Goal: Task Accomplishment & Management: Use online tool/utility

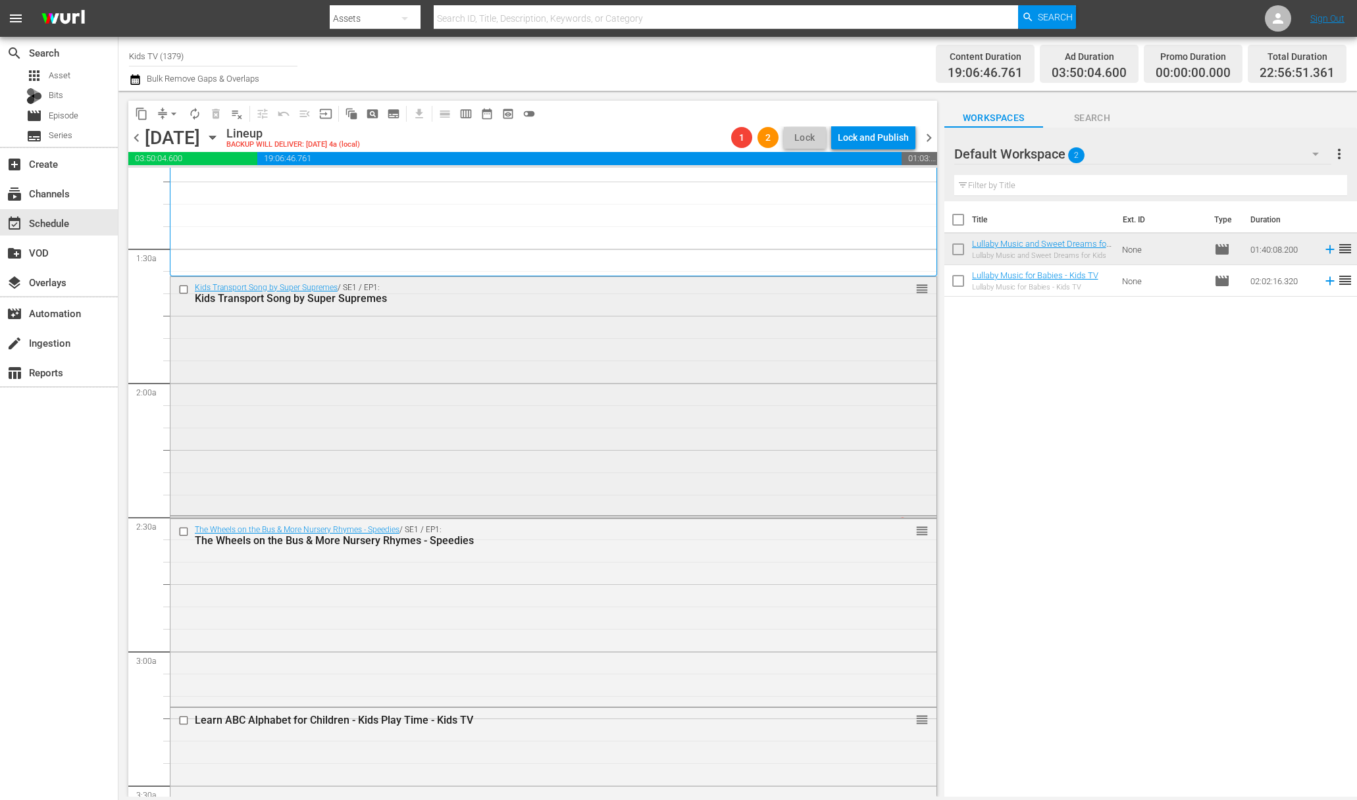
scroll to position [449, 0]
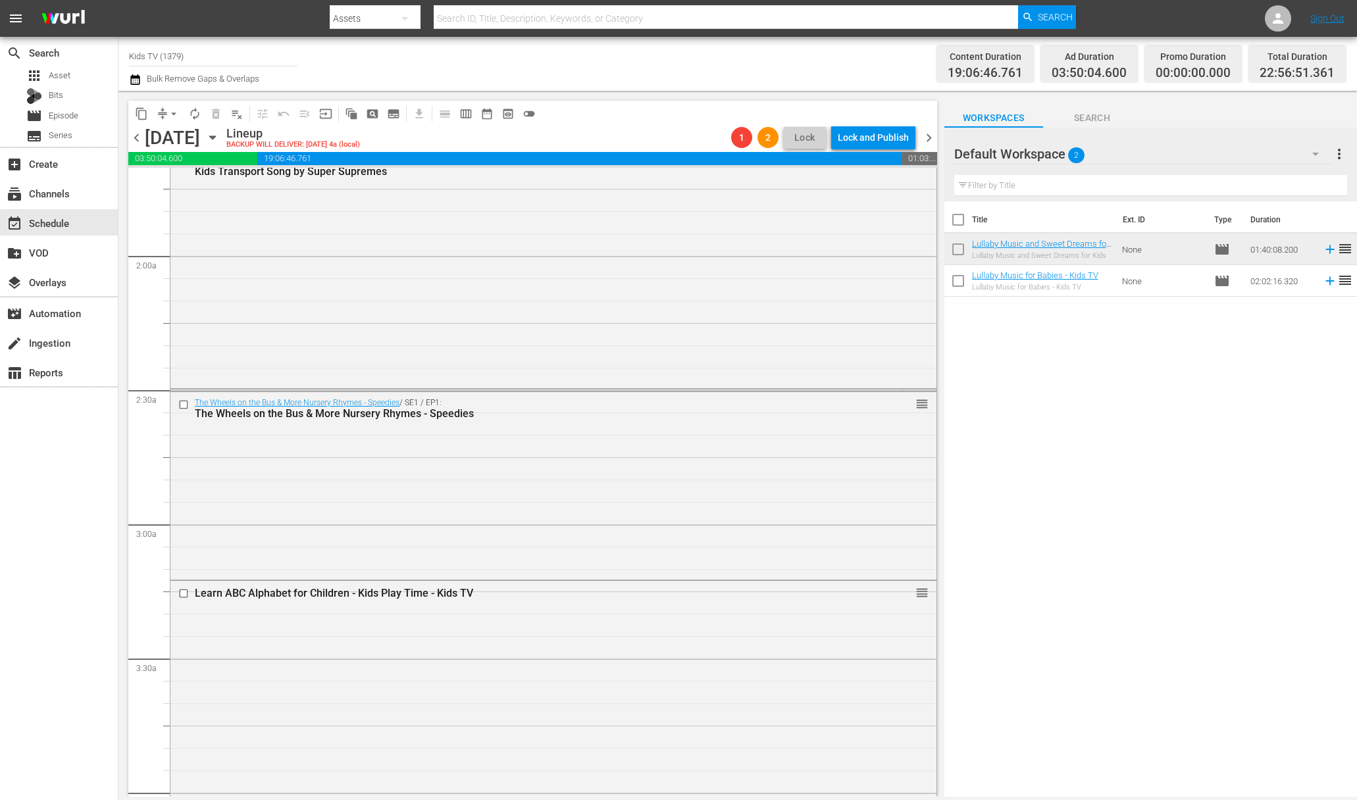
click at [391, 391] on div "LidiasKitchen_Promo_30sec_16x9 / SE1 / EP1: LidiasKitchen_Promo_30sec_16x9 1 re…" at bounding box center [553, 390] width 767 height 3
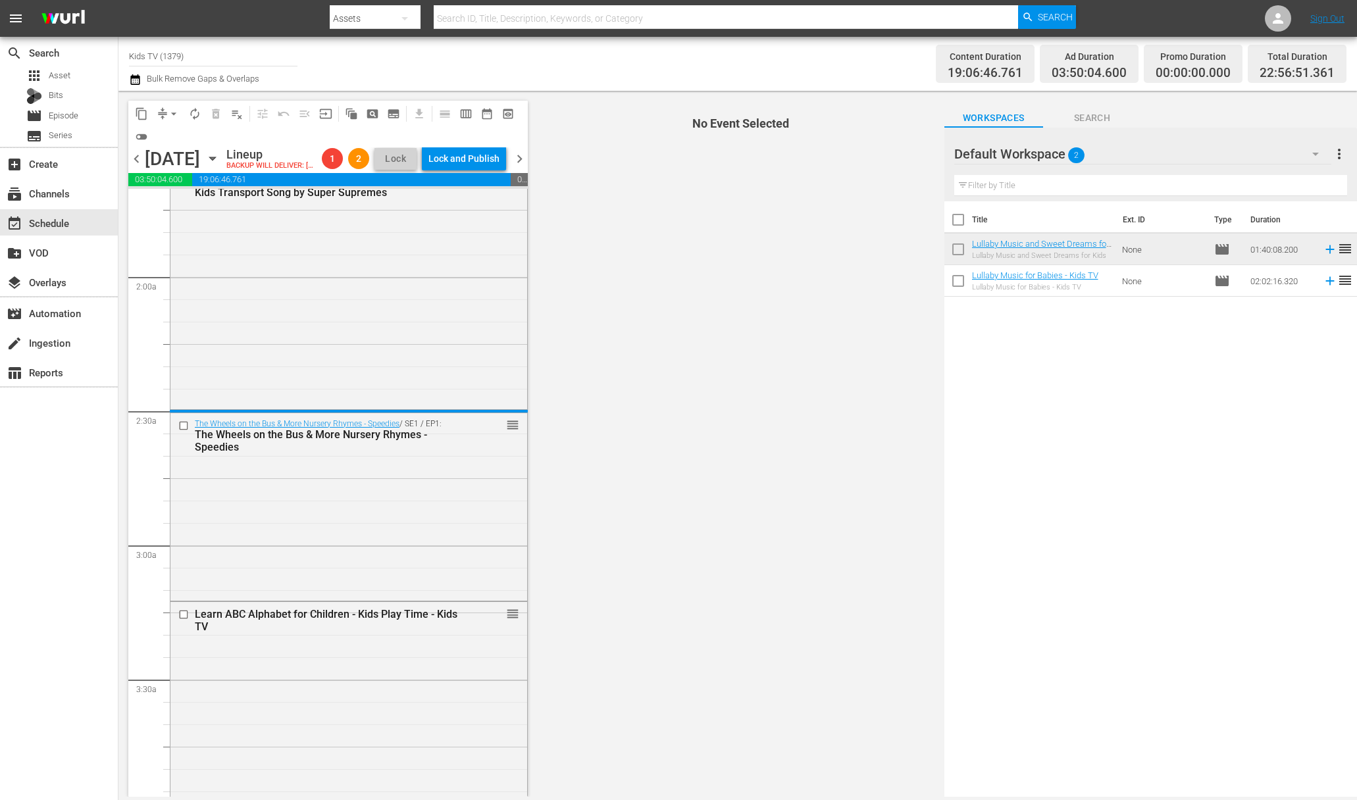
click at [396, 390] on div "Kids Transport Song by Super Supremes / SE1 / EP1: Kids Transport Song by Super…" at bounding box center [348, 289] width 357 height 236
click at [376, 407] on div "Kids Transport Song by Super Supremes / SE1 / EP1: Kids Transport Song by Super…" at bounding box center [348, 290] width 355 height 236
click at [375, 410] on div "Kids Transport Song by Super Supremes / SE1 / EP1: Kids Transport Song by Super…" at bounding box center [349, 290] width 358 height 240
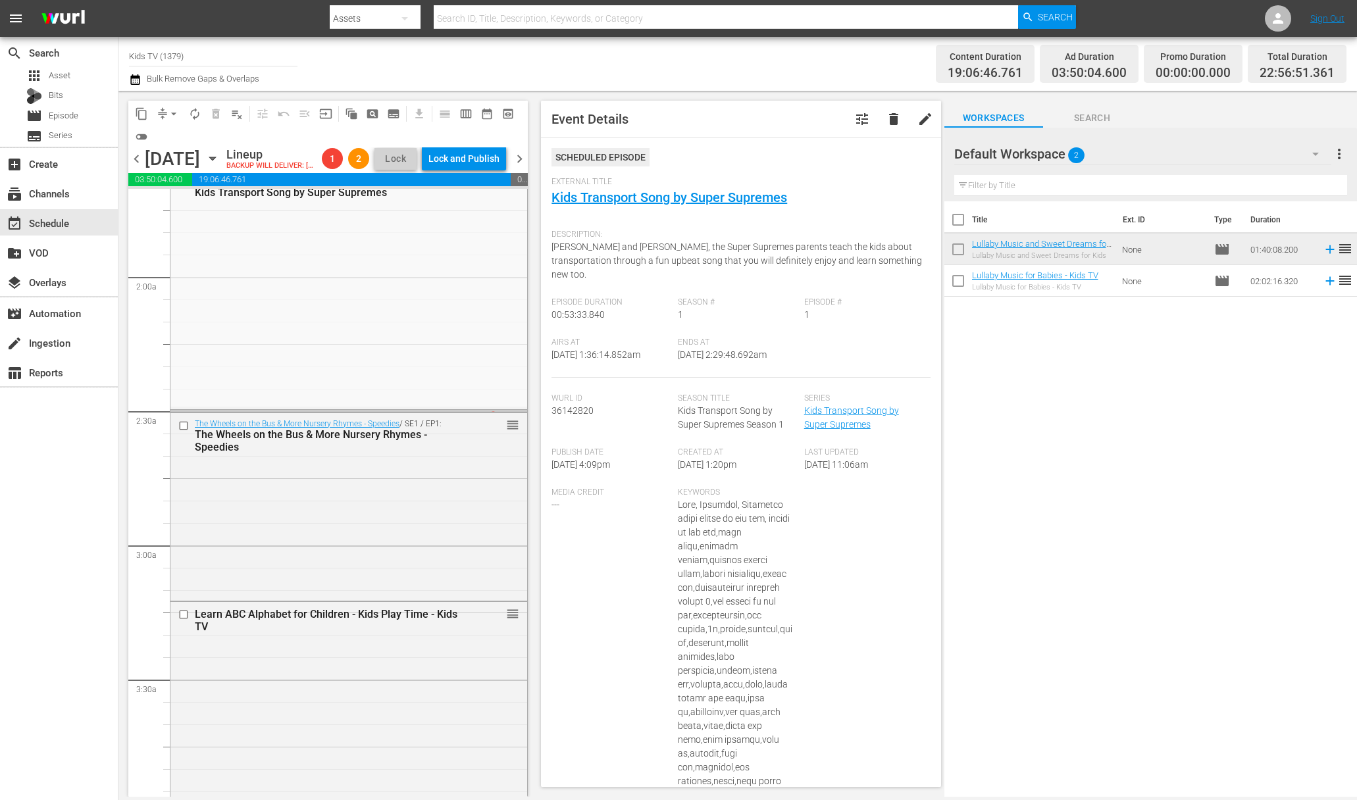
click at [374, 430] on div "LidiasKitchen_Promo_30sec_16x9 / SE1 / EP1: LidiasKitchen_Promo_30sec_16x9" at bounding box center [327, 421] width 265 height 20
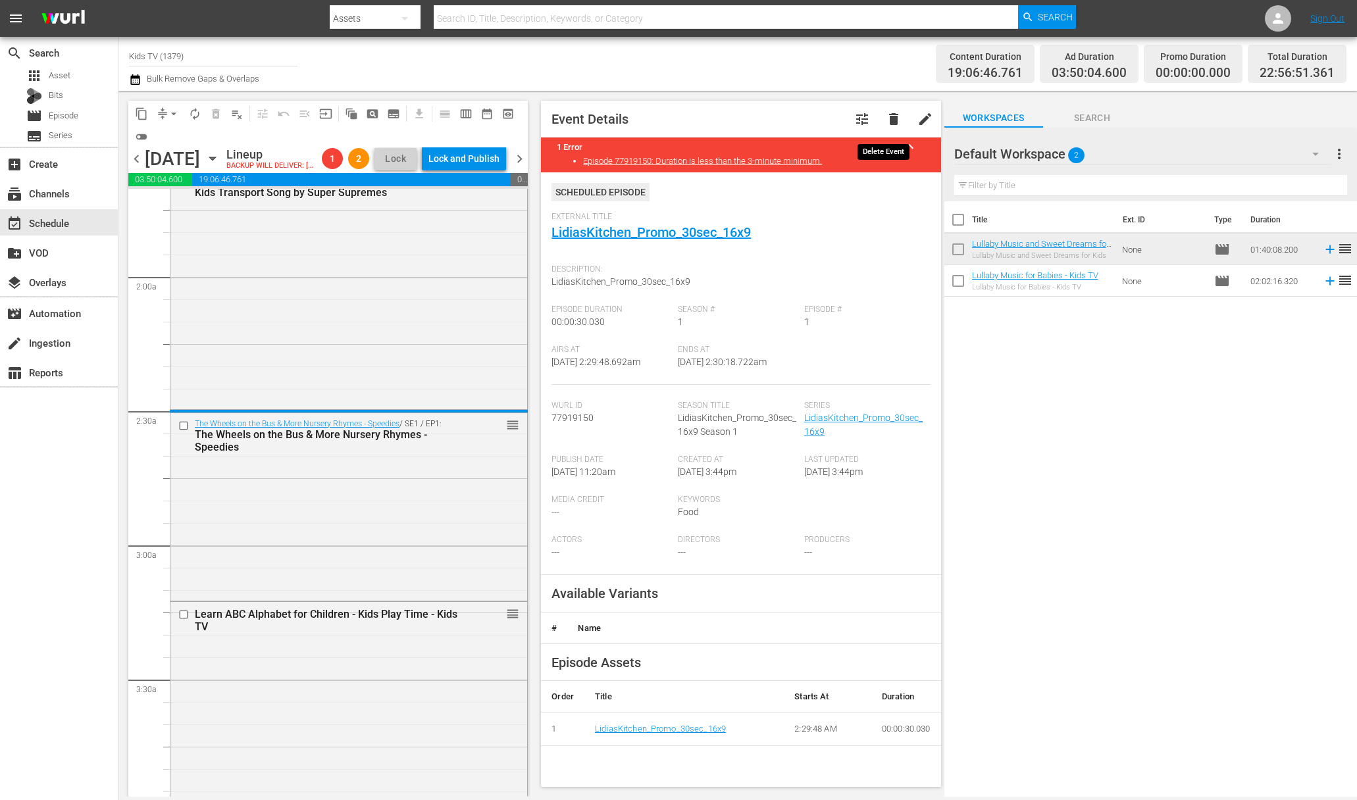
click at [886, 112] on span "delete" at bounding box center [894, 119] width 16 height 16
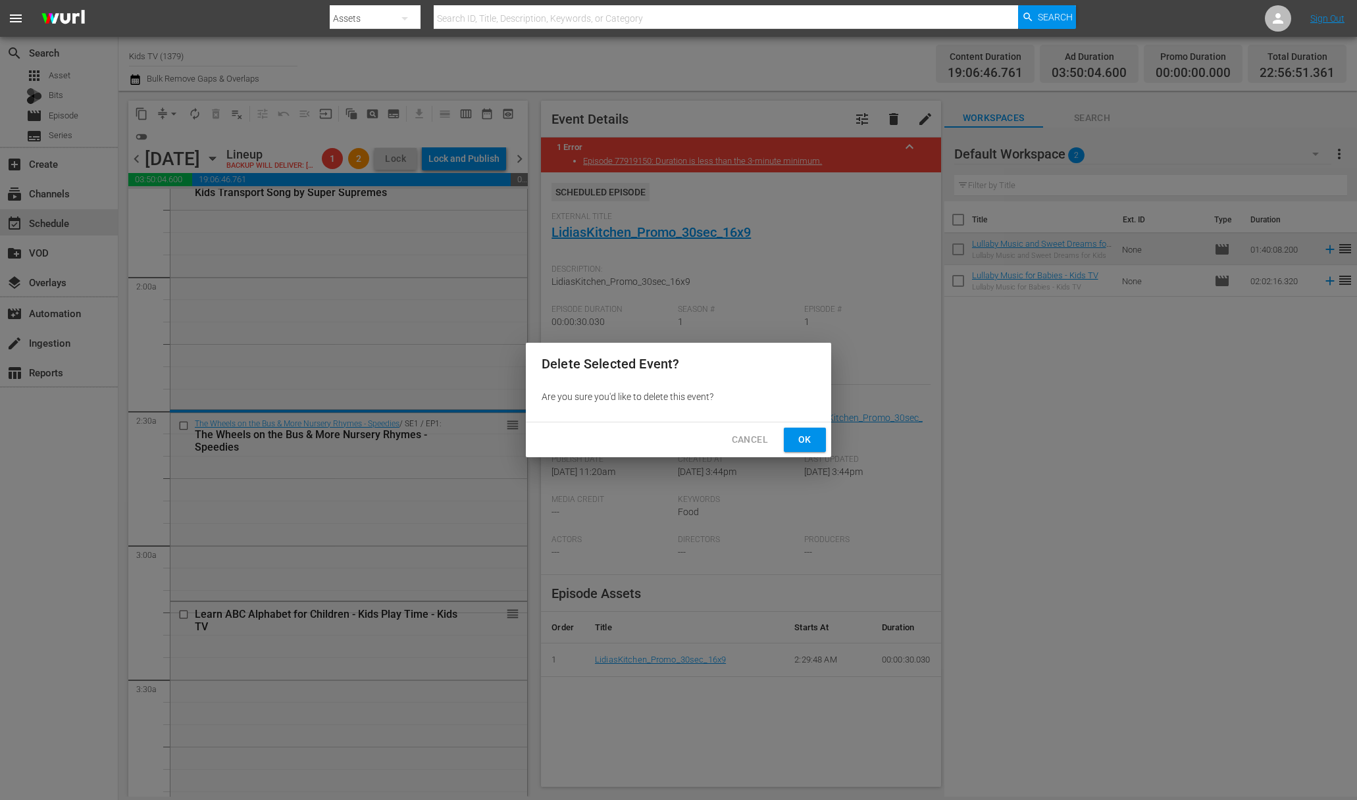
click at [799, 431] on button "Ok" at bounding box center [805, 440] width 42 height 24
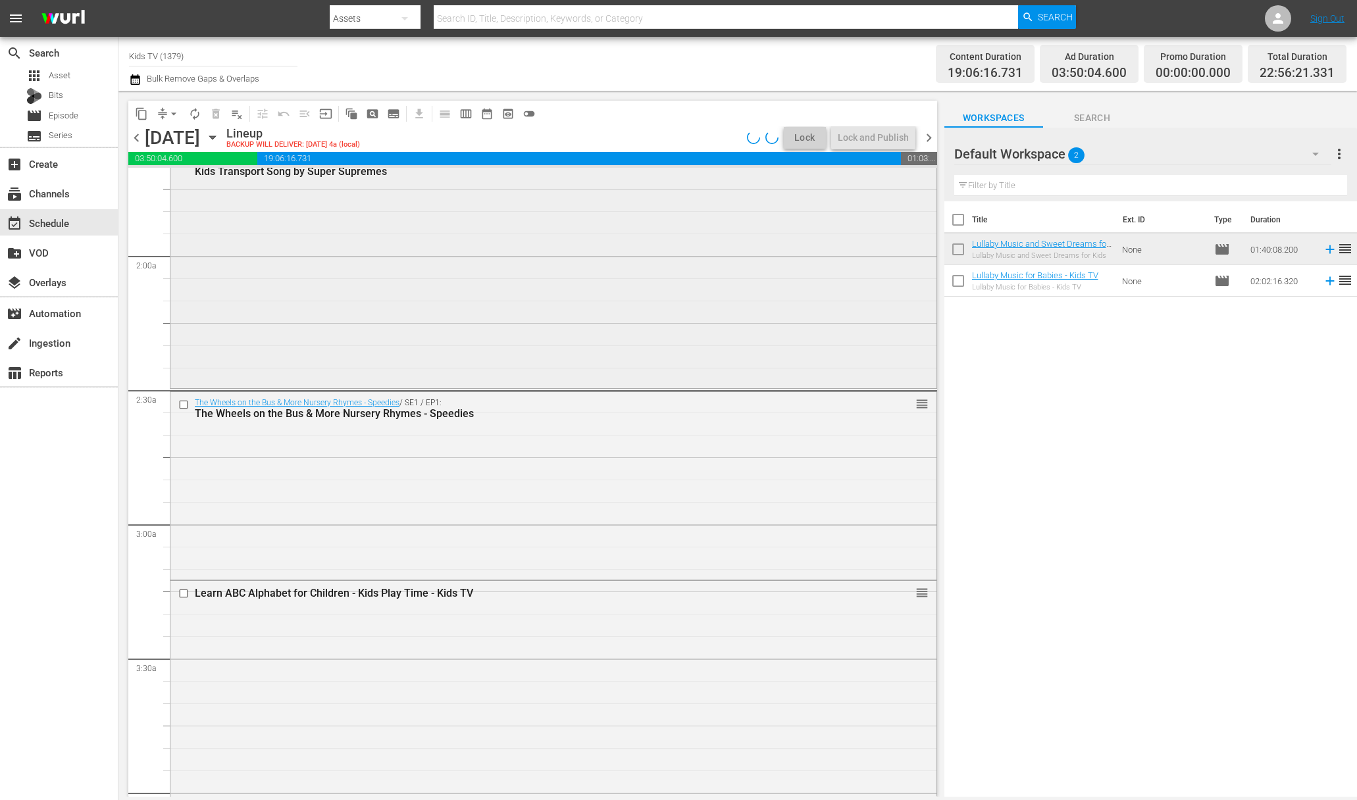
click at [255, 388] on div "Kids Transport Song by Super Supremes / SE1 / EP1: Kids Transport Song by Super…" at bounding box center [553, 269] width 767 height 240
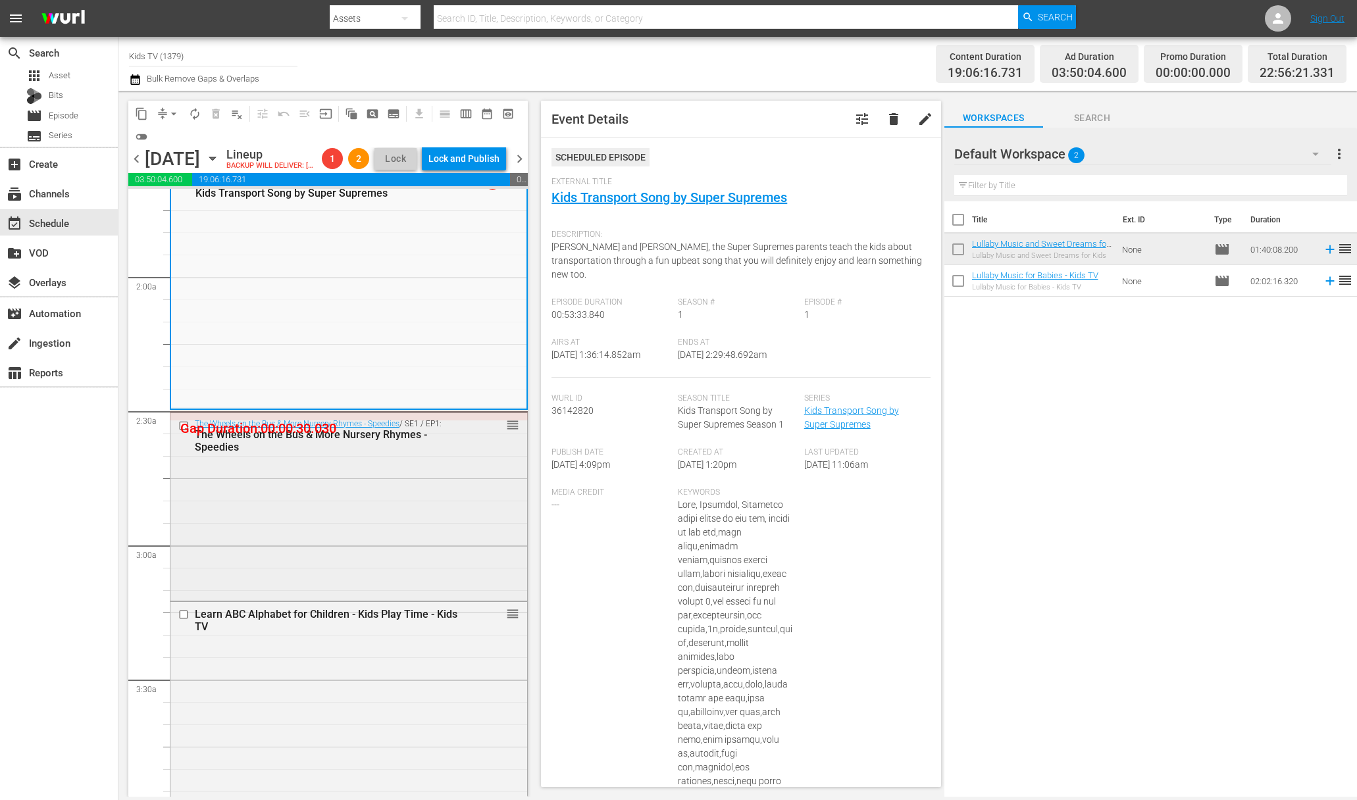
click at [330, 506] on div "The Wheels on the Bus & More Nursery Rhymes - Speedies / SE1 / EP1: The Wheels …" at bounding box center [348, 505] width 357 height 185
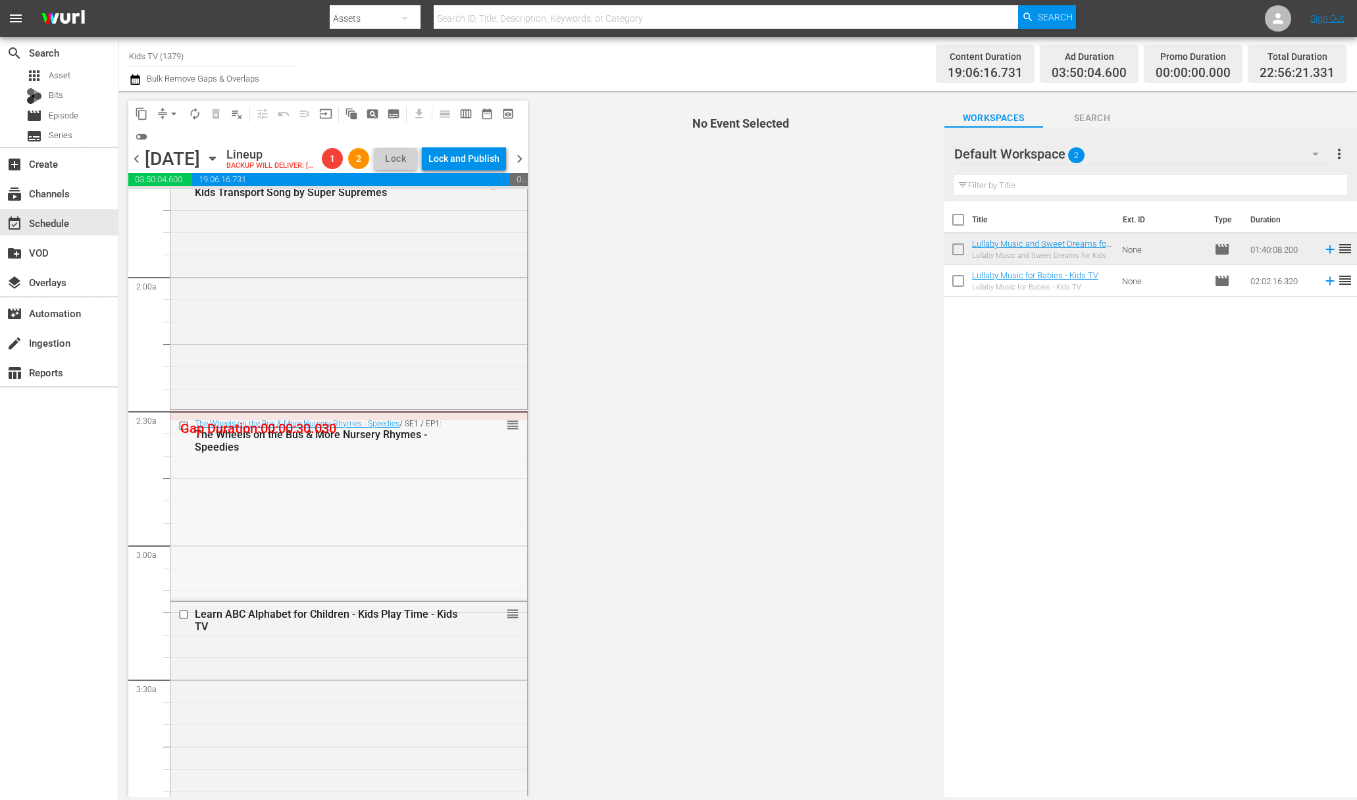
click at [379, 433] on div "The Wheels on the Bus & More Nursery Rhymes - Speedies / SE1 / EP1: The Wheels …" at bounding box center [349, 507] width 358 height 189
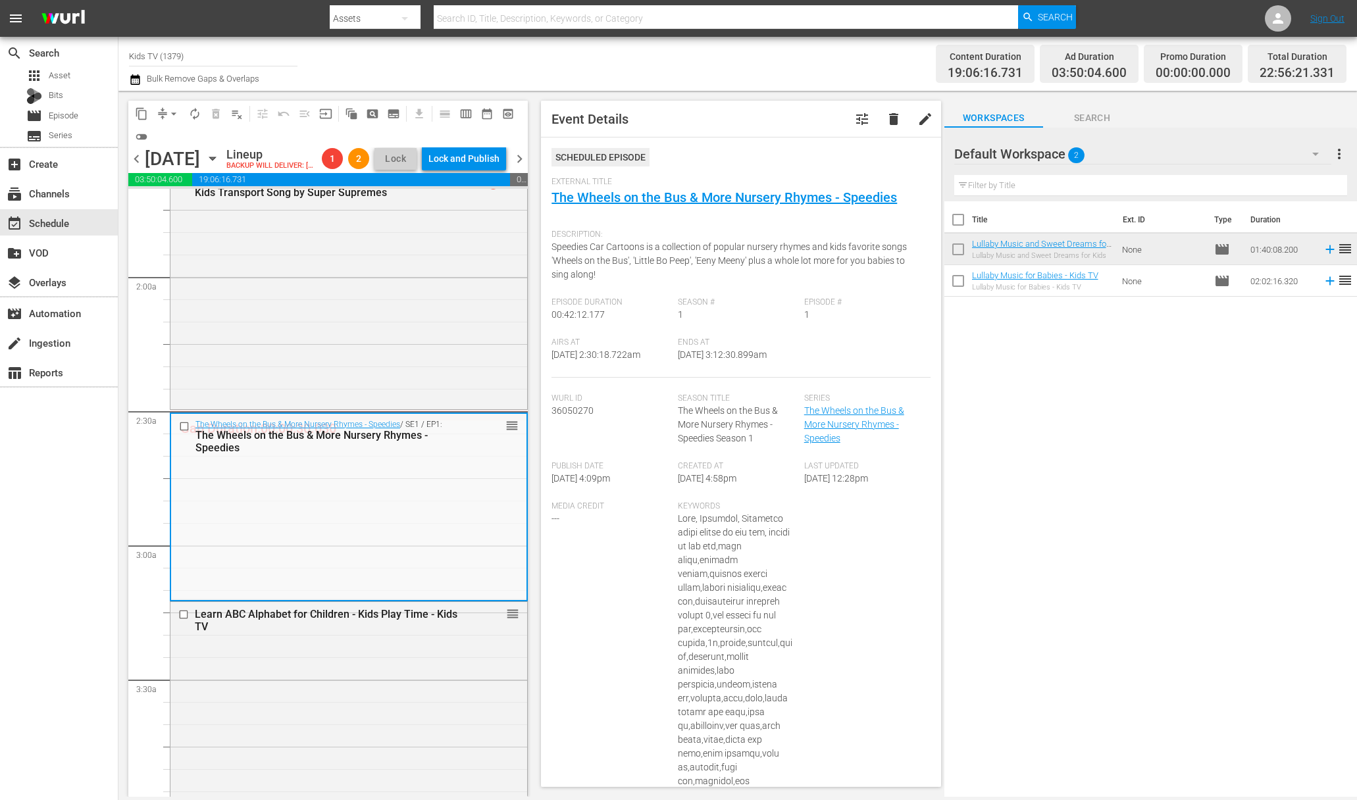
click at [402, 410] on div "Kids Transport Song by Super Supremes / SE1 / EP1: Kids Transport Song by Super…" at bounding box center [349, 290] width 358 height 240
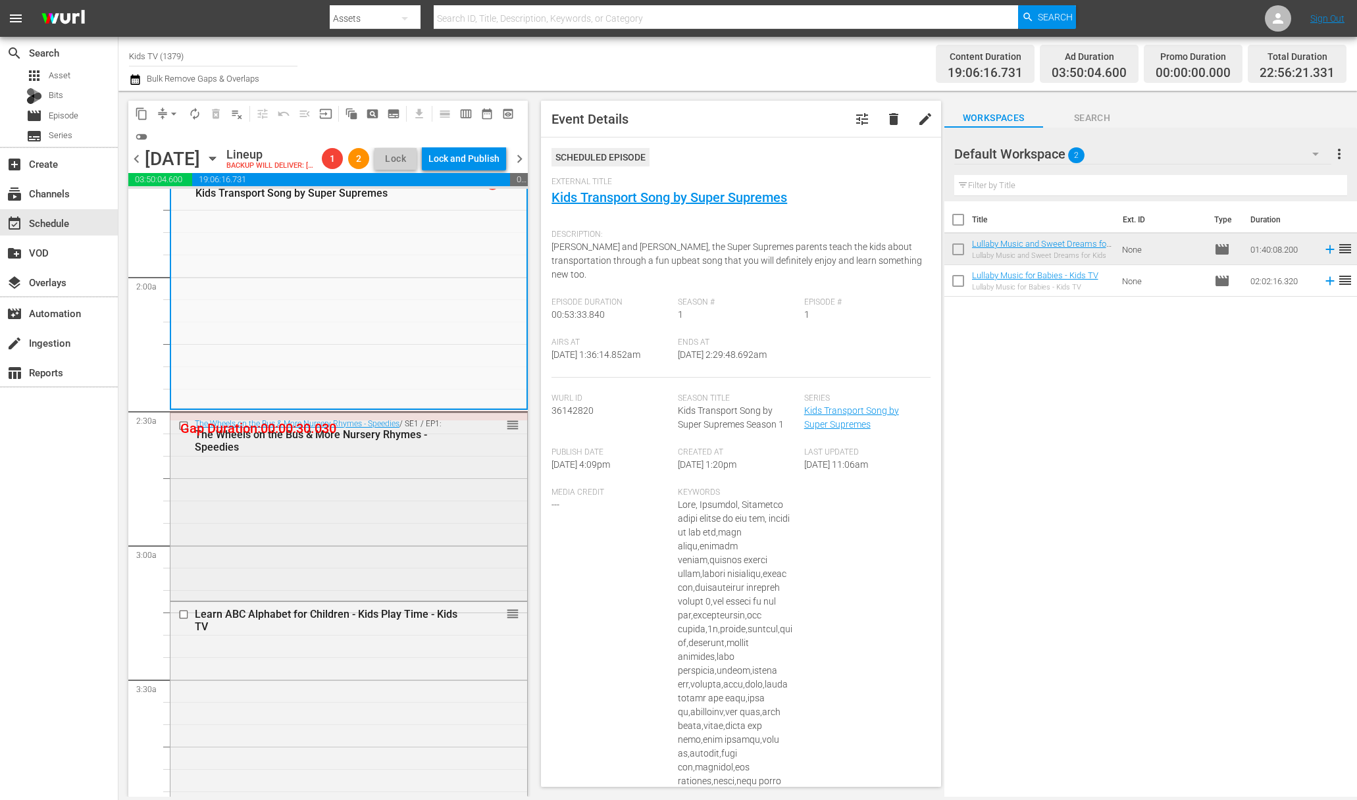
click at [403, 515] on div "The Wheels on the Bus & More Nursery Rhymes - Speedies / SE1 / EP1: The Wheels …" at bounding box center [348, 505] width 357 height 185
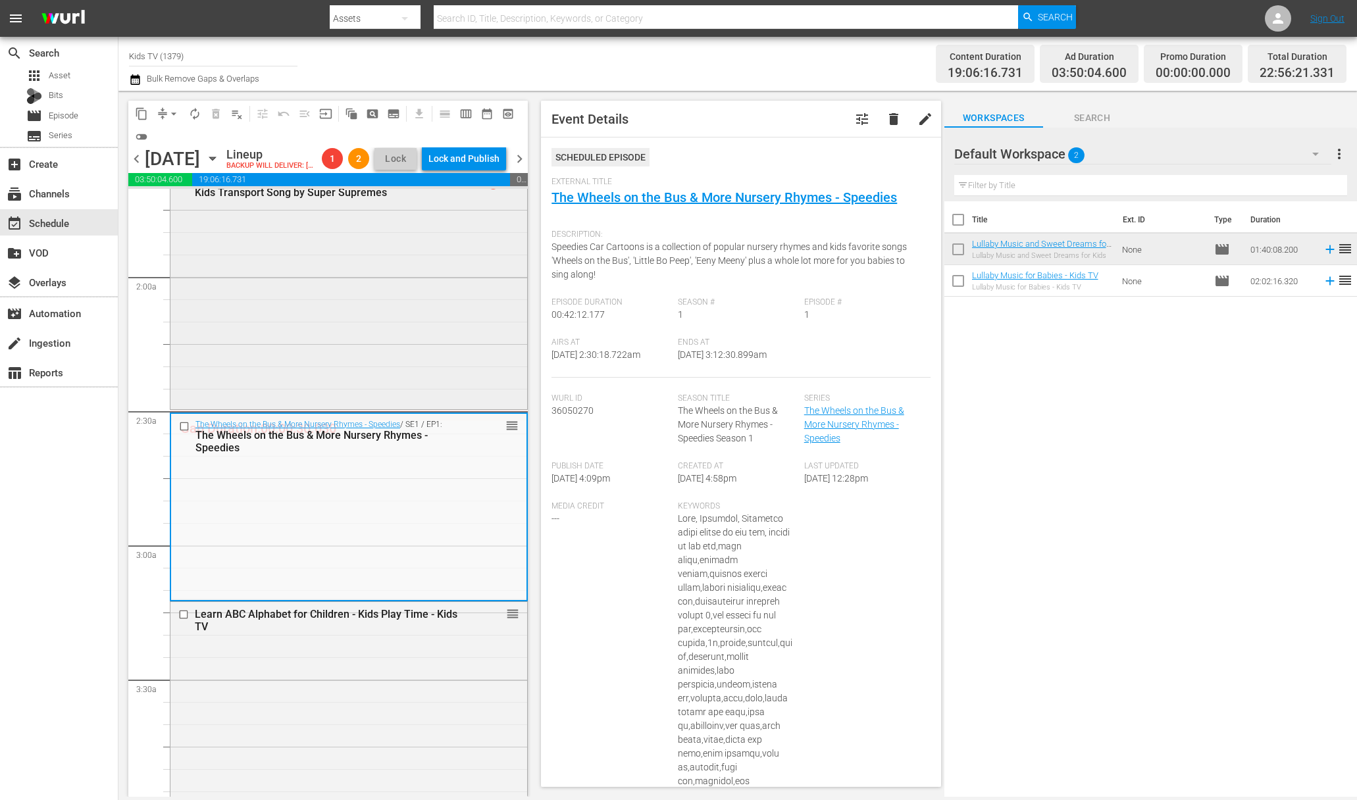
click at [384, 373] on div "Kids Transport Song by Super Supremes / SE1 / EP1: Kids Transport Song by Super…" at bounding box center [348, 289] width 357 height 236
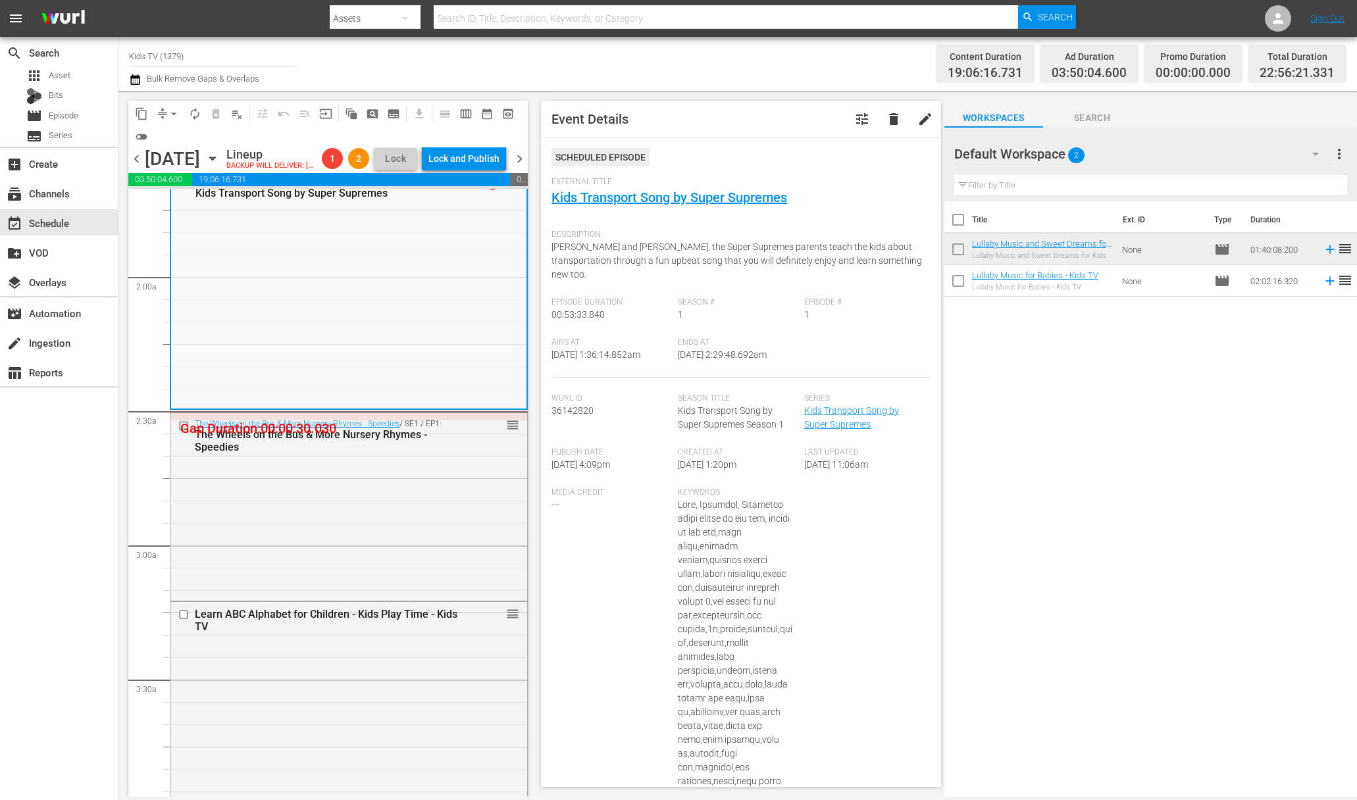
click at [396, 409] on div "Kids Transport Song by Super Supremes / SE1 / EP1: Kids Transport Song by Super…" at bounding box center [348, 290] width 355 height 237
click at [166, 113] on button "arrow_drop_down" at bounding box center [173, 113] width 21 height 21
click at [176, 186] on li "Align to End of Previous Day" at bounding box center [174, 184] width 138 height 22
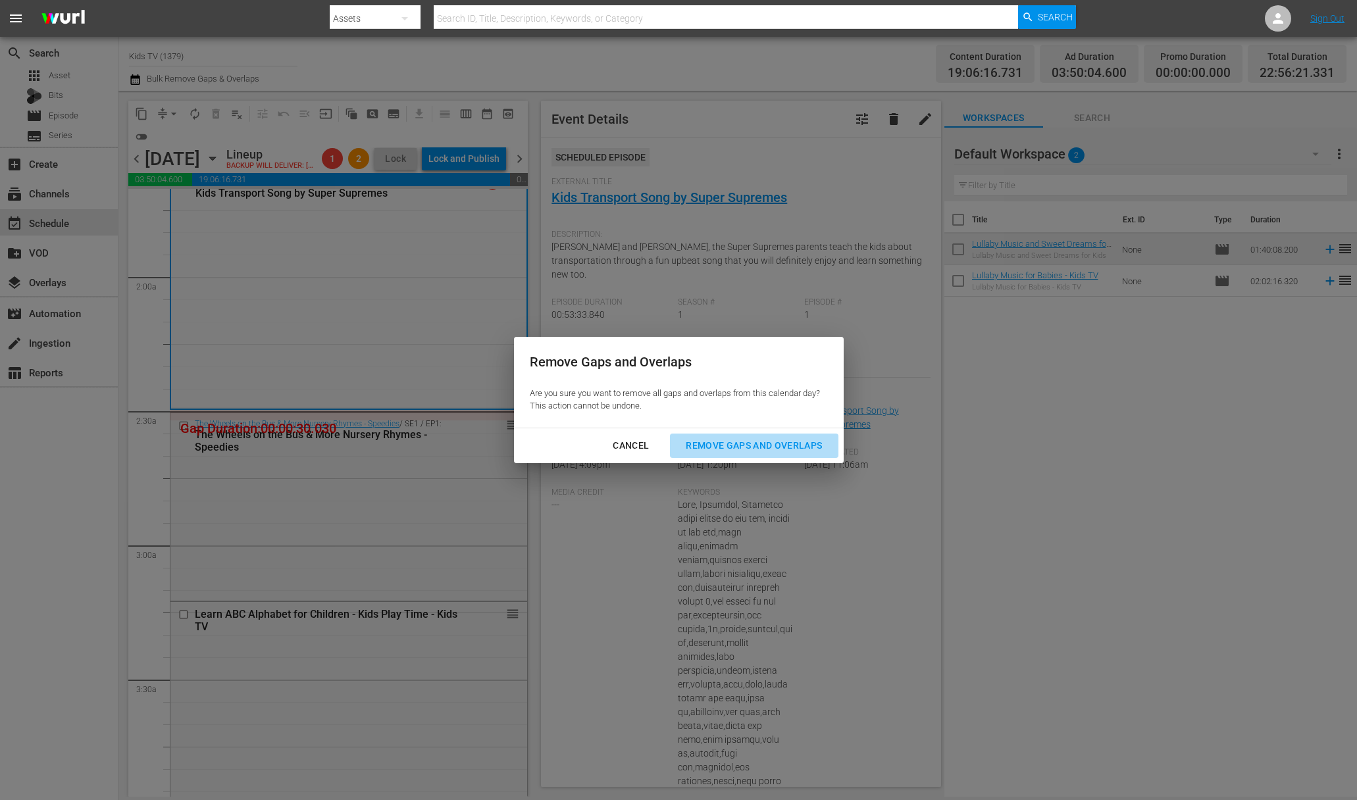
click at [809, 449] on div "Remove Gaps and Overlaps" at bounding box center [753, 446] width 157 height 16
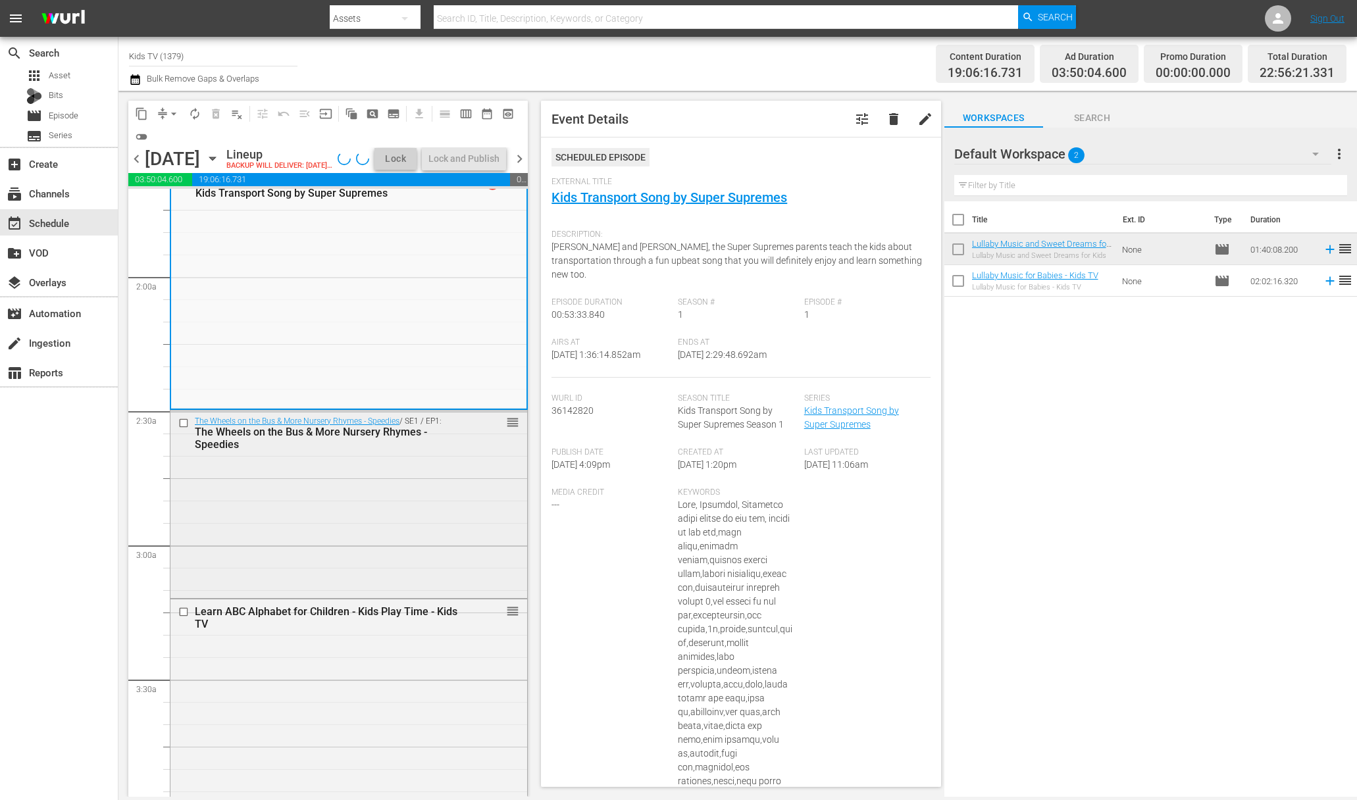
click at [445, 536] on div "The Wheels on the Bus & More Nursery Rhymes - Speedies / SE1 / EP1: The Wheels …" at bounding box center [348, 503] width 357 height 185
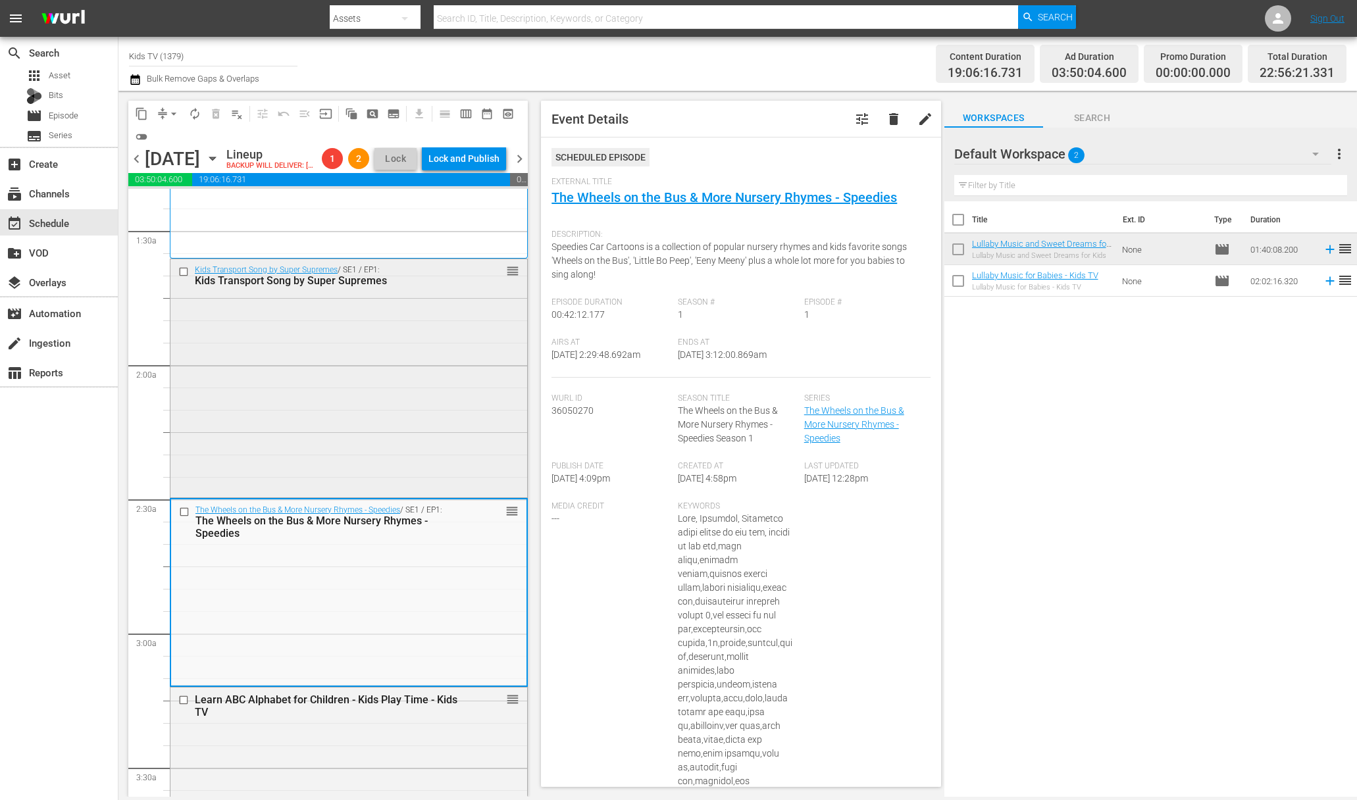
scroll to position [333, 0]
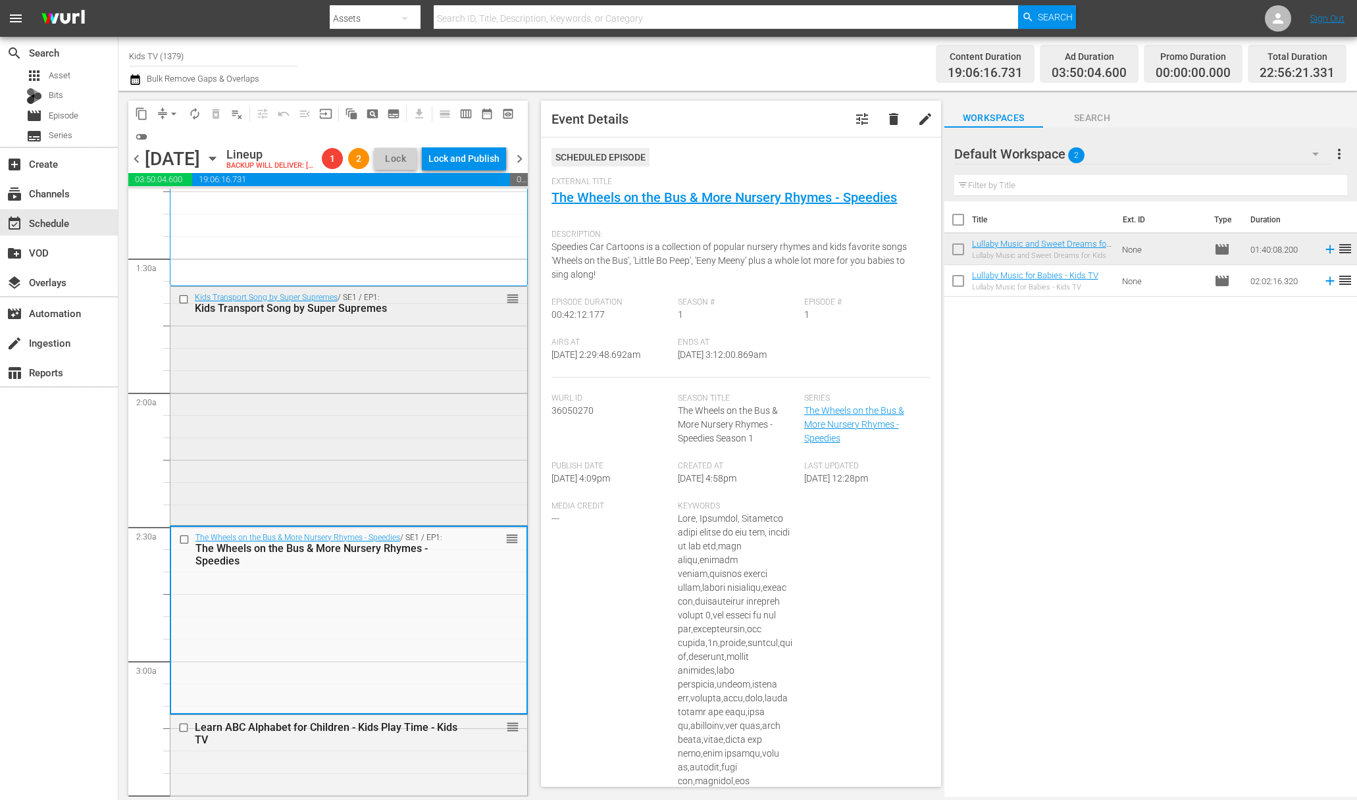
click at [372, 397] on div "Kids Transport Song by Super Supremes / SE1 / EP1: Kids Transport Song by Super…" at bounding box center [348, 405] width 357 height 236
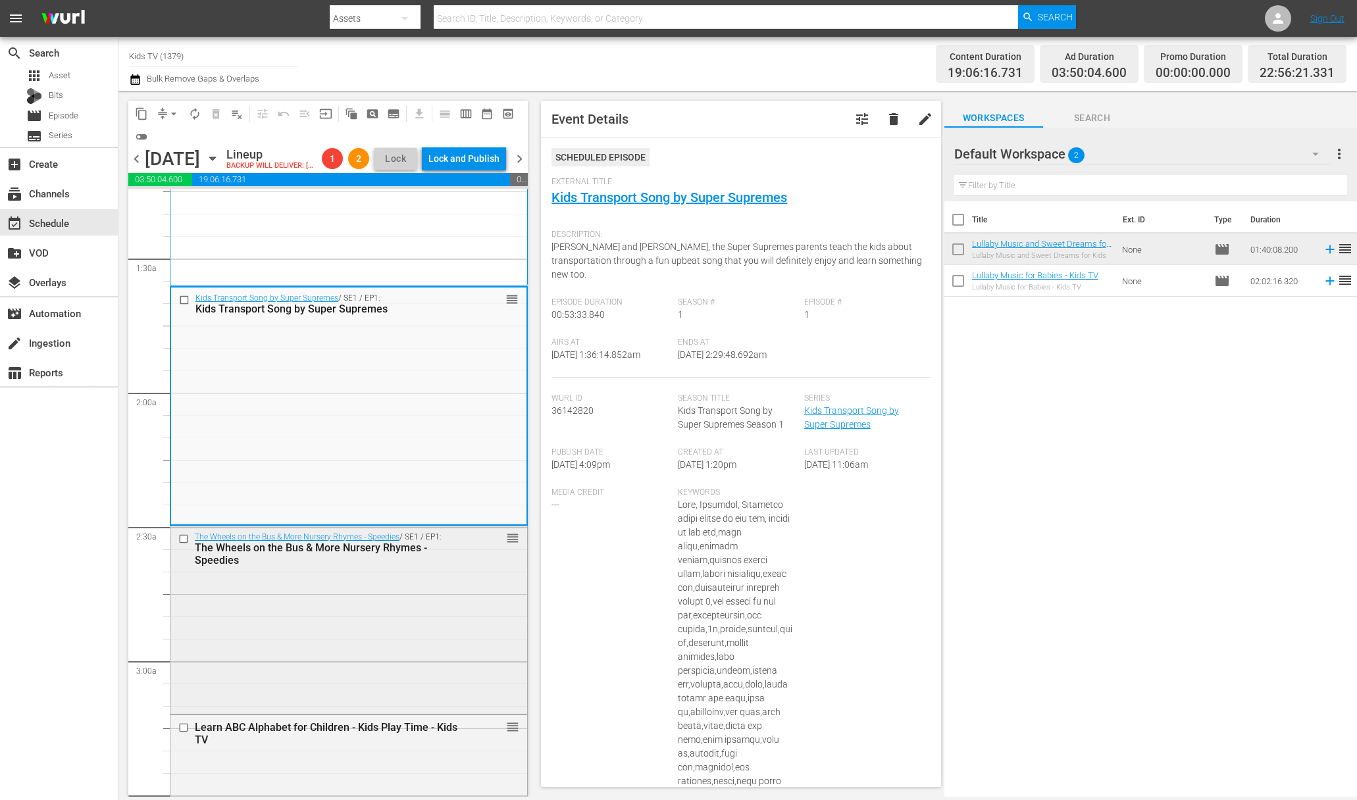
click at [374, 546] on div "The Wheels on the Bus & More Nursery Rhymes - Speedies / SE1 / EP1: The Wheels …" at bounding box center [349, 620] width 358 height 189
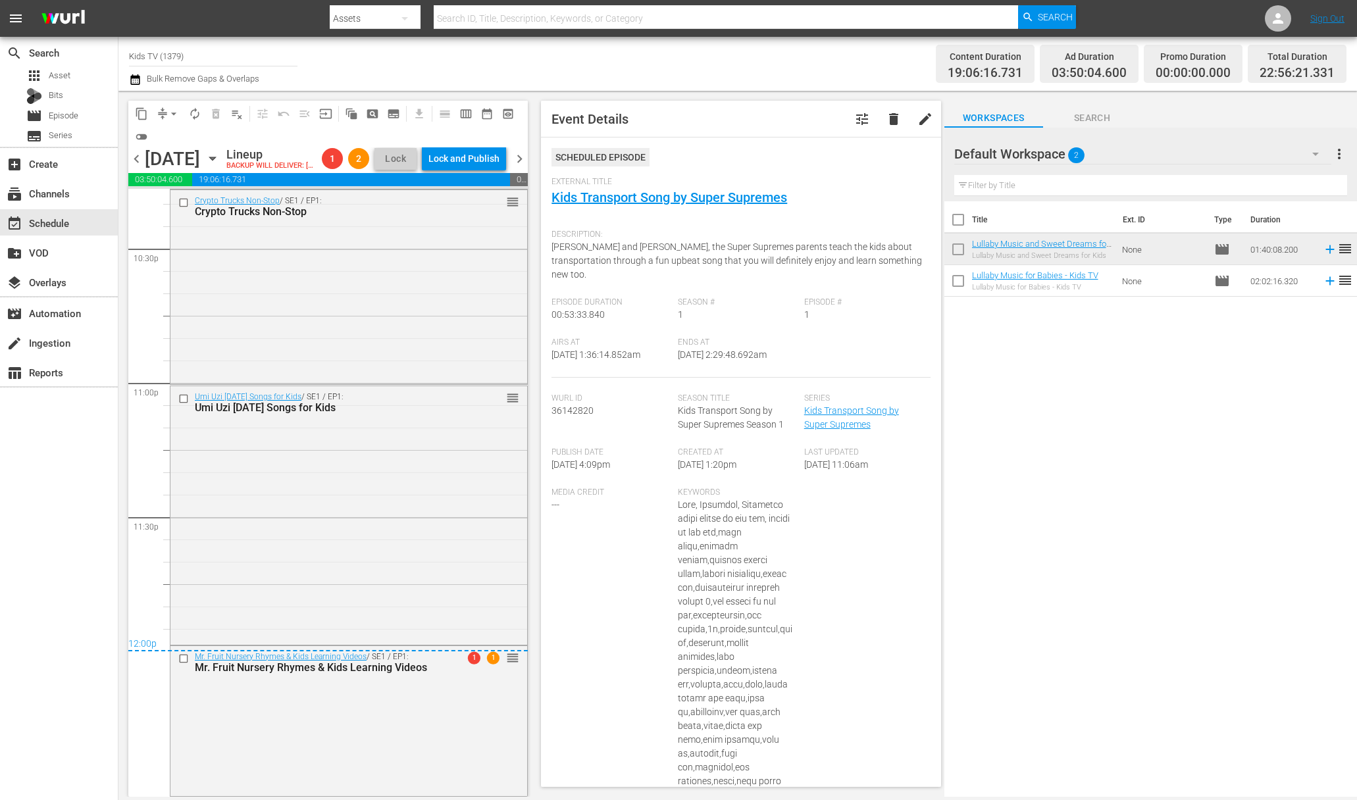
scroll to position [6001, 0]
click at [223, 160] on div "Tuesday, September 2nd September 2nd" at bounding box center [184, 159] width 78 height 22
click at [220, 166] on icon "button" at bounding box center [212, 158] width 14 height 14
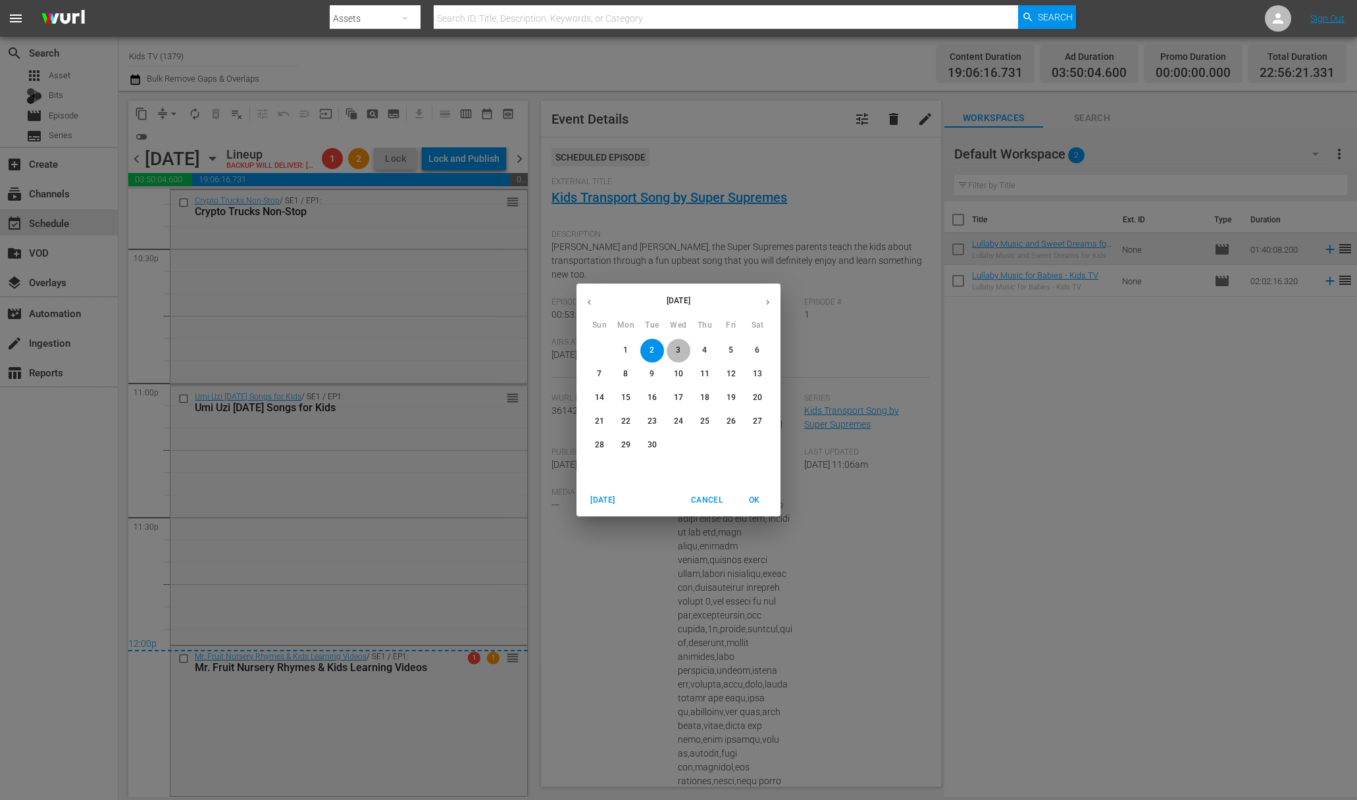
click at [676, 345] on p "3" at bounding box center [678, 350] width 5 height 11
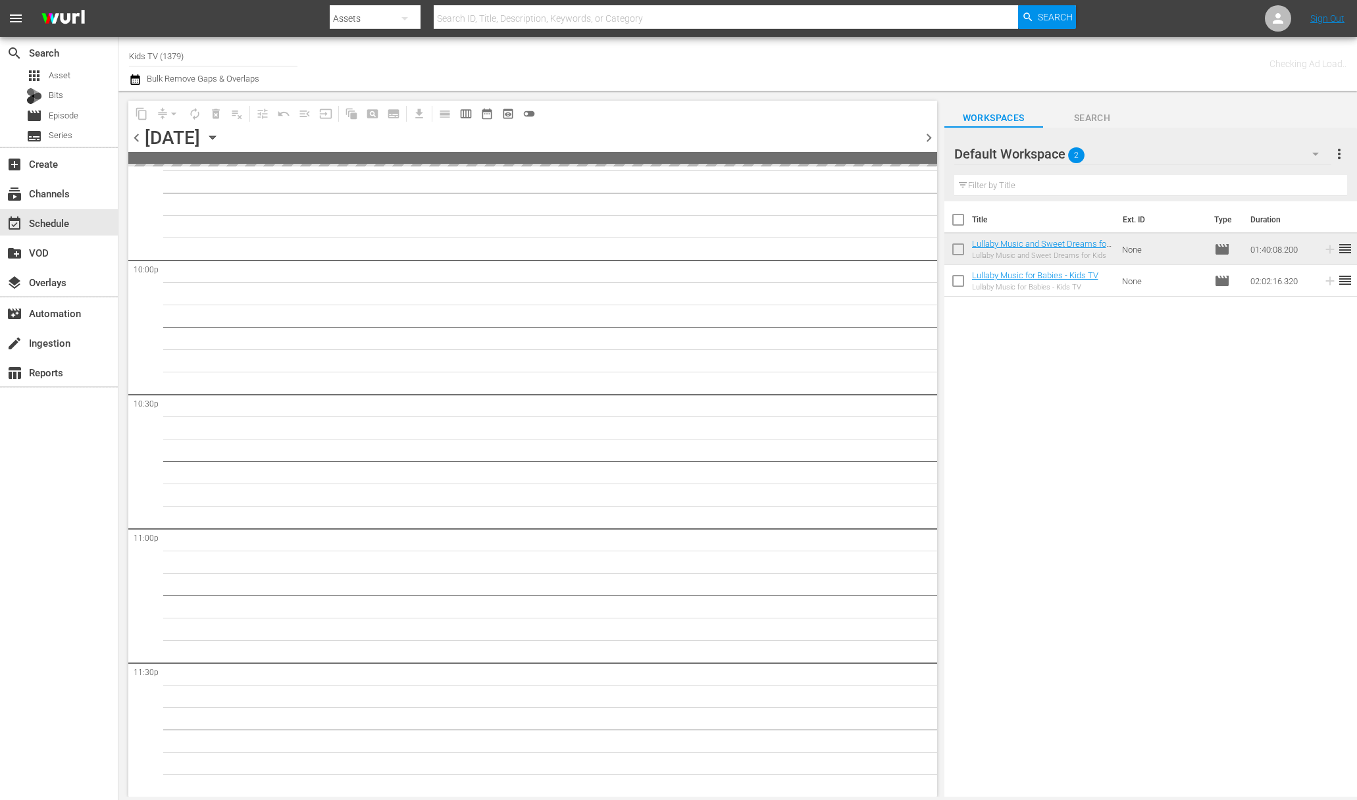
scroll to position [5813, 0]
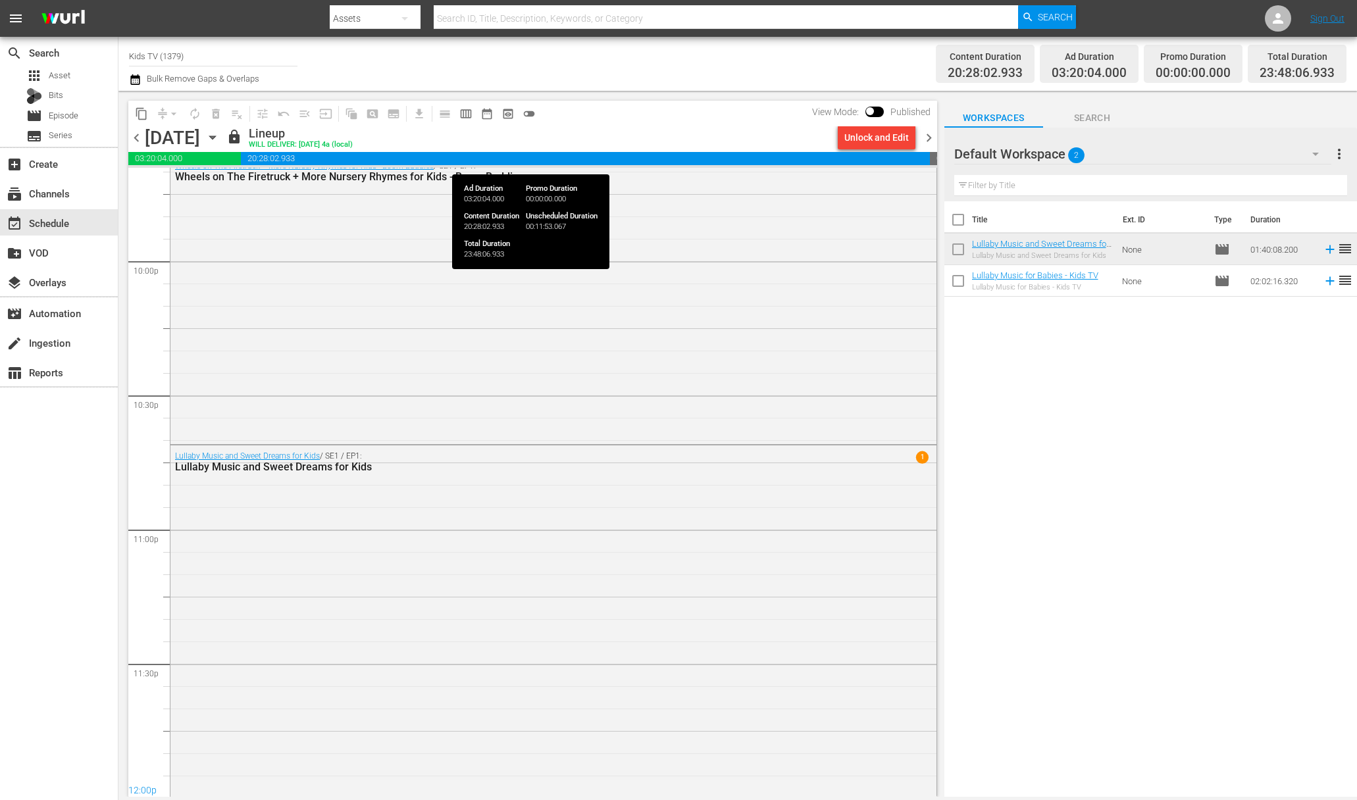
click at [885, 134] on div "Unlock and Edit" at bounding box center [876, 138] width 64 height 24
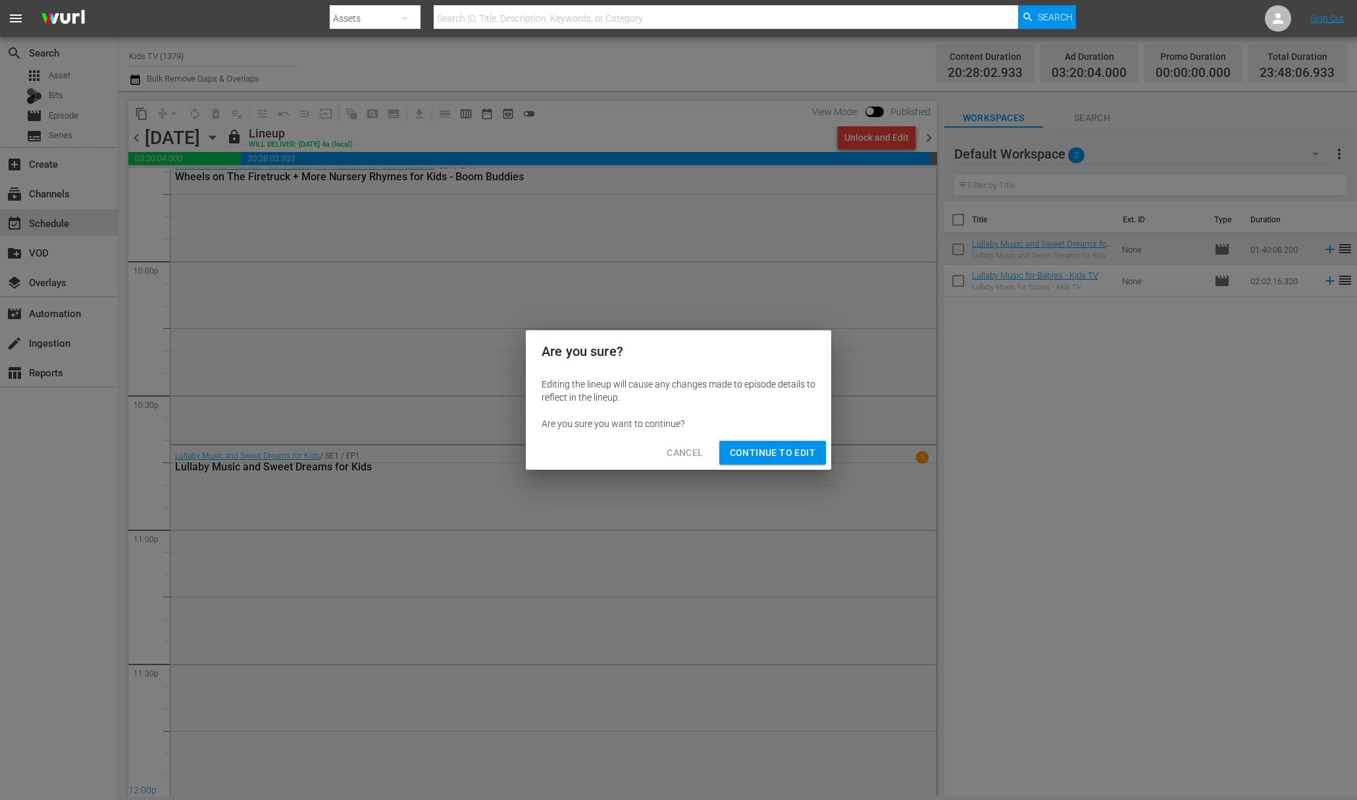
click at [791, 445] on span "Continue to Edit" at bounding box center [773, 453] width 86 height 16
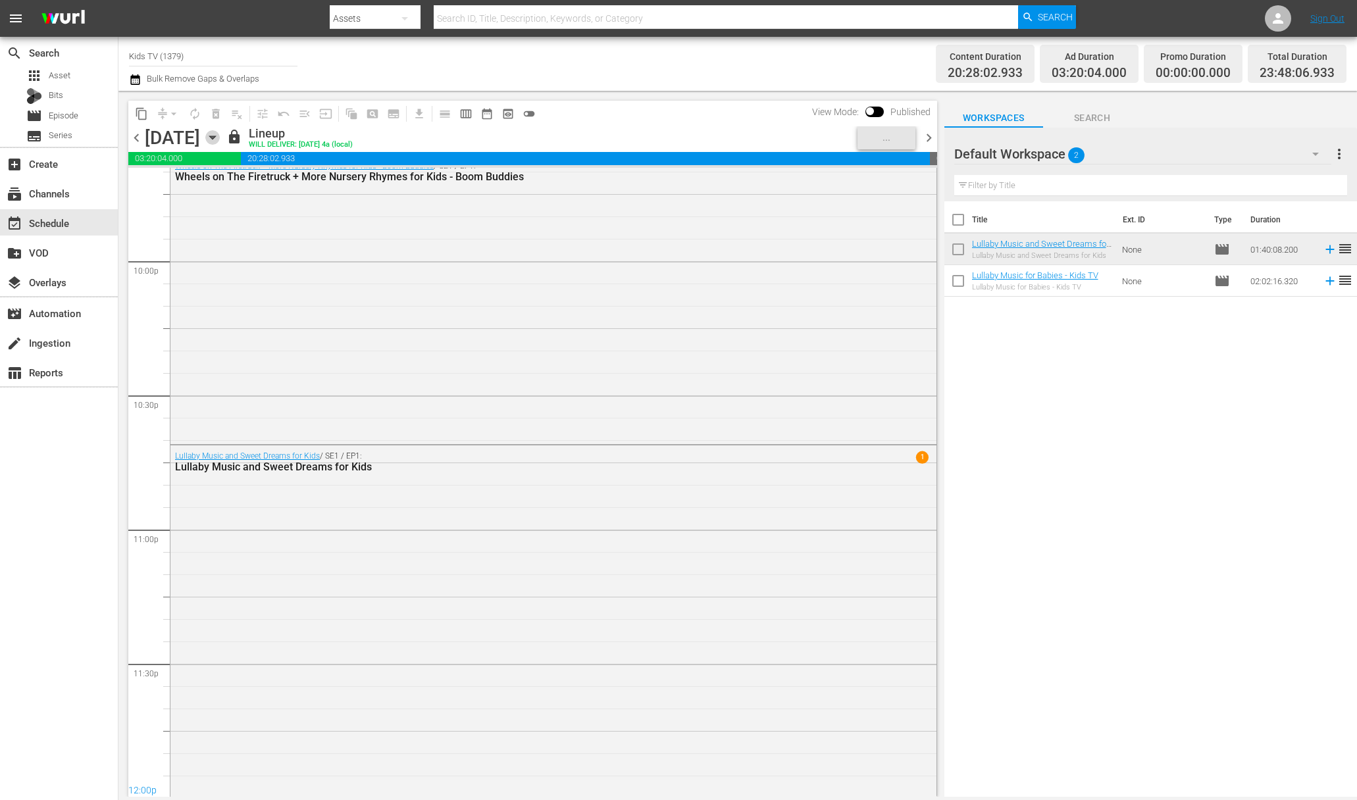
click at [220, 136] on icon "button" at bounding box center [212, 137] width 14 height 14
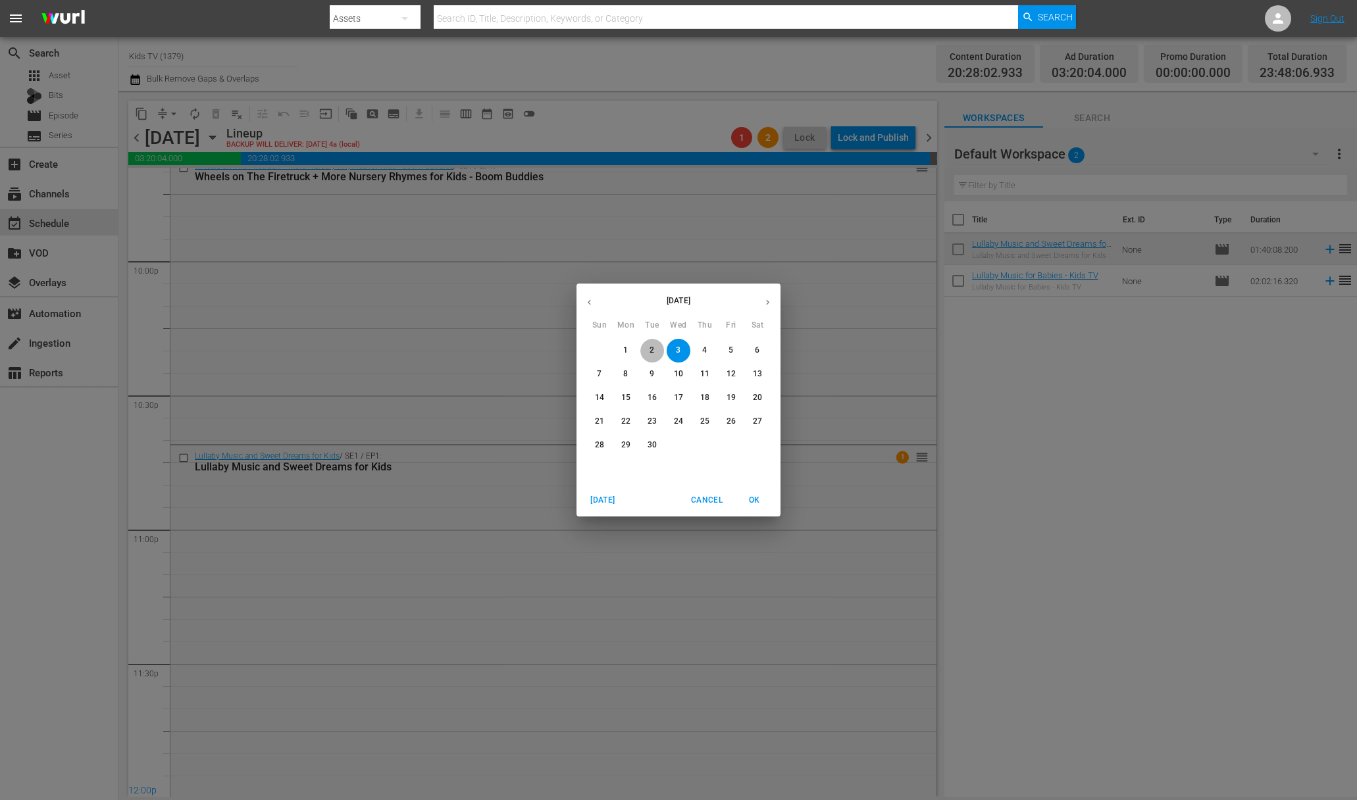
click at [655, 351] on span "2" at bounding box center [652, 350] width 24 height 11
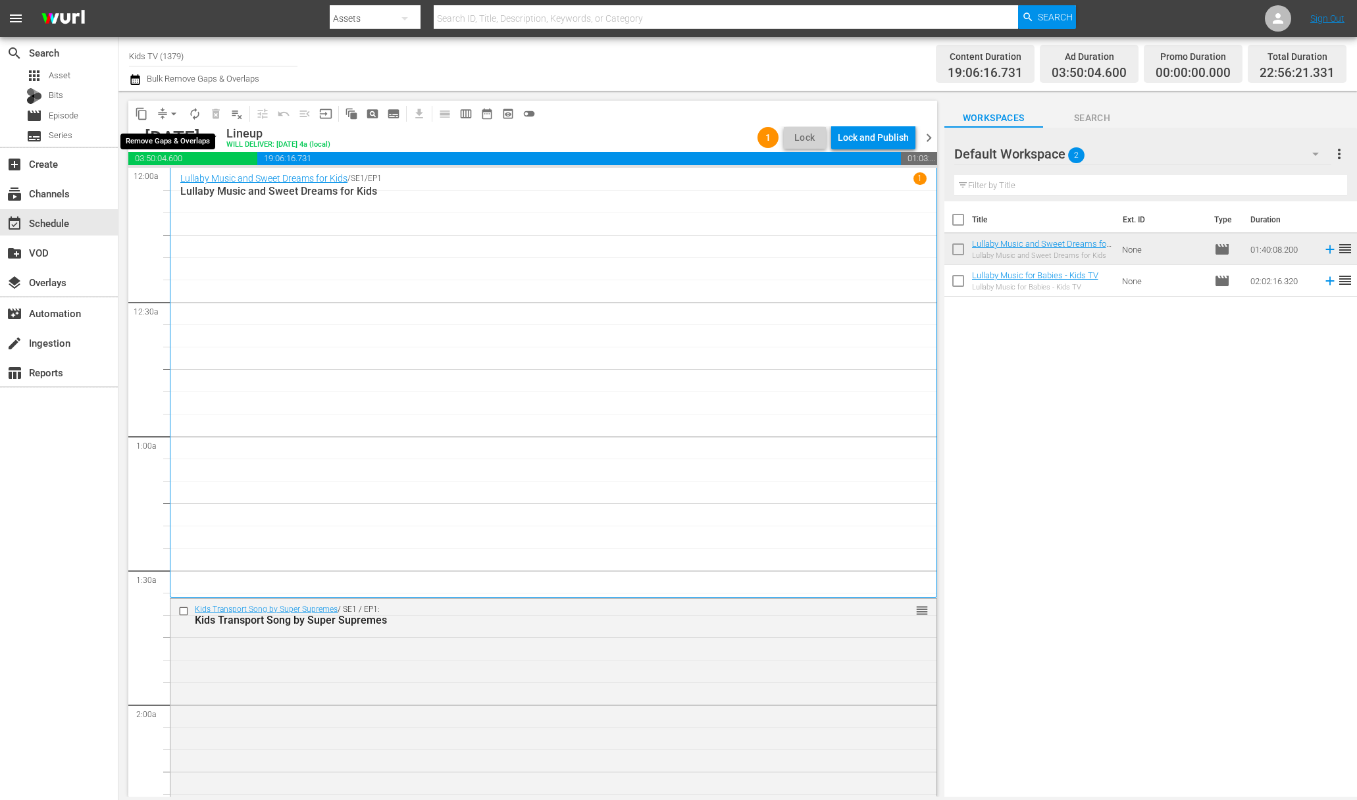
click at [178, 111] on span "arrow_drop_down" at bounding box center [173, 113] width 13 height 13
click at [186, 184] on li "Align to End of Previous Day" at bounding box center [174, 184] width 138 height 22
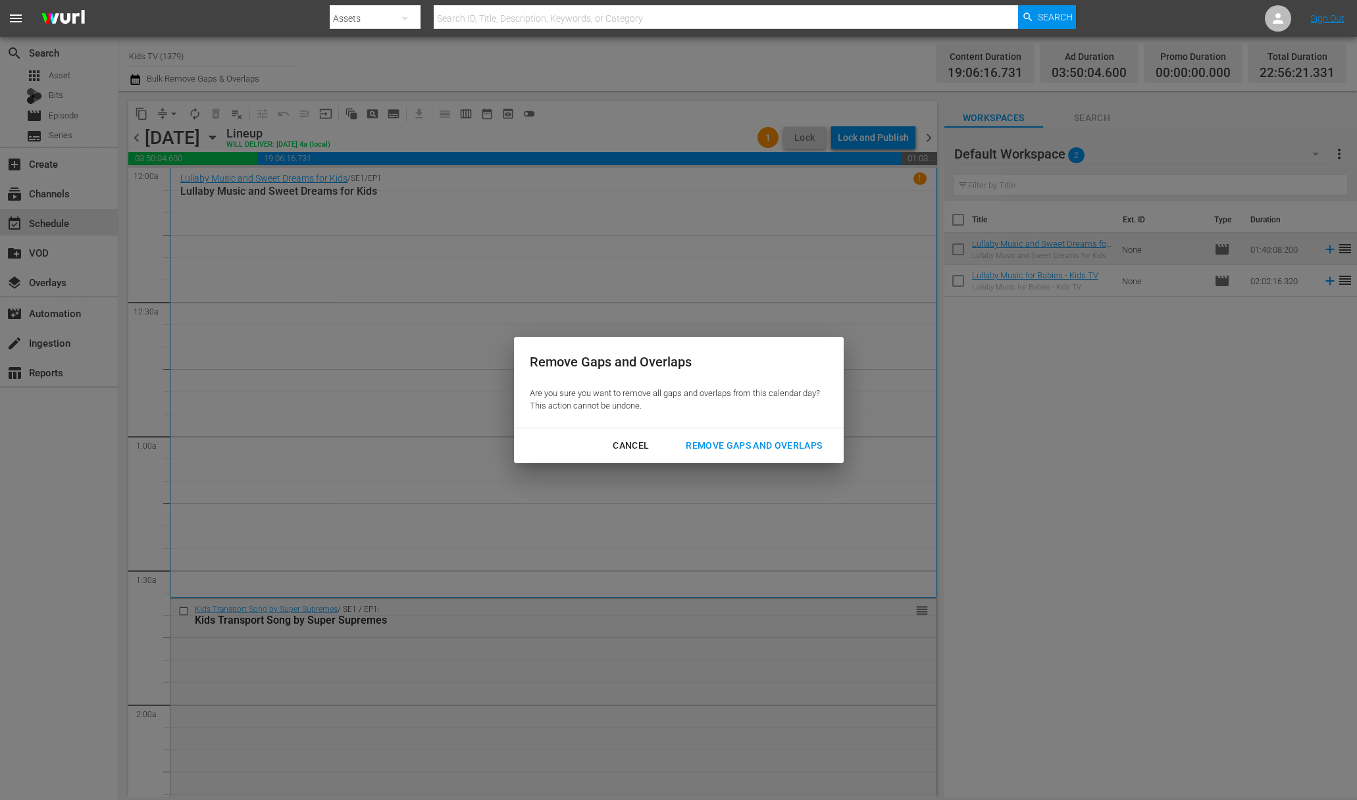
click at [724, 449] on div "Remove Gaps and Overlaps" at bounding box center [753, 446] width 157 height 16
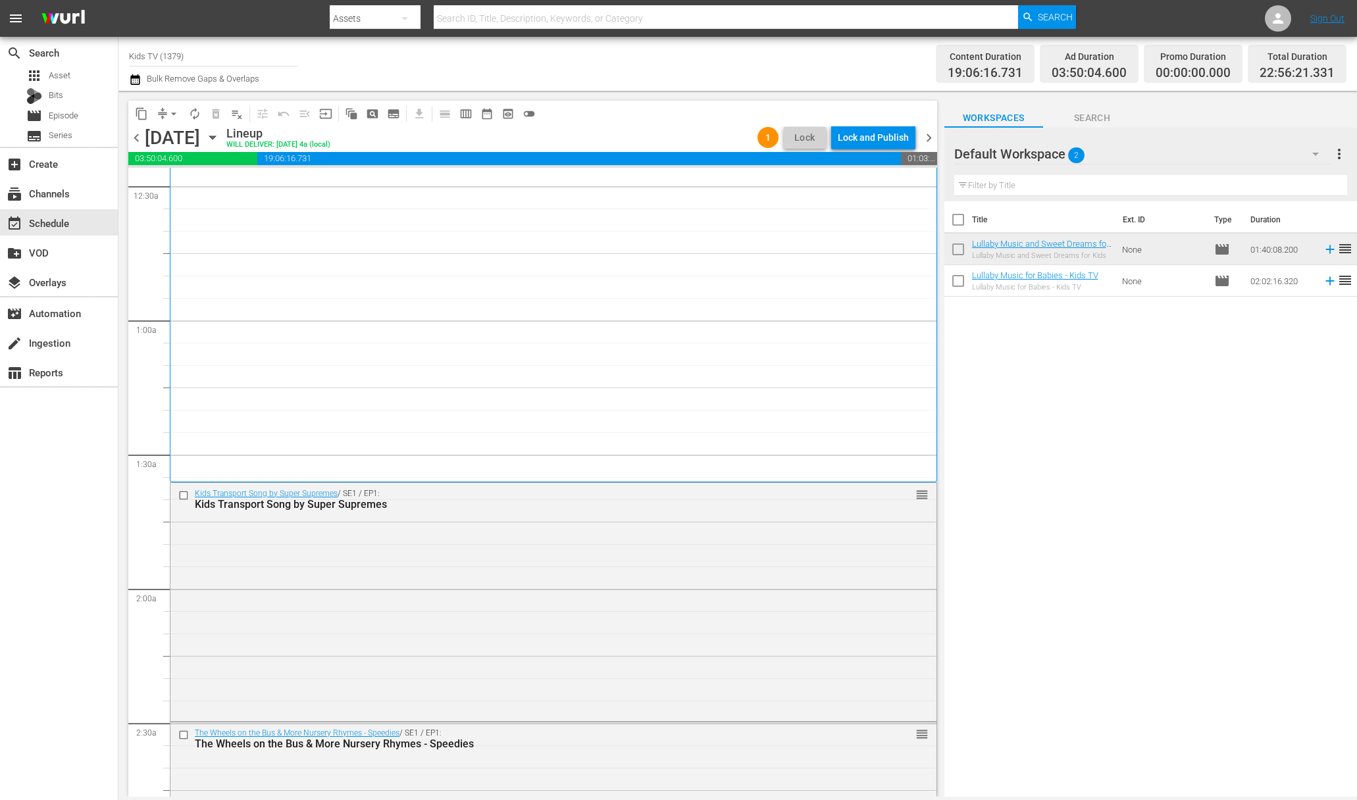
scroll to position [242, 0]
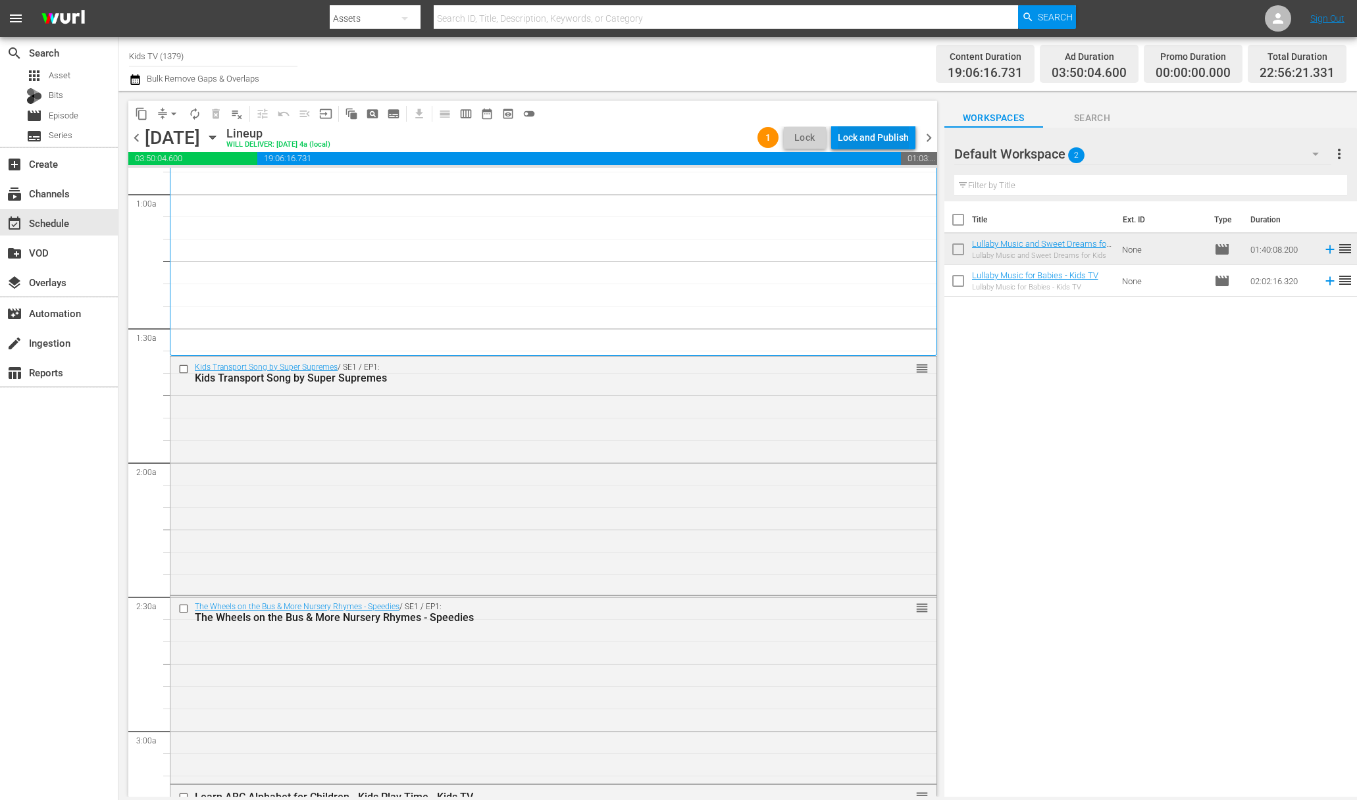
click at [869, 135] on div "Lock and Publish" at bounding box center [873, 138] width 71 height 24
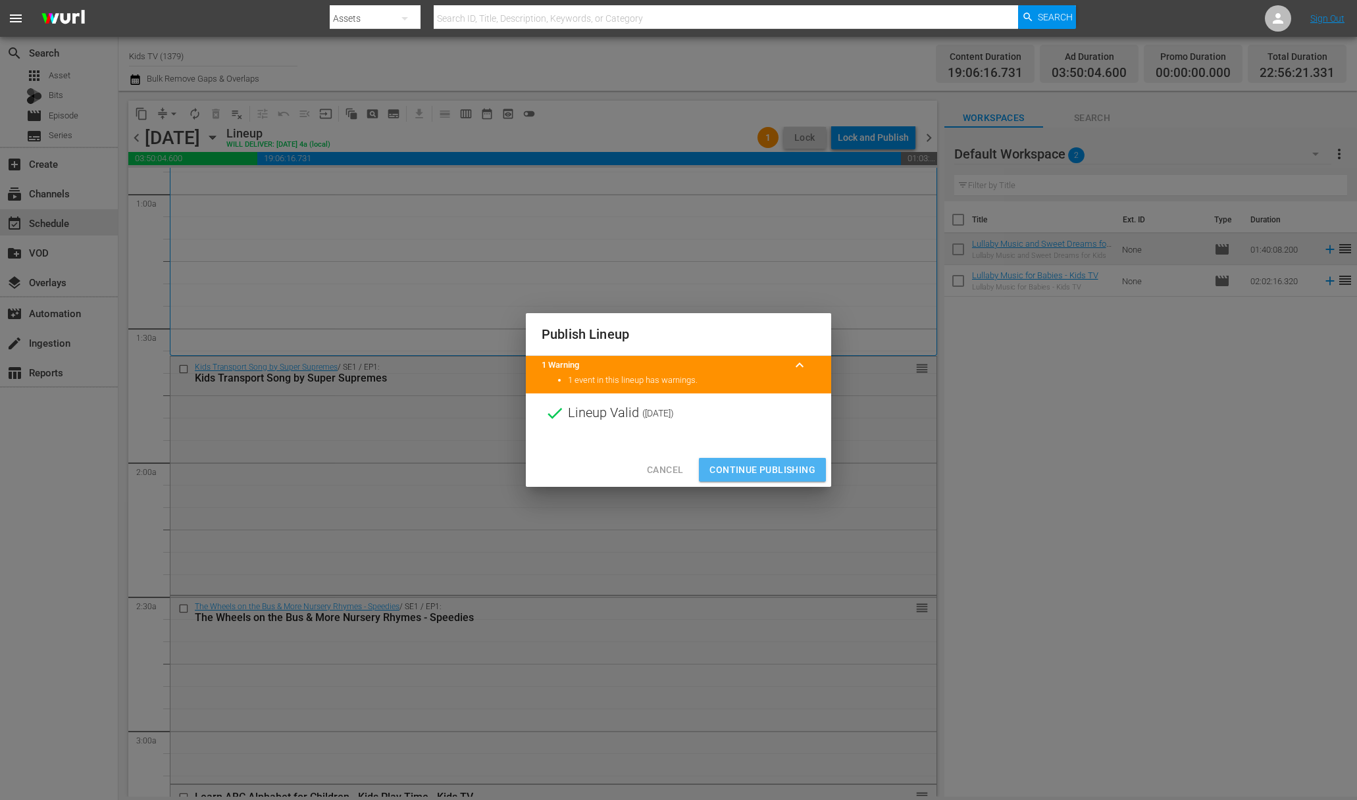
click at [769, 465] on span "Continue Publishing" at bounding box center [762, 470] width 106 height 16
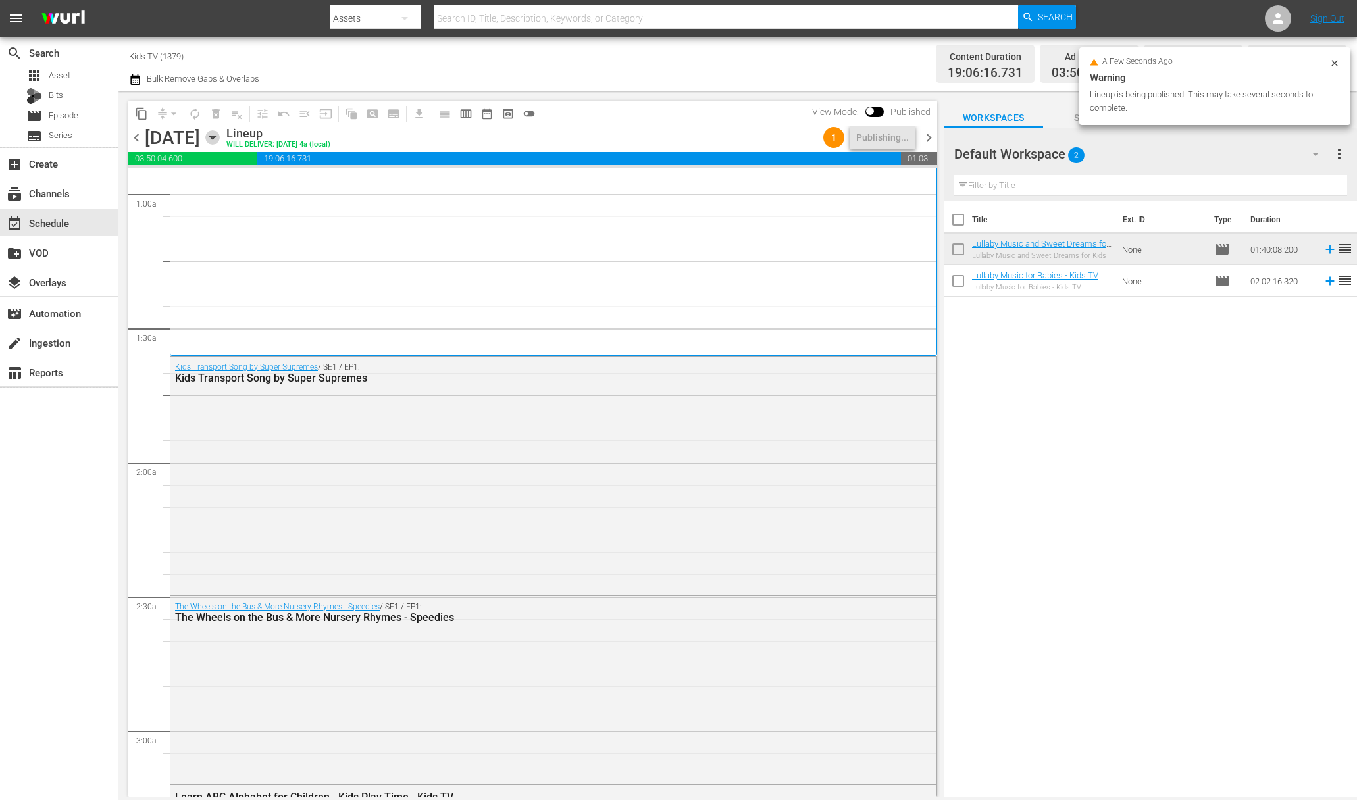
click at [220, 139] on icon "button" at bounding box center [212, 137] width 14 height 14
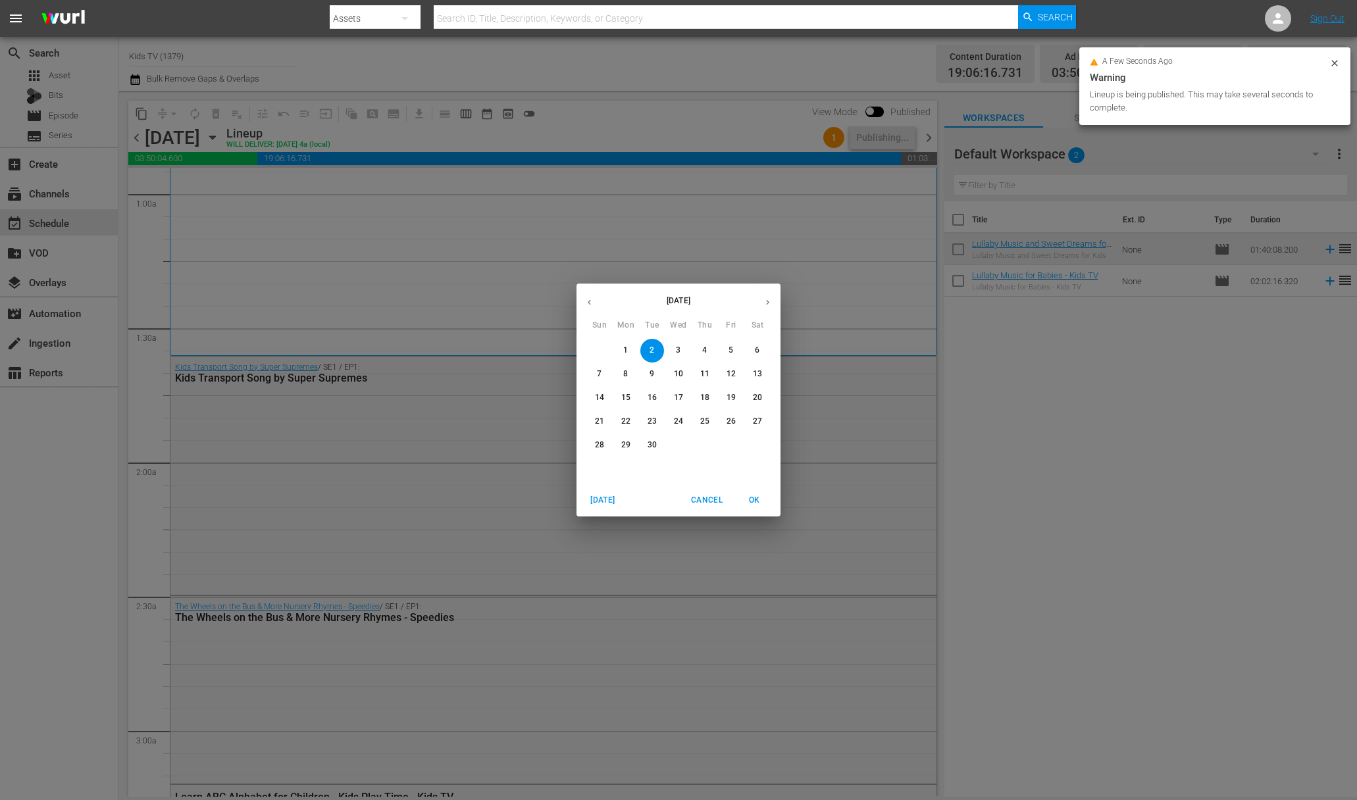
click at [678, 350] on p "3" at bounding box center [678, 350] width 5 height 11
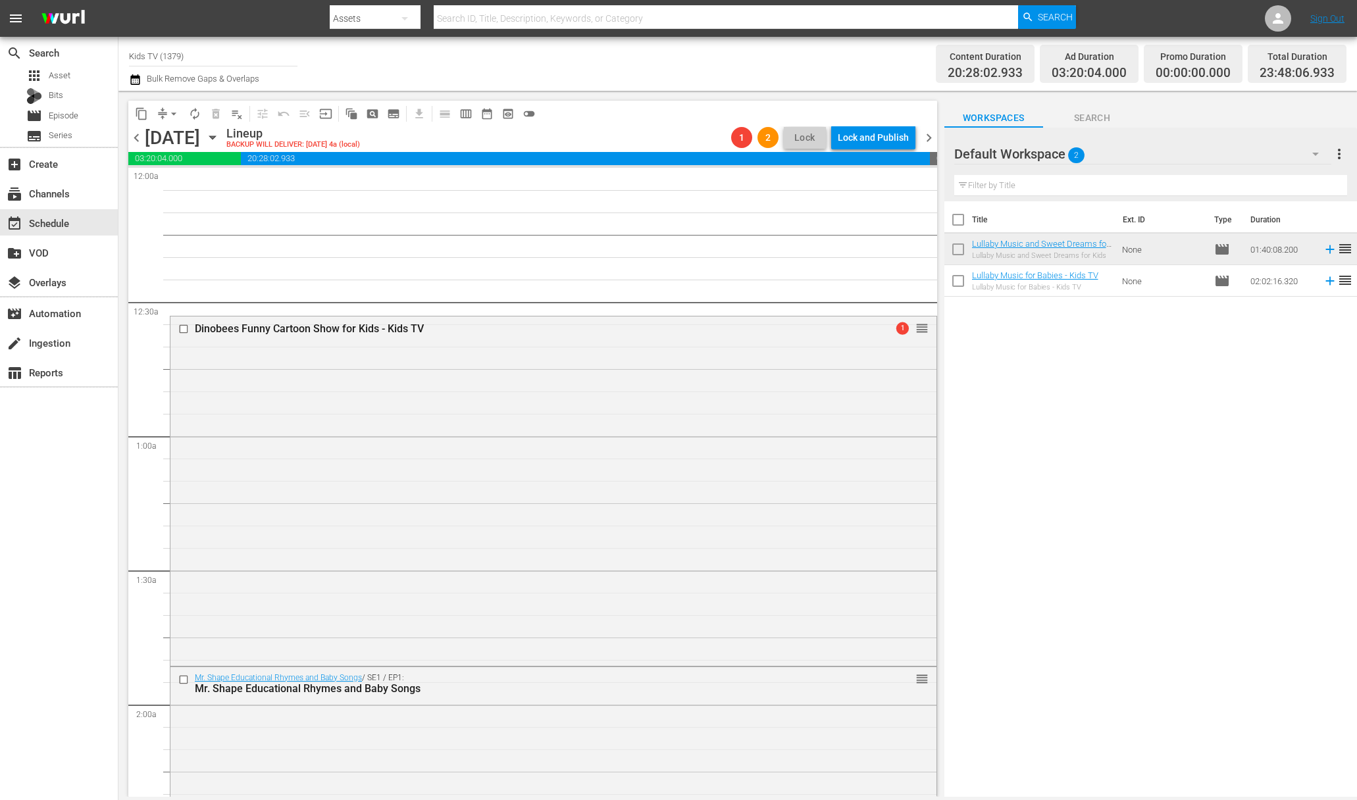
click at [220, 133] on icon "button" at bounding box center [212, 137] width 14 height 14
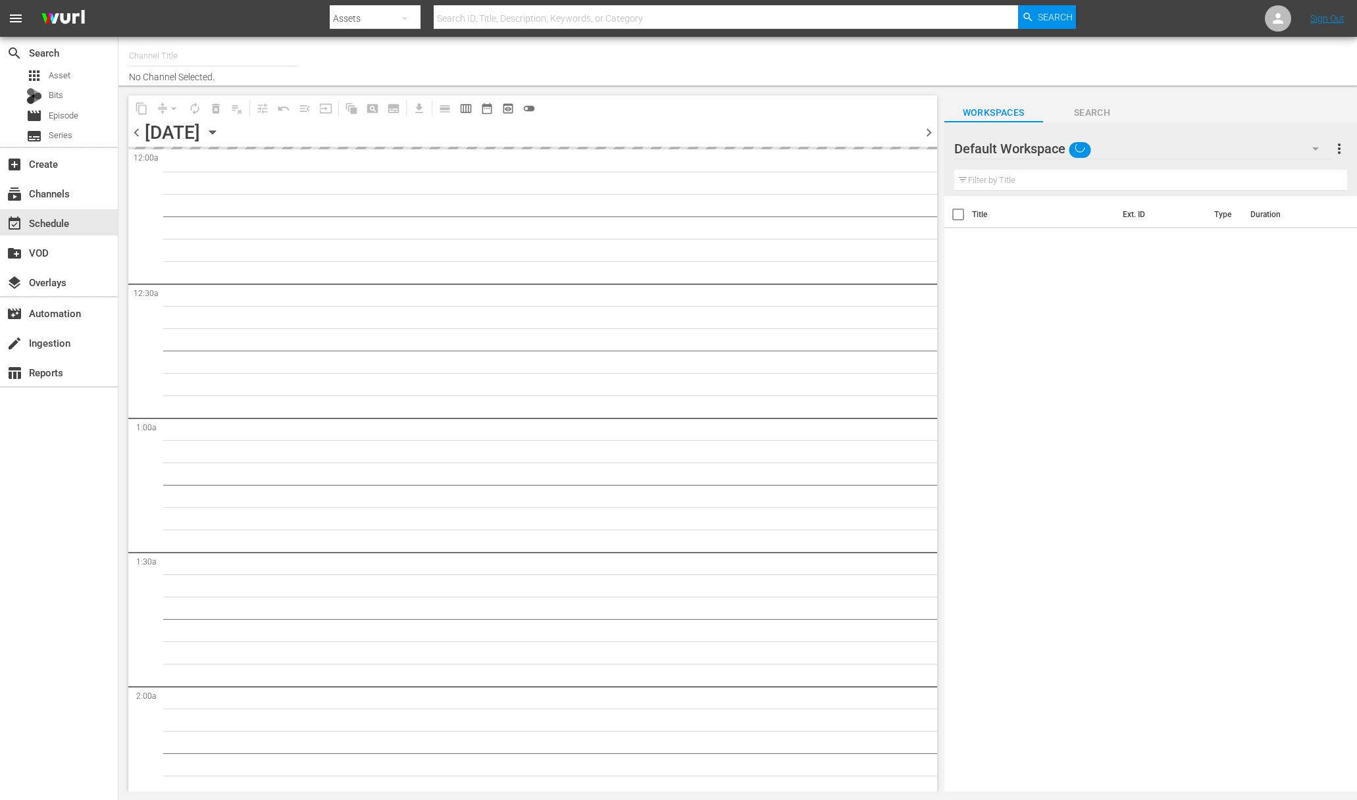
type input "Kids TV (1379)"
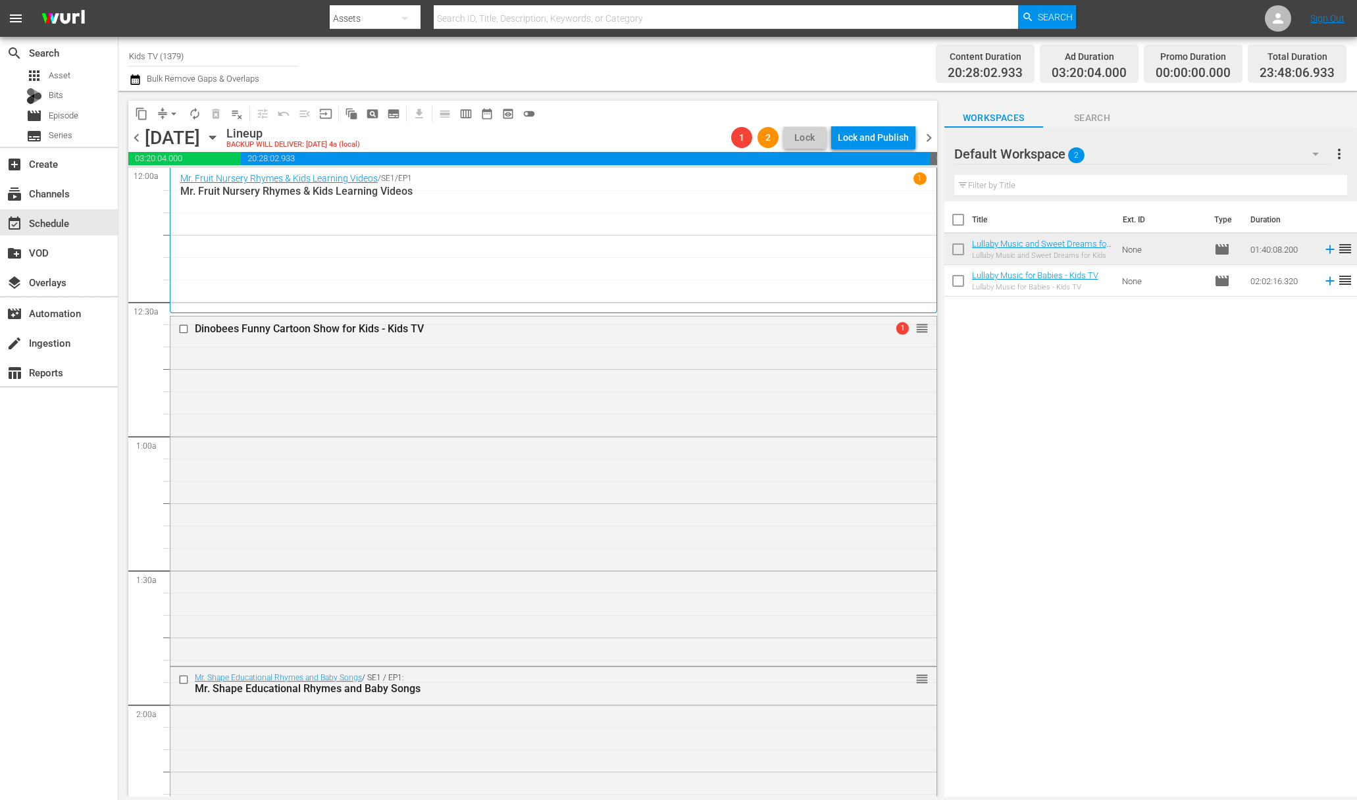
click at [175, 109] on span "arrow_drop_down" at bounding box center [173, 113] width 13 height 13
click at [178, 183] on li "Align to End of Previous Day" at bounding box center [174, 184] width 138 height 22
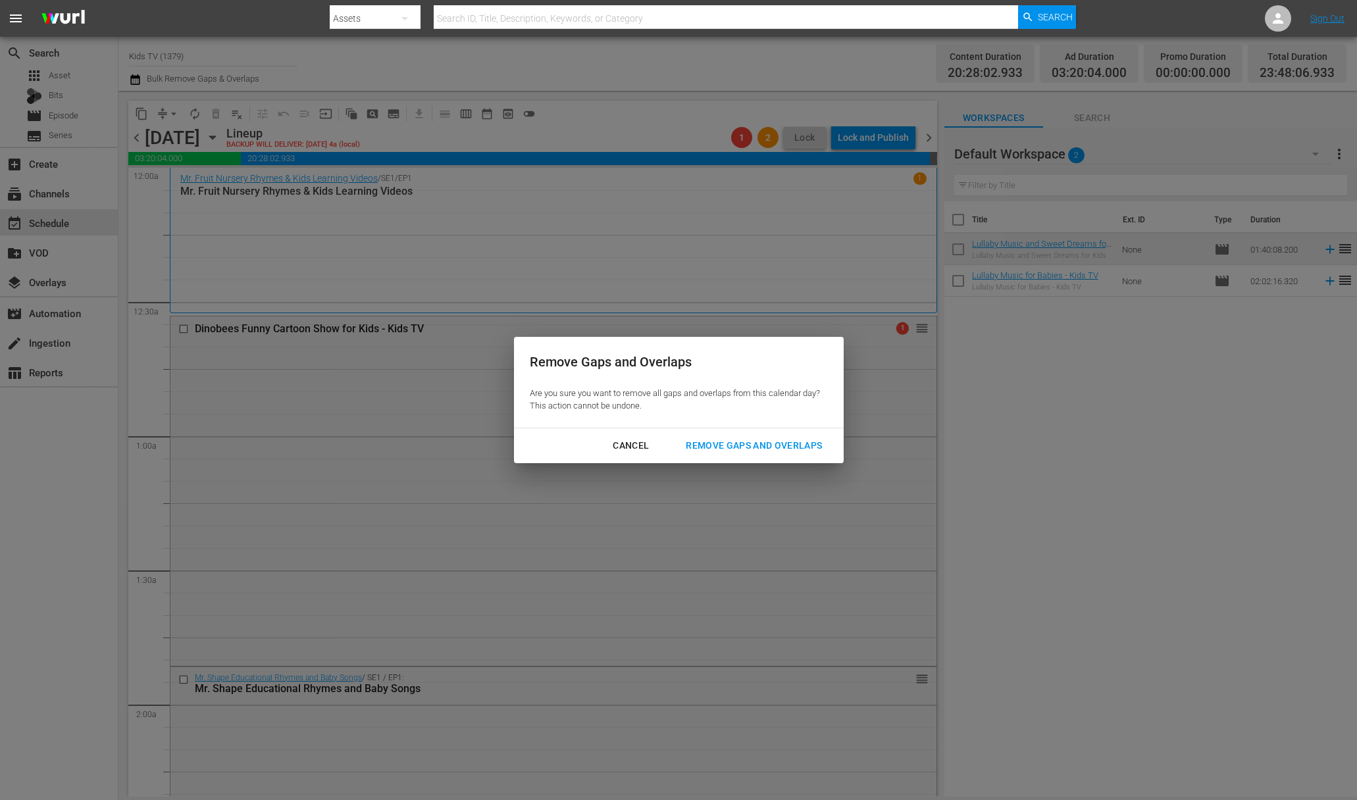
click at [797, 453] on button "Remove Gaps and Overlaps" at bounding box center [754, 446] width 168 height 24
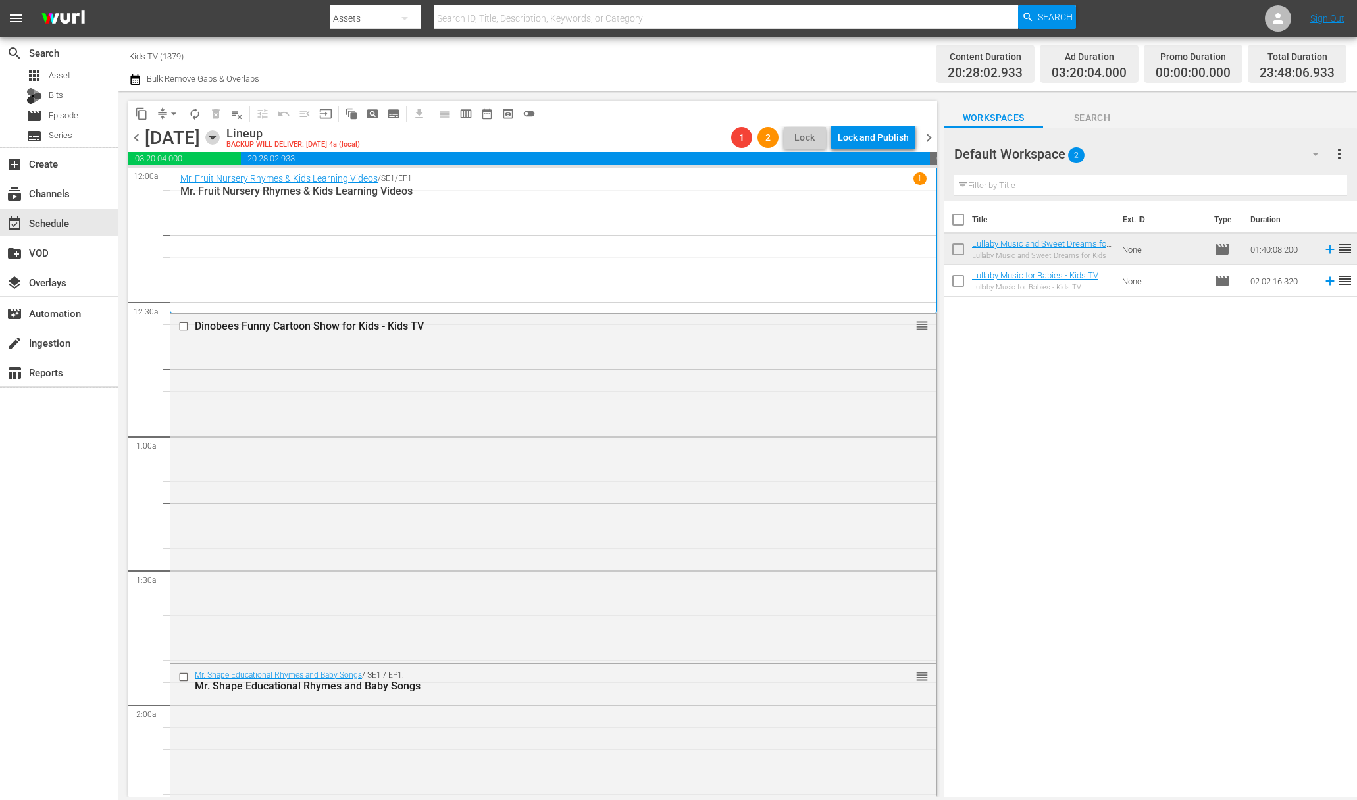
click at [220, 134] on icon "button" at bounding box center [212, 137] width 14 height 14
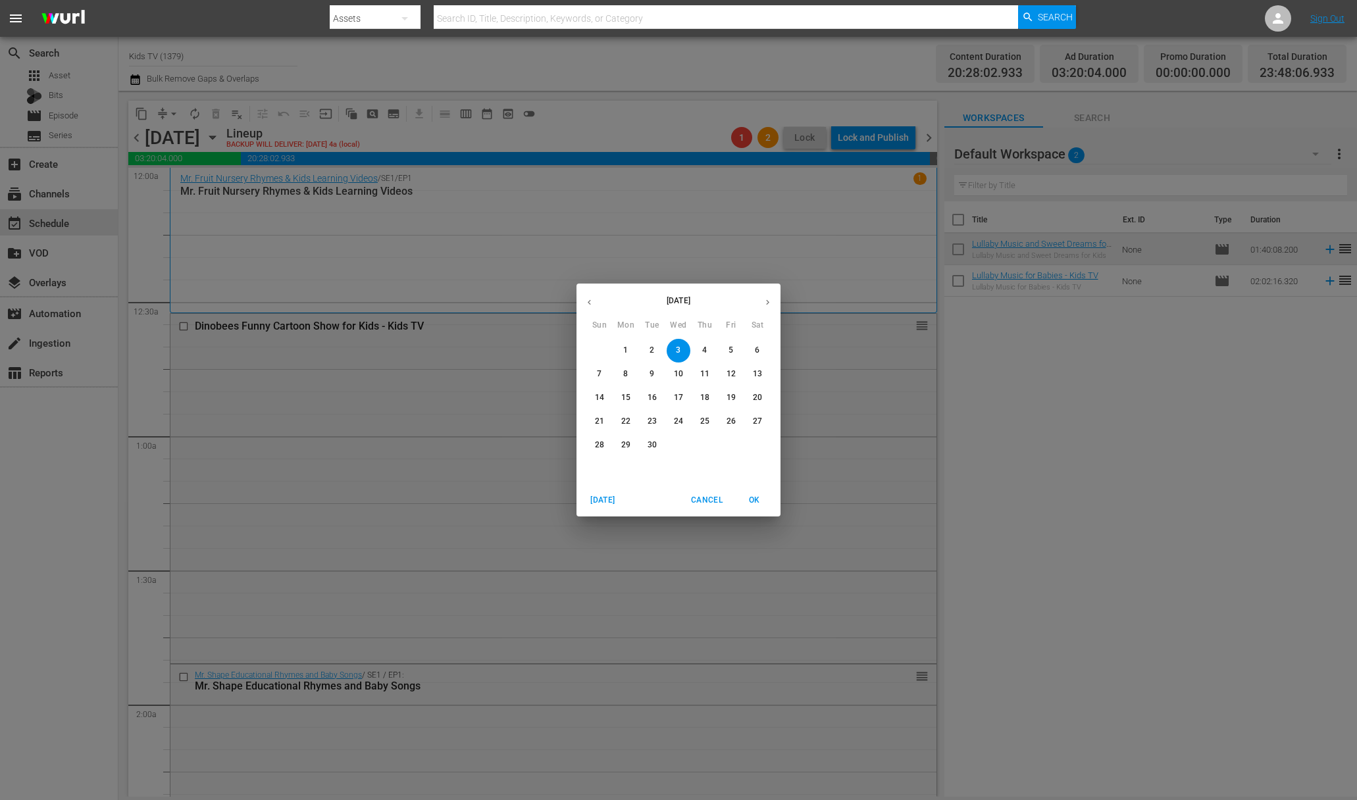
click at [706, 351] on p "4" at bounding box center [704, 350] width 5 height 11
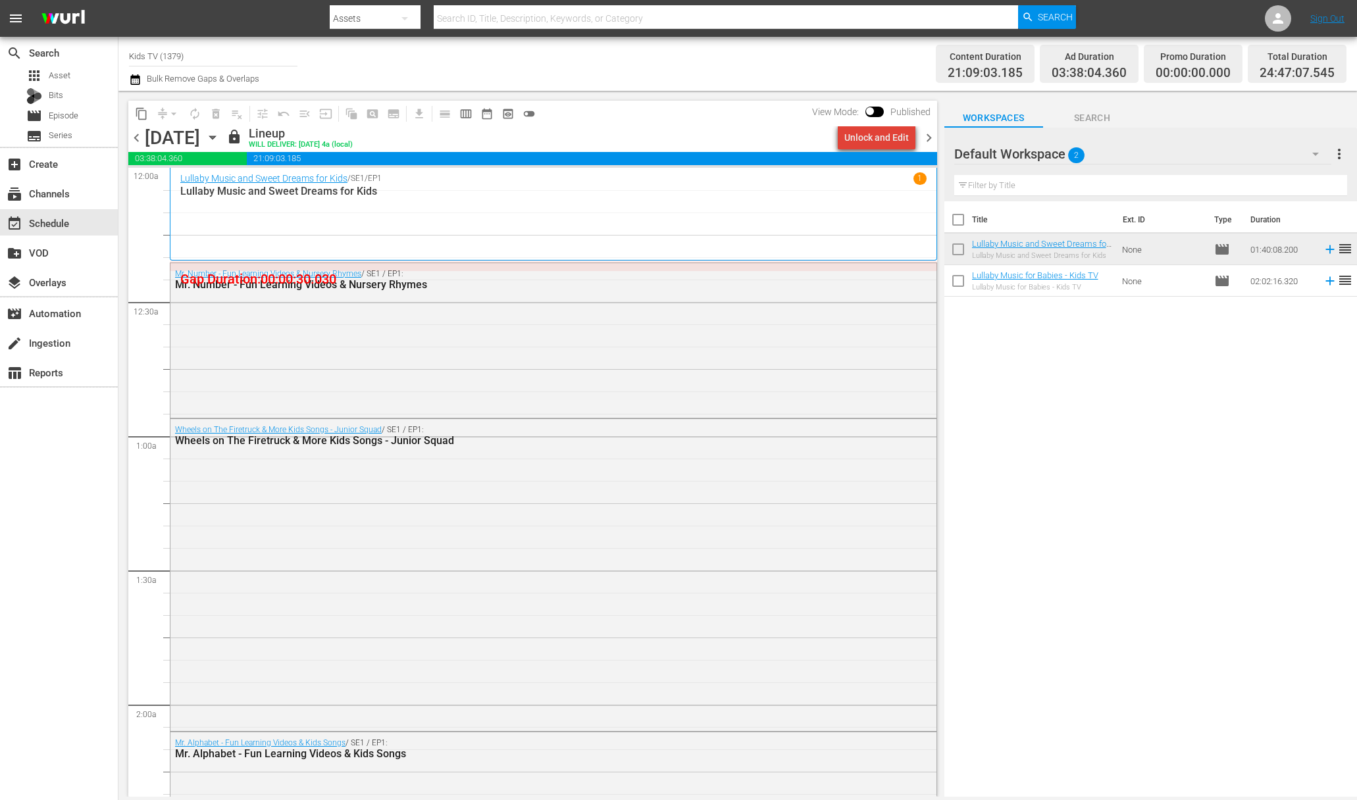
click at [888, 140] on div "Unlock and Edit" at bounding box center [876, 138] width 64 height 24
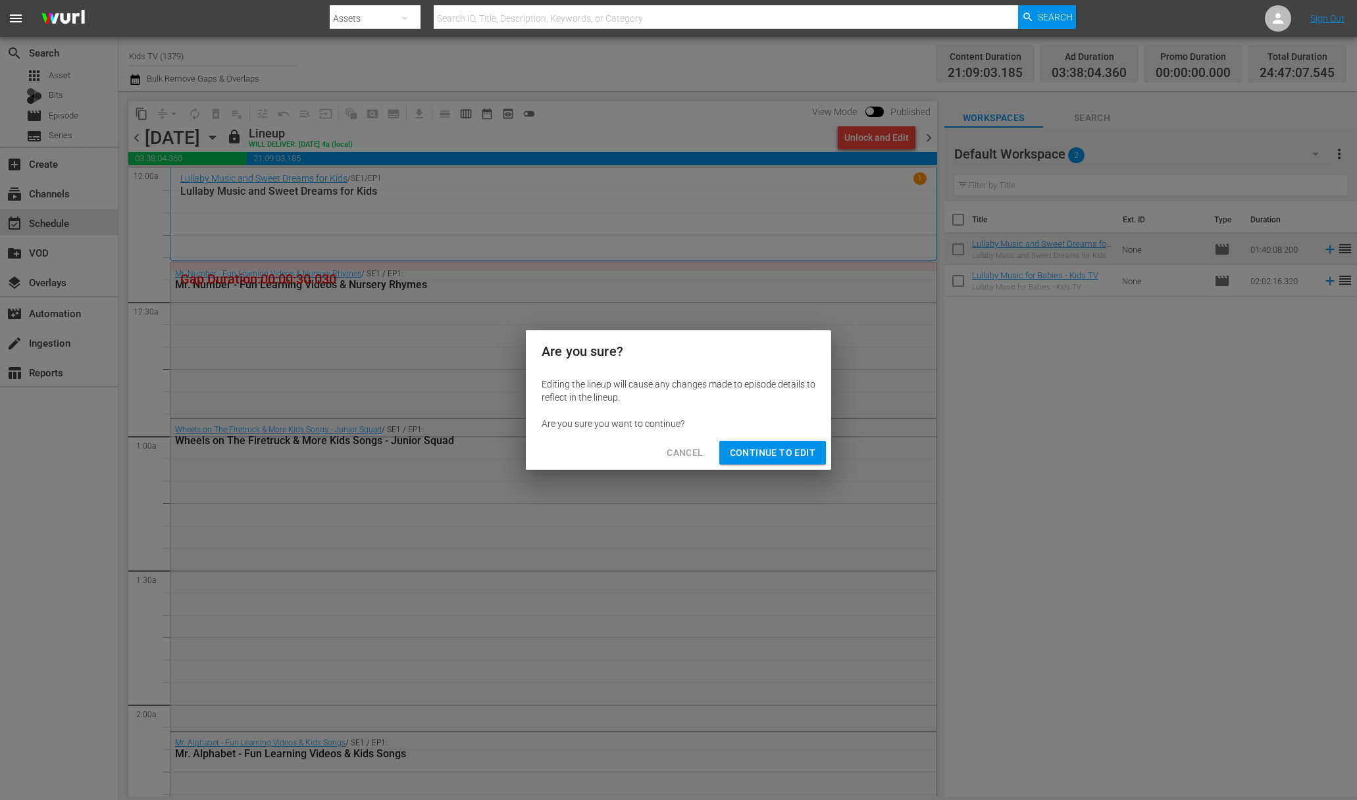
click at [784, 447] on span "Continue to Edit" at bounding box center [773, 453] width 86 height 16
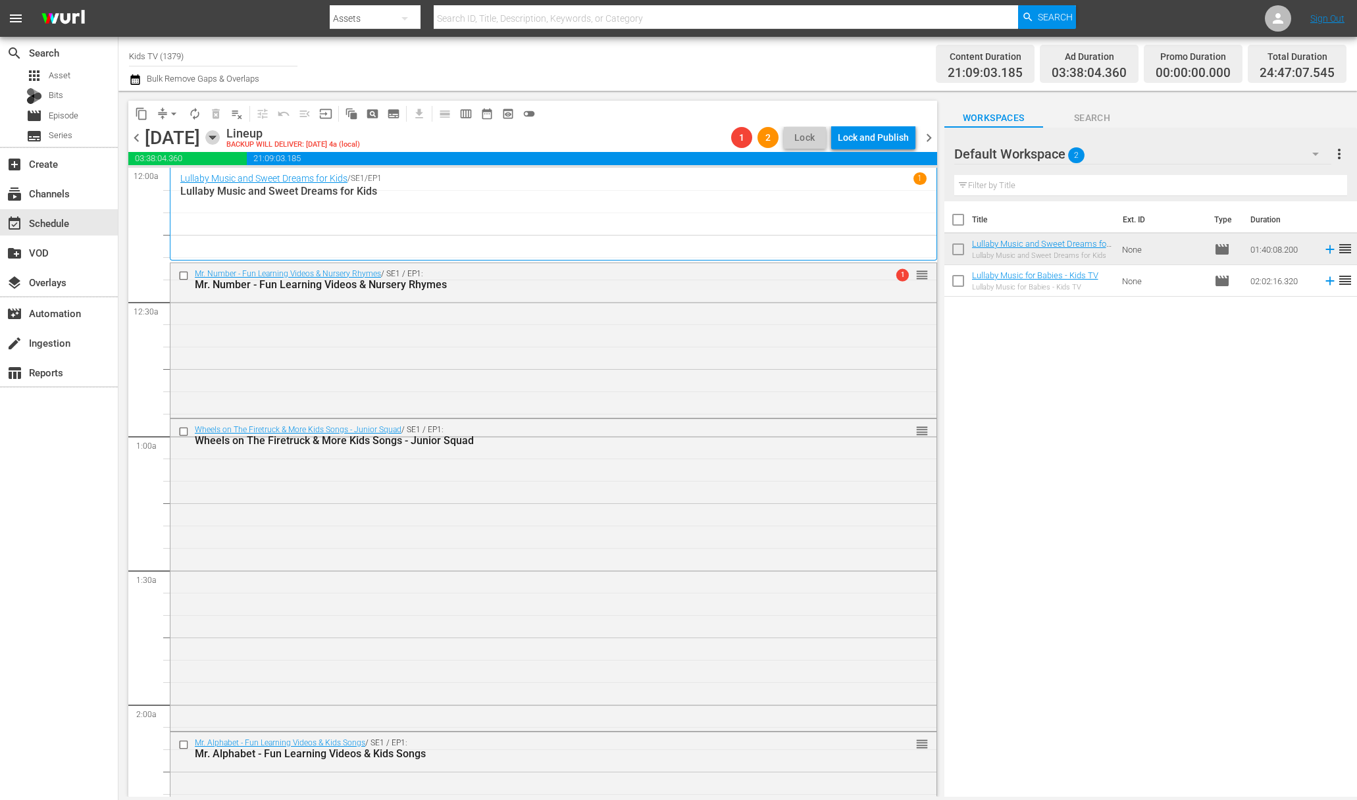
click at [215, 136] on icon "button" at bounding box center [212, 137] width 6 height 3
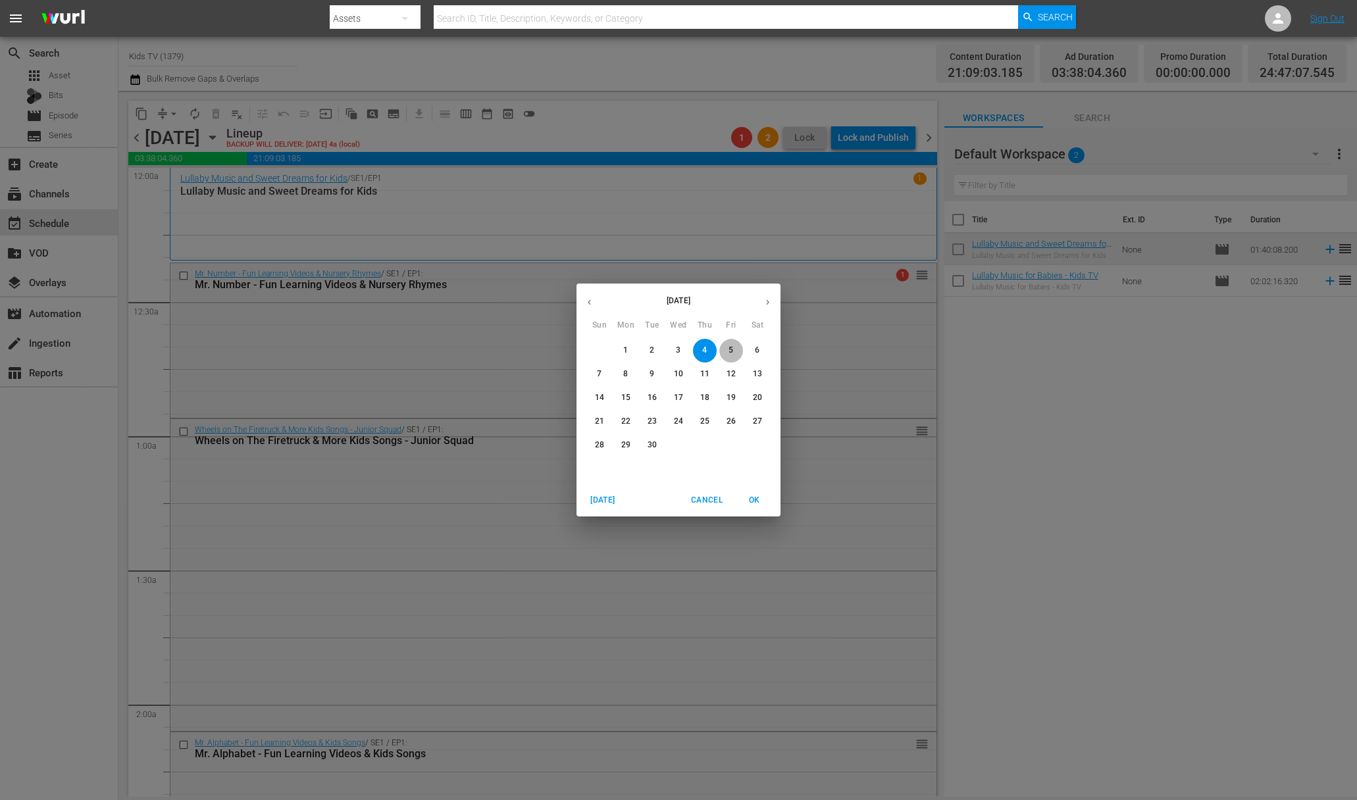
click at [729, 352] on p "5" at bounding box center [730, 350] width 5 height 11
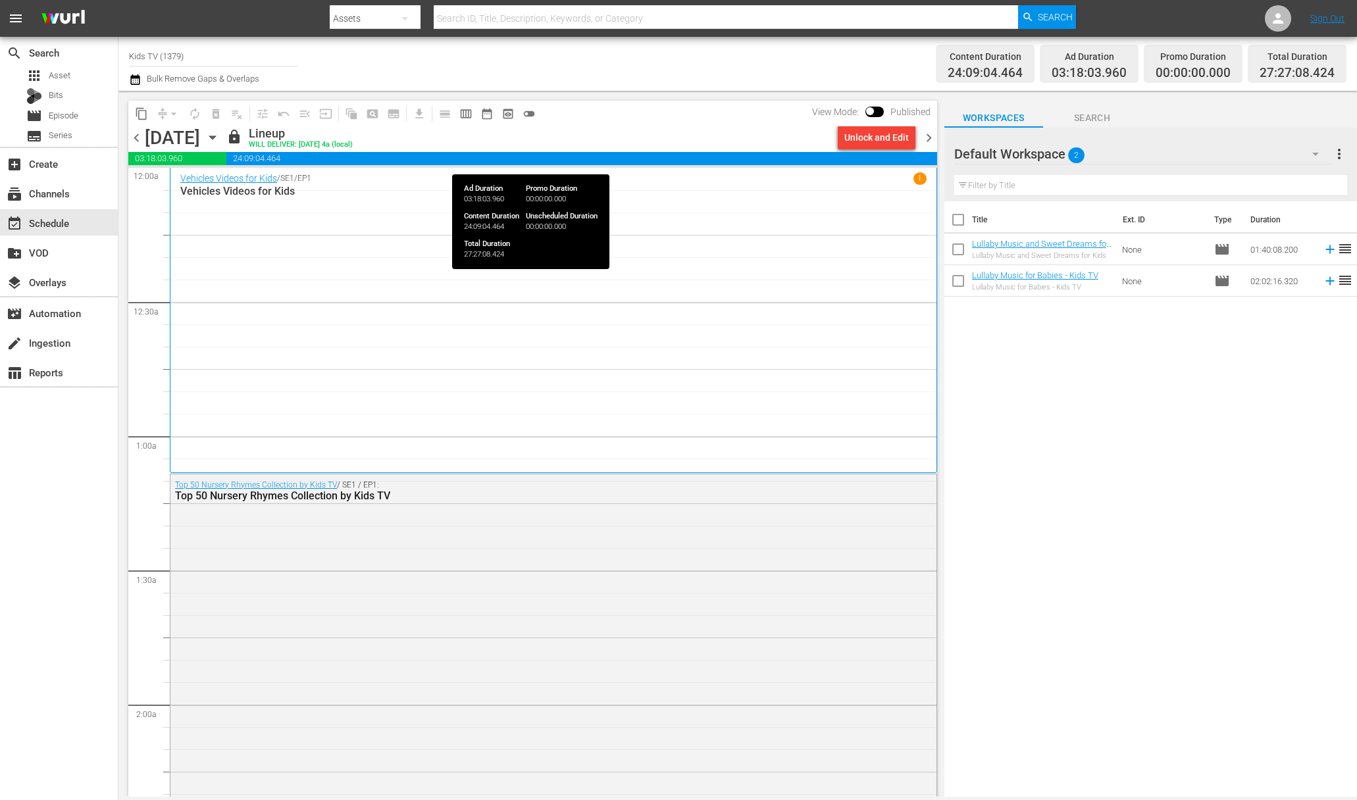
click at [885, 138] on div "Unlock and Edit" at bounding box center [876, 138] width 64 height 24
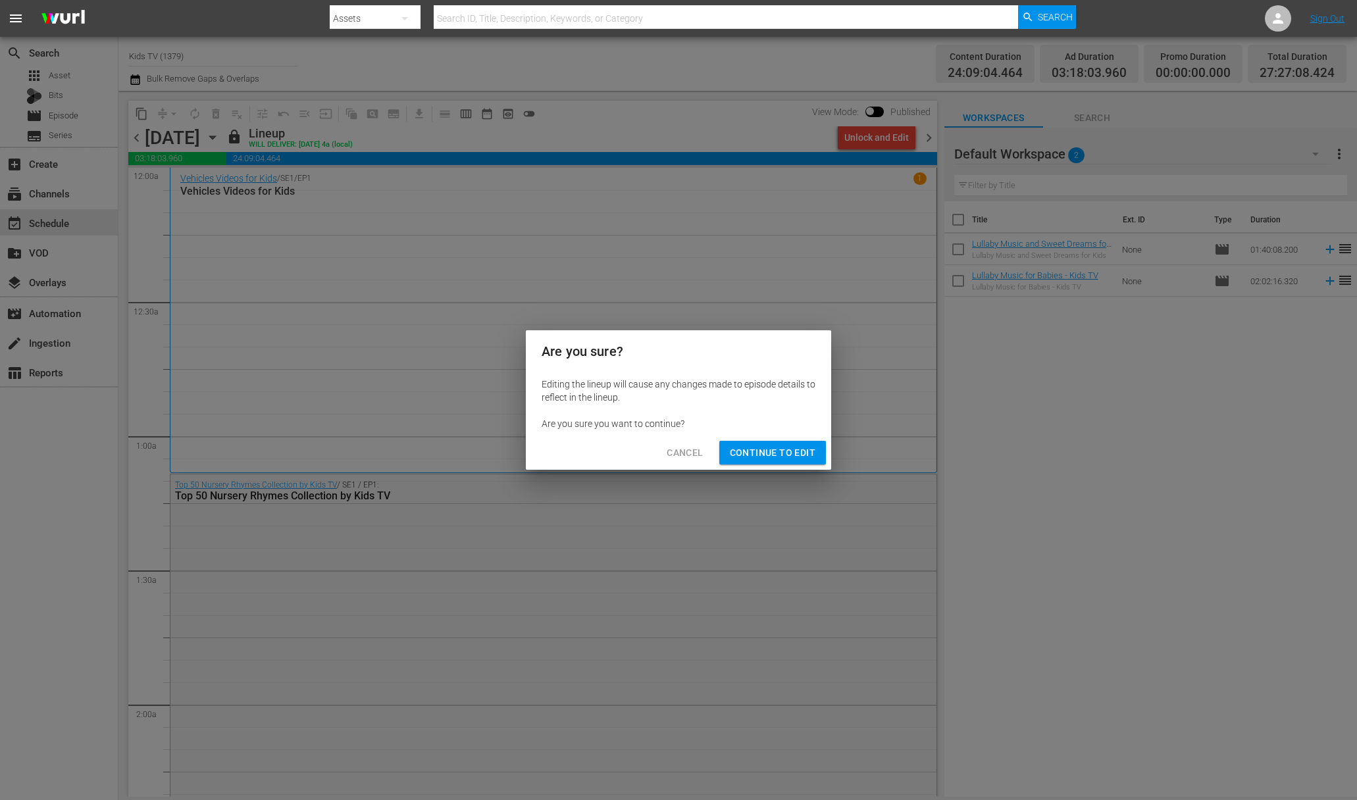
click at [800, 443] on button "Continue to Edit" at bounding box center [772, 453] width 107 height 24
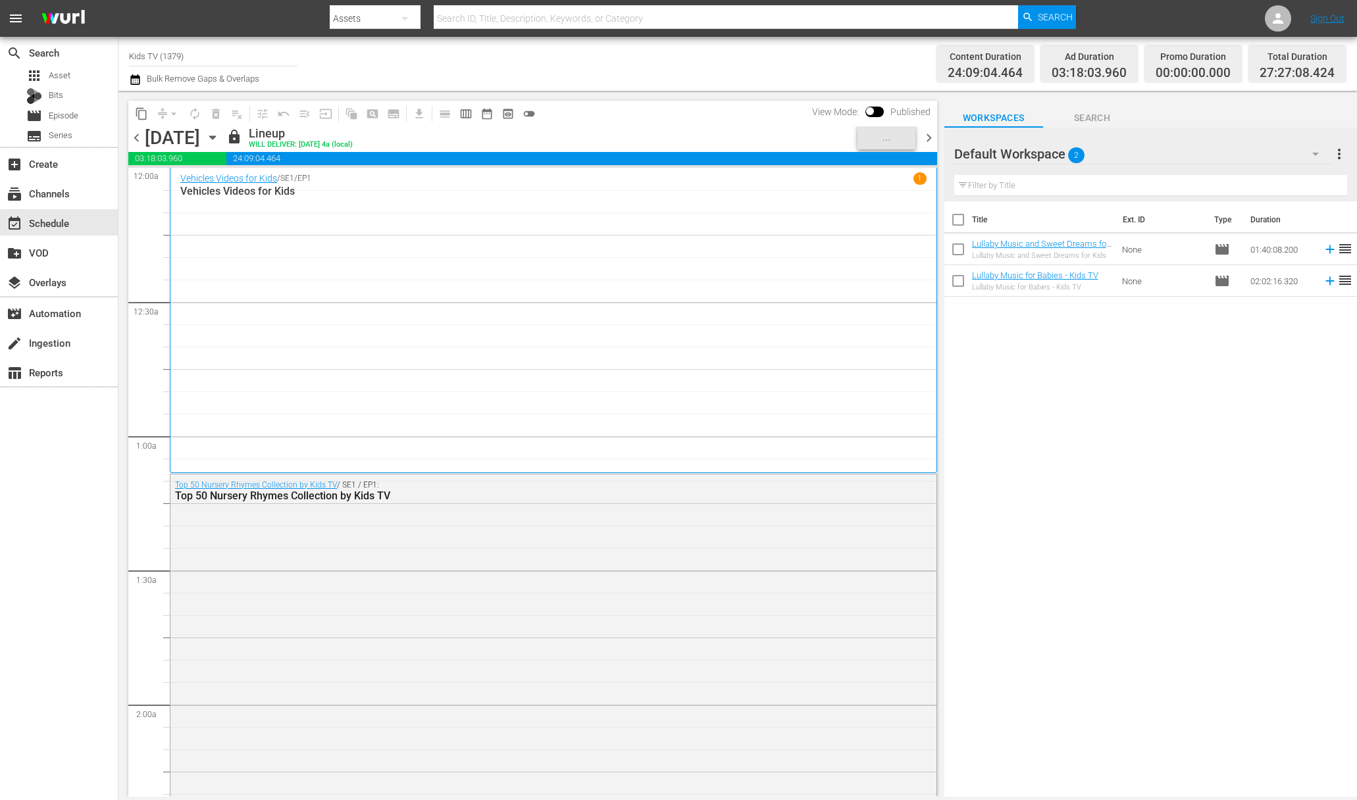
click at [215, 136] on icon "button" at bounding box center [212, 137] width 6 height 3
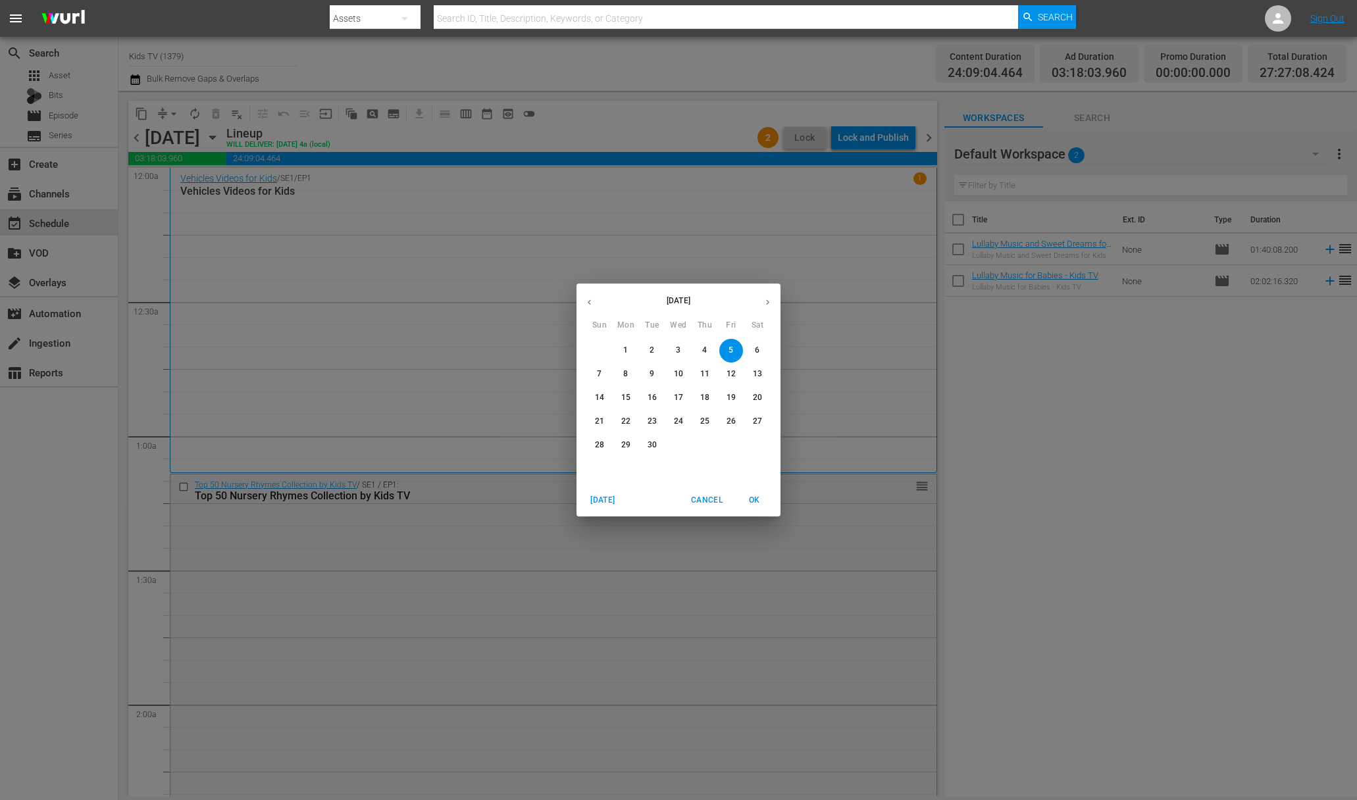
click at [758, 345] on p "6" at bounding box center [757, 350] width 5 height 11
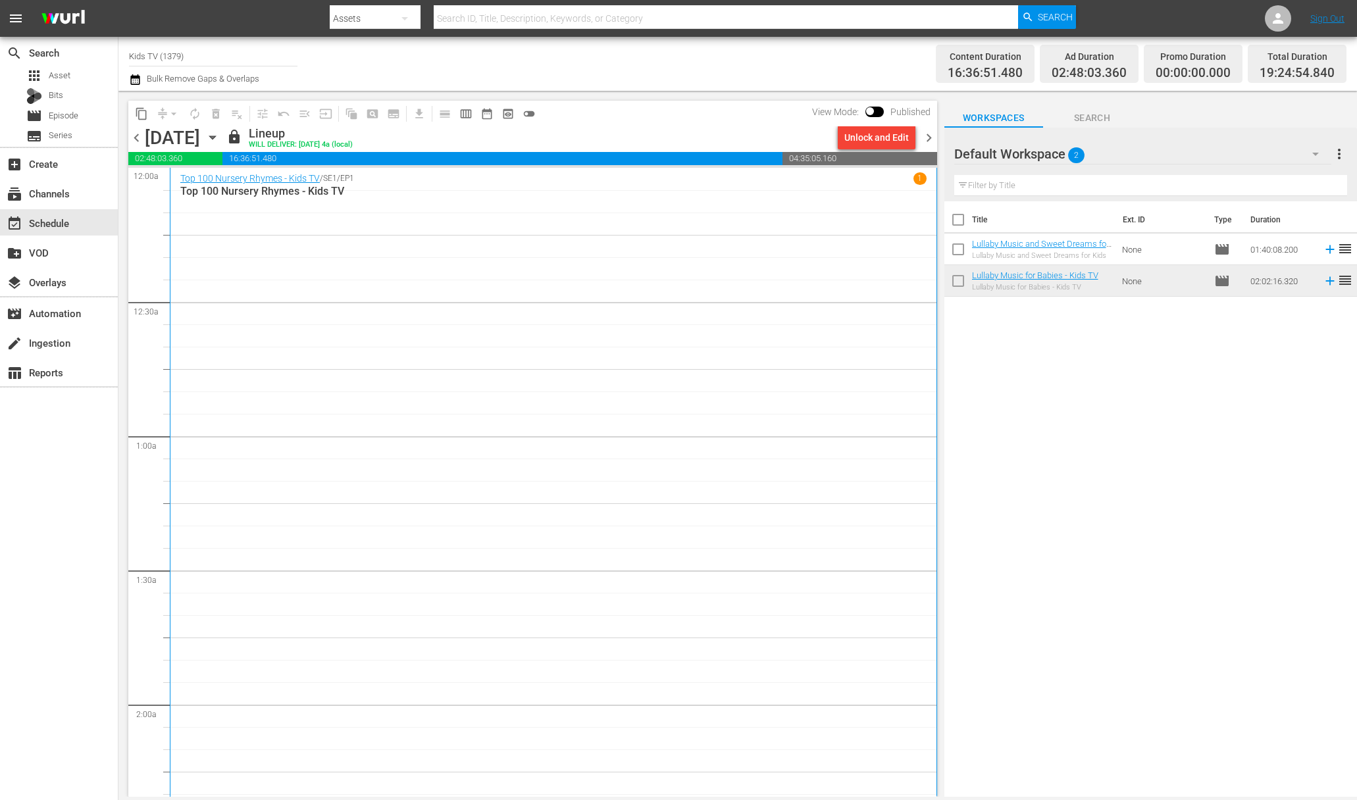
click at [878, 142] on div "Unlock and Edit" at bounding box center [876, 138] width 64 height 24
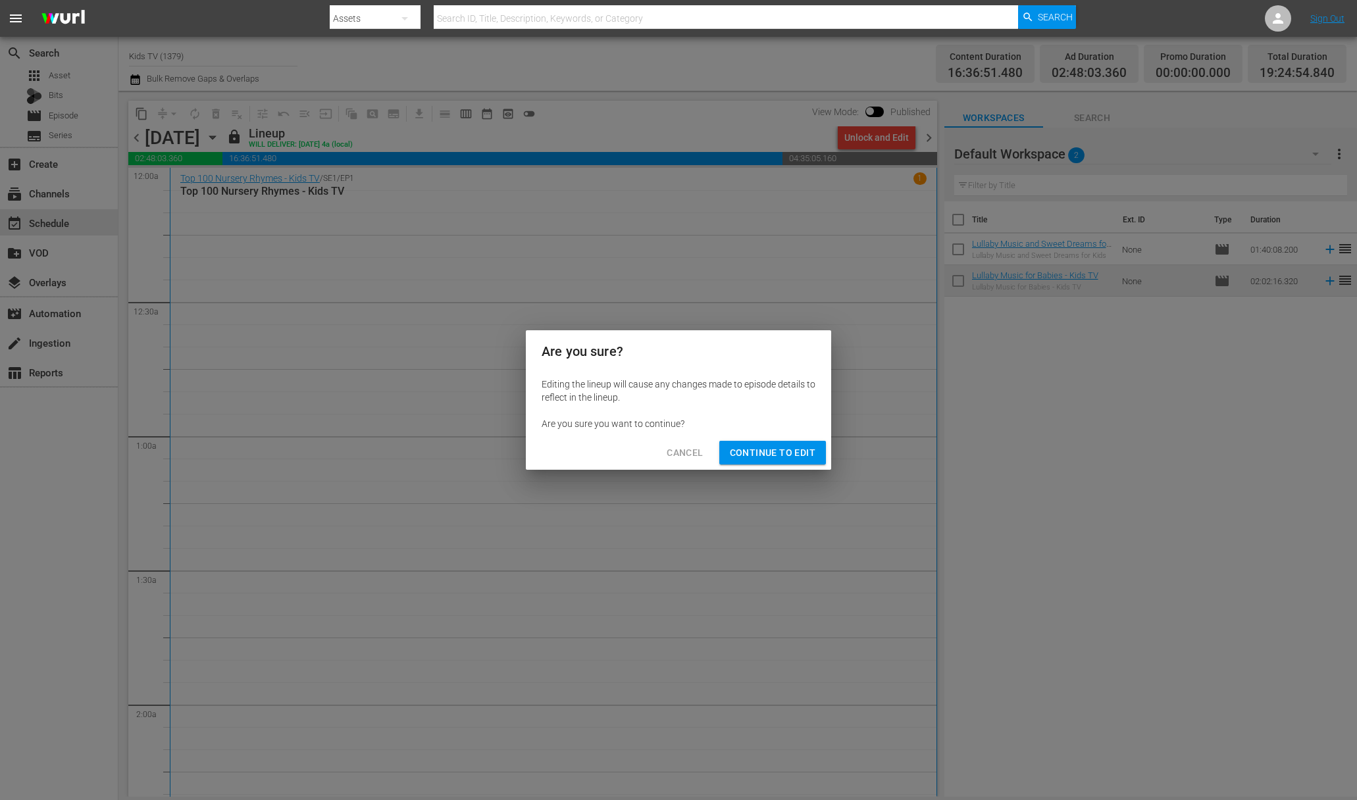
click at [778, 463] on button "Continue to Edit" at bounding box center [772, 453] width 107 height 24
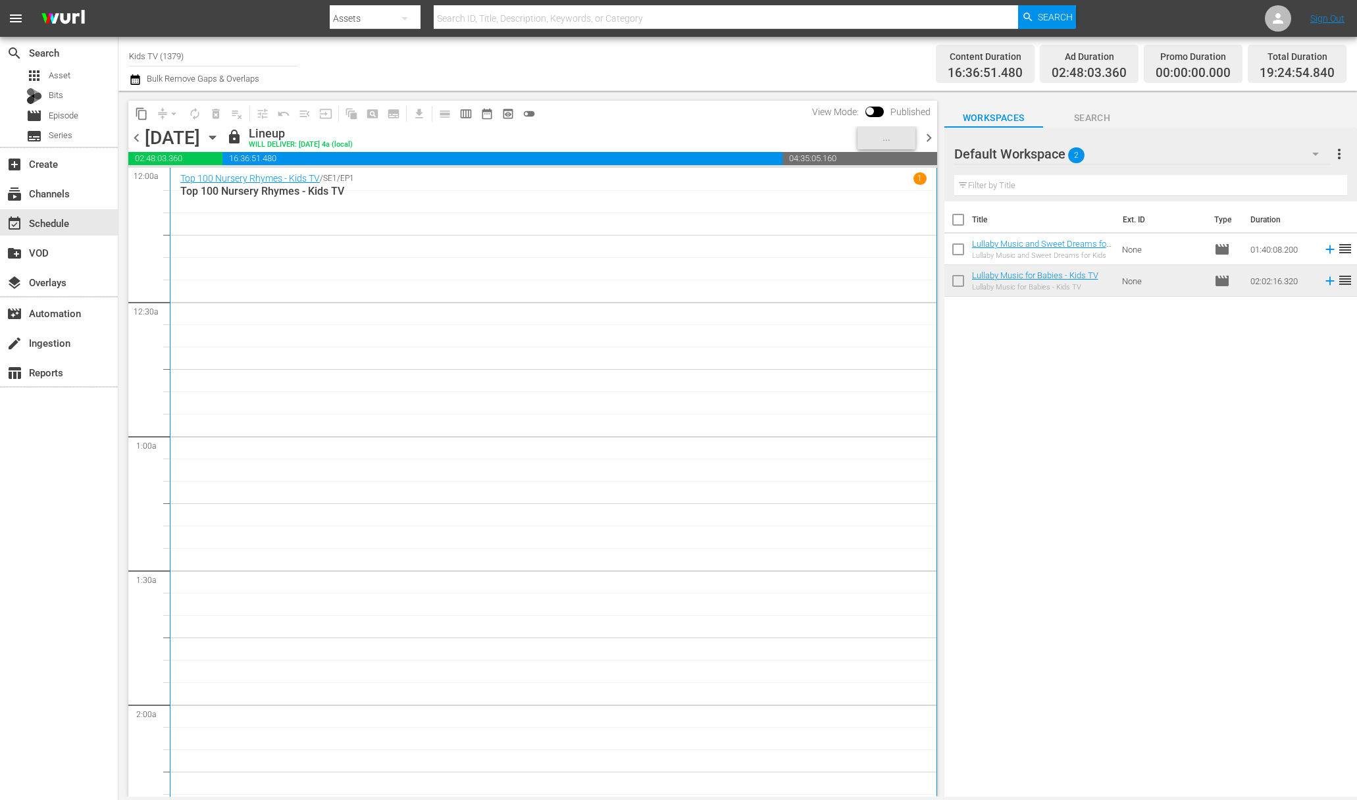
click at [215, 138] on icon "button" at bounding box center [212, 137] width 6 height 3
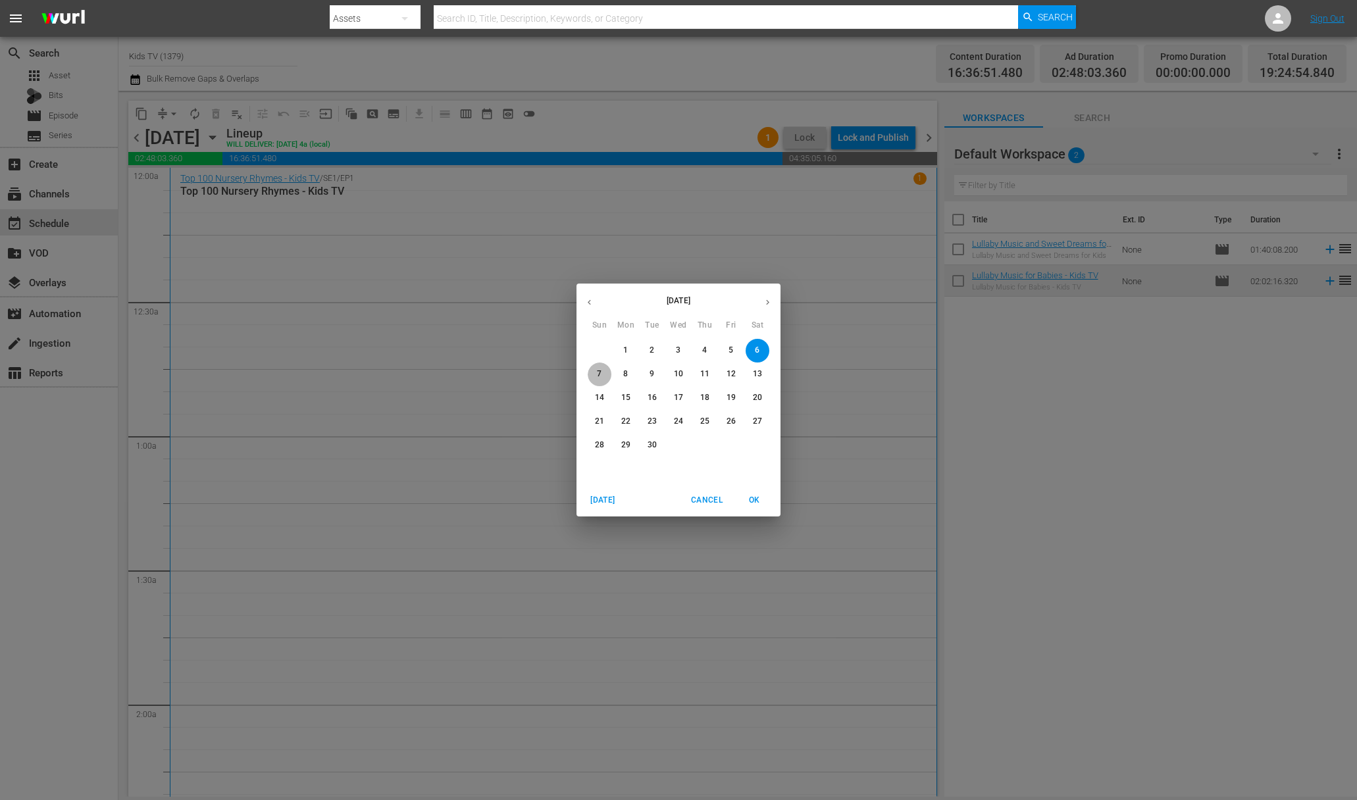
click at [606, 368] on span "7" at bounding box center [600, 373] width 24 height 11
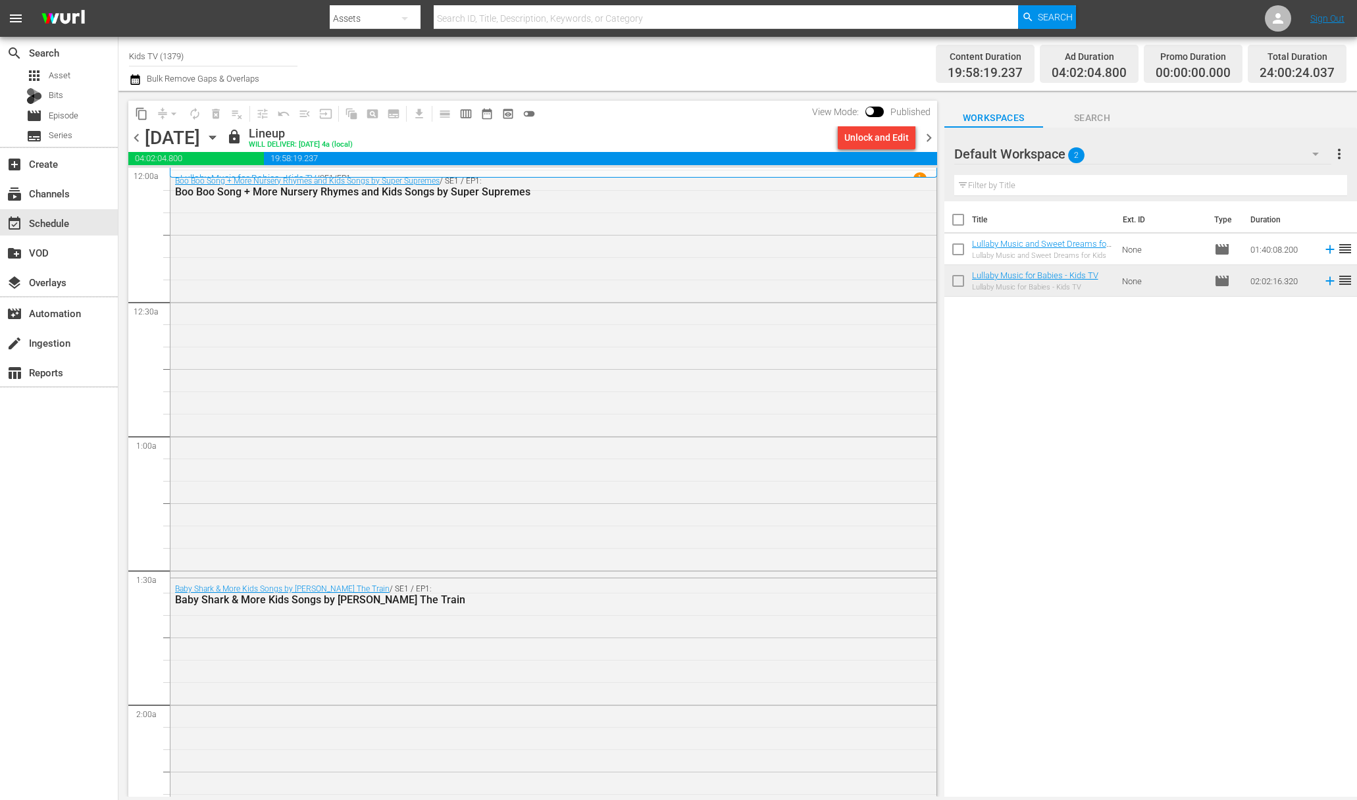
click at [865, 138] on div "Unlock and Edit" at bounding box center [876, 138] width 64 height 24
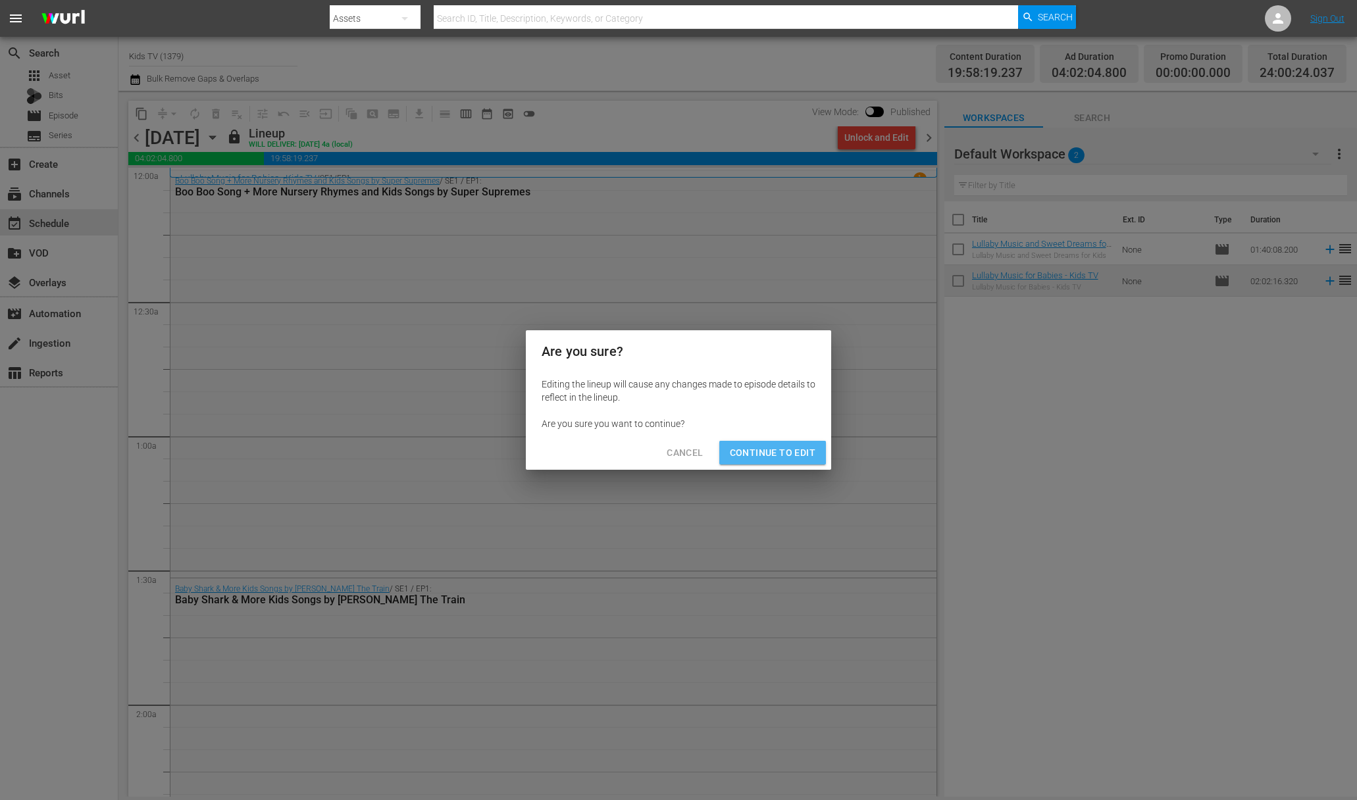
click at [799, 442] on button "Continue to Edit" at bounding box center [772, 453] width 107 height 24
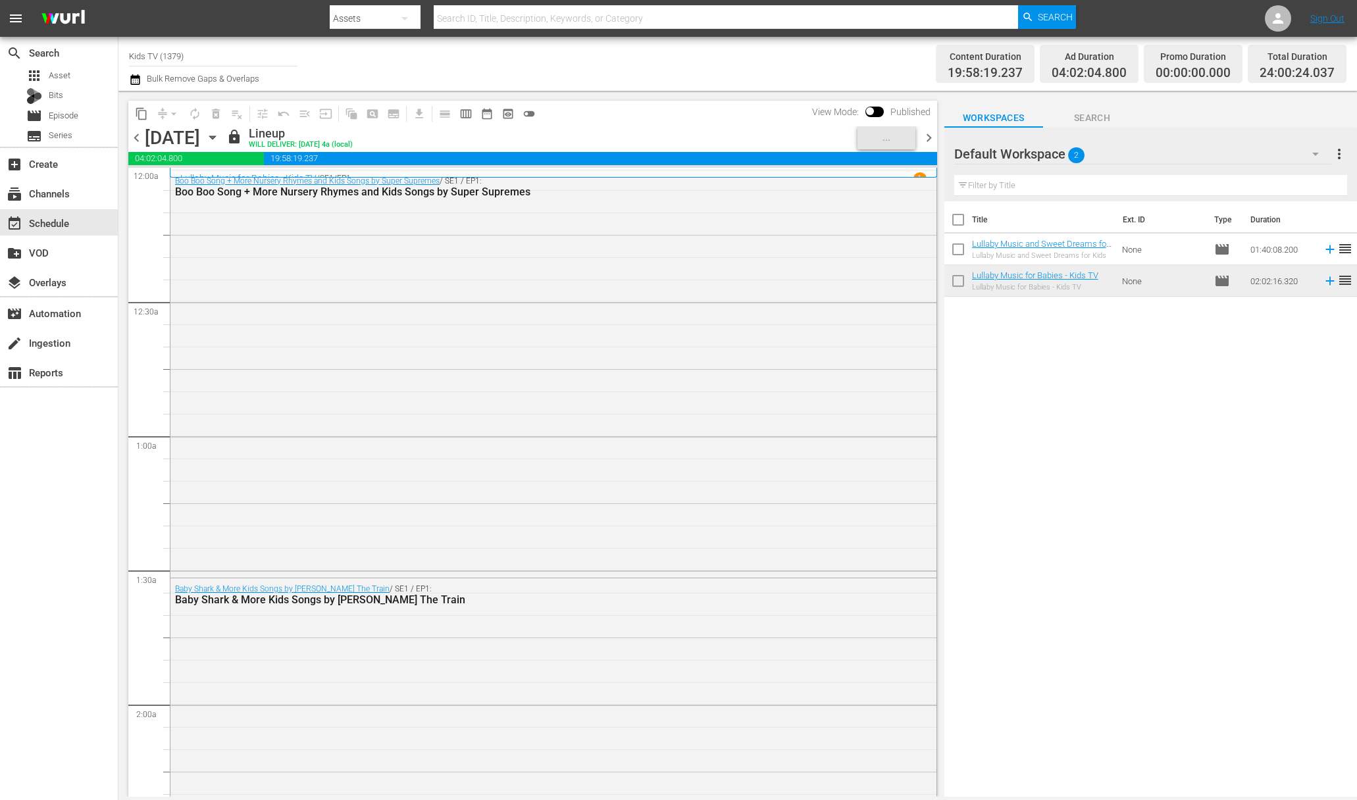
click at [220, 140] on icon "button" at bounding box center [212, 137] width 14 height 14
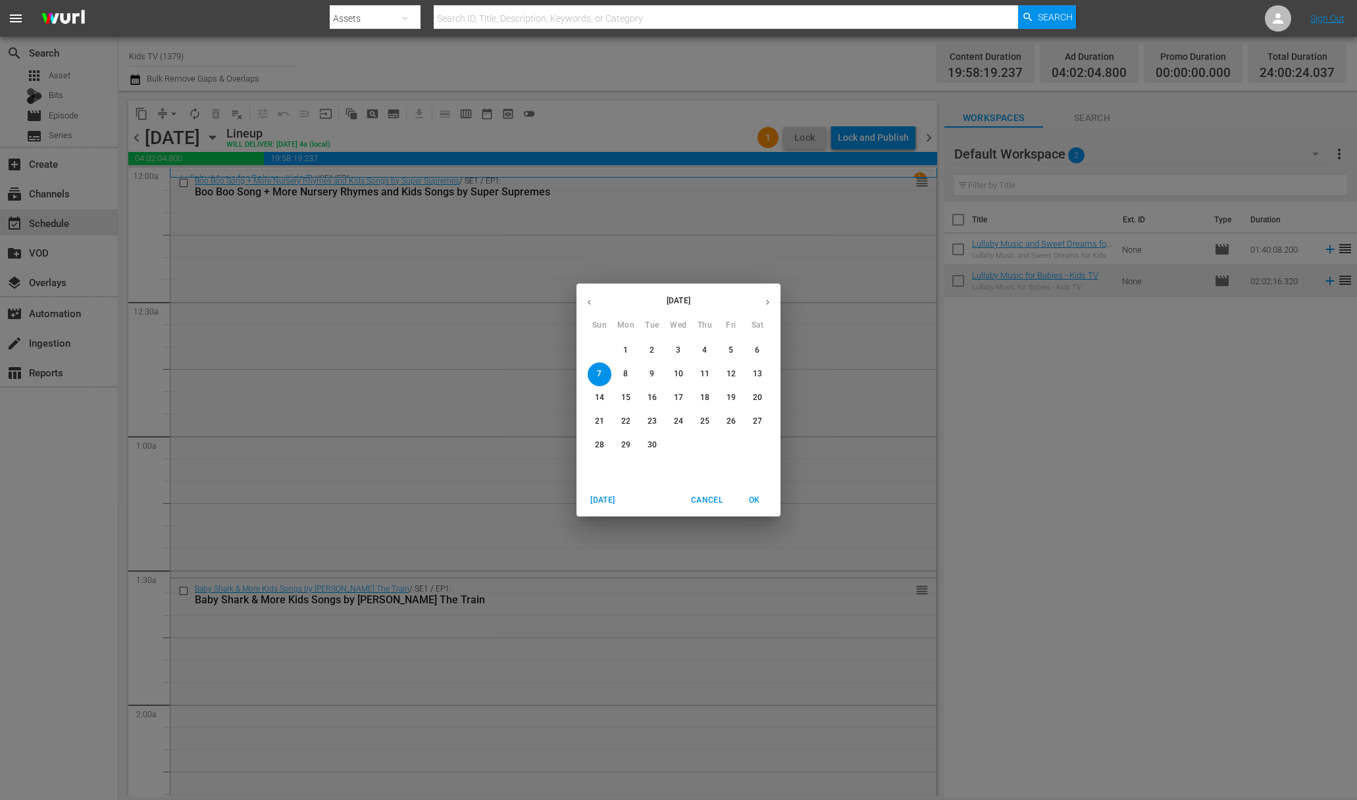
click at [658, 353] on span "2" at bounding box center [652, 350] width 24 height 11
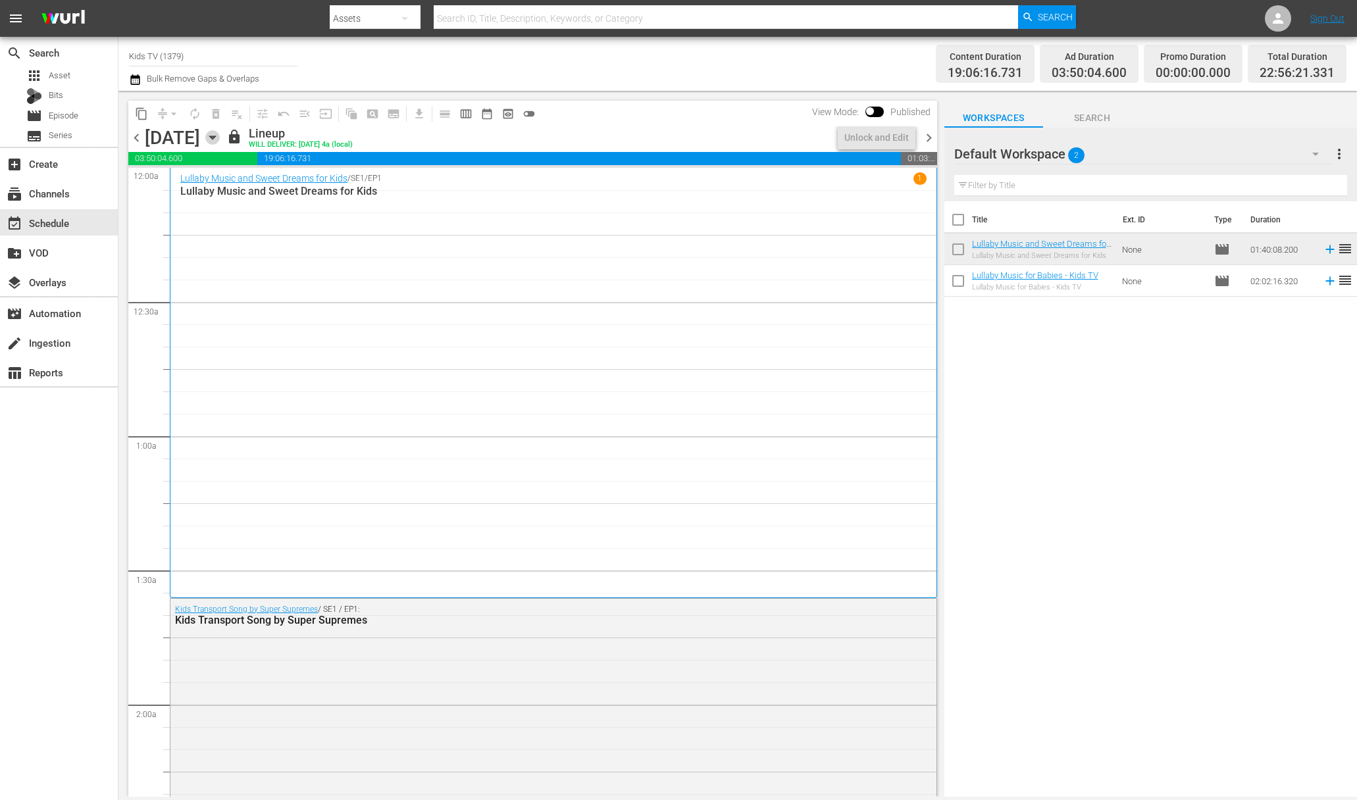
click at [220, 135] on icon "button" at bounding box center [212, 137] width 14 height 14
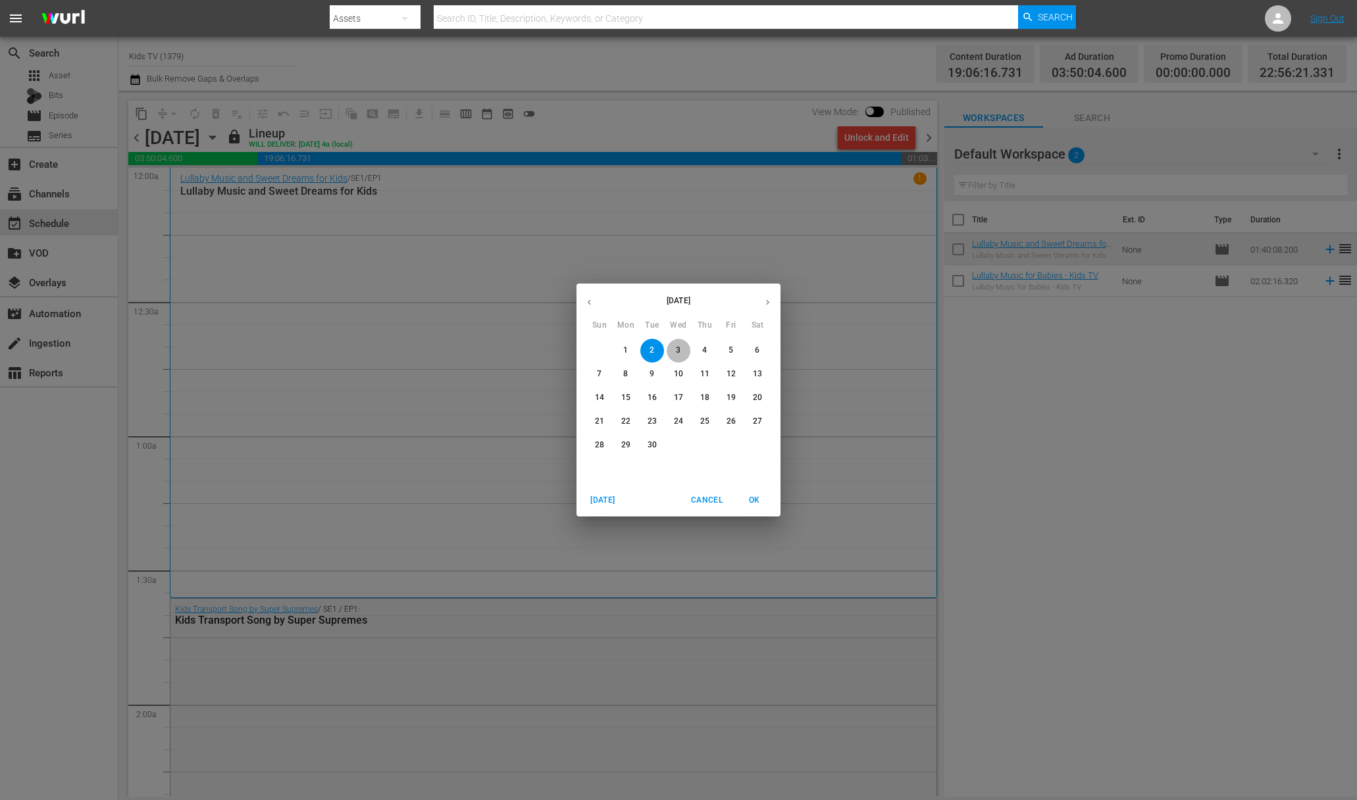
click at [672, 357] on button "3" at bounding box center [679, 351] width 24 height 24
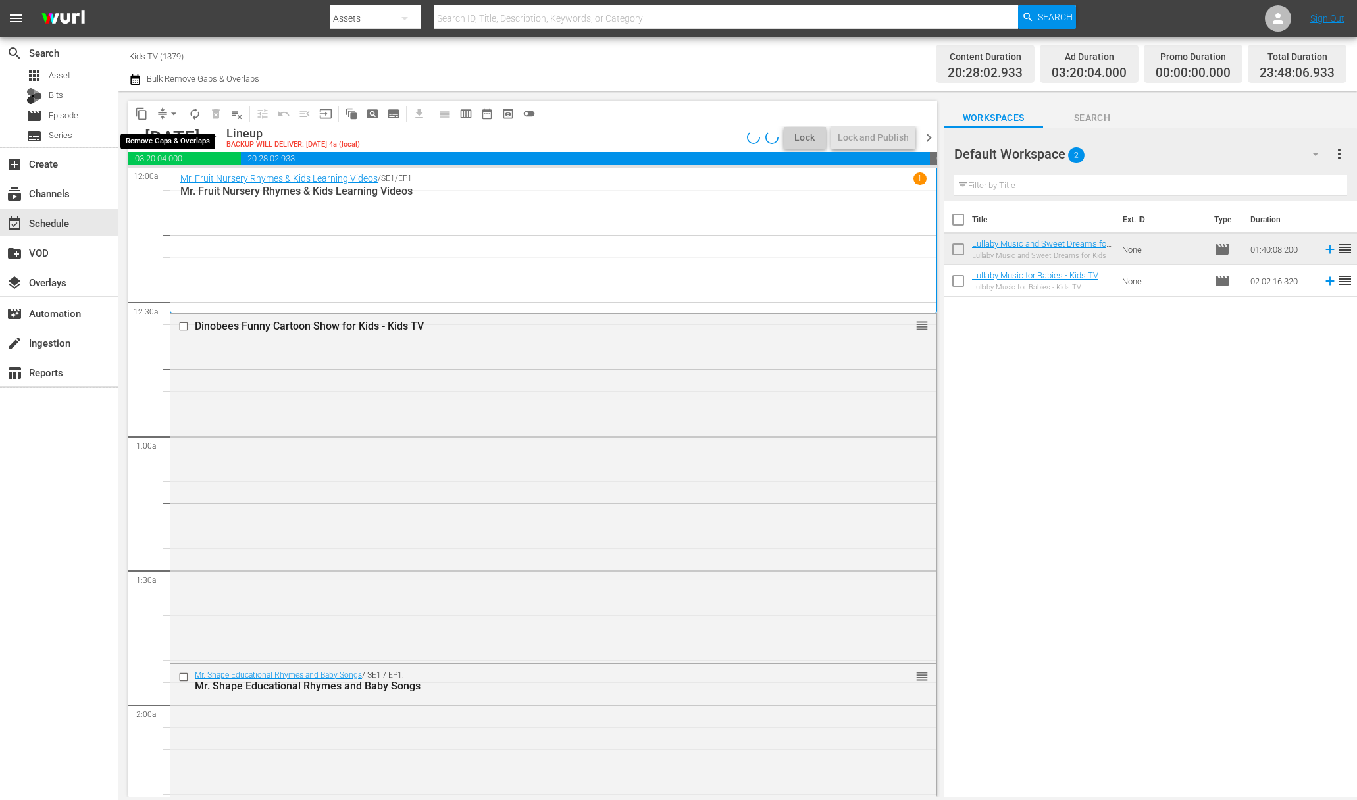
click at [172, 111] on span "arrow_drop_down" at bounding box center [173, 113] width 13 height 13
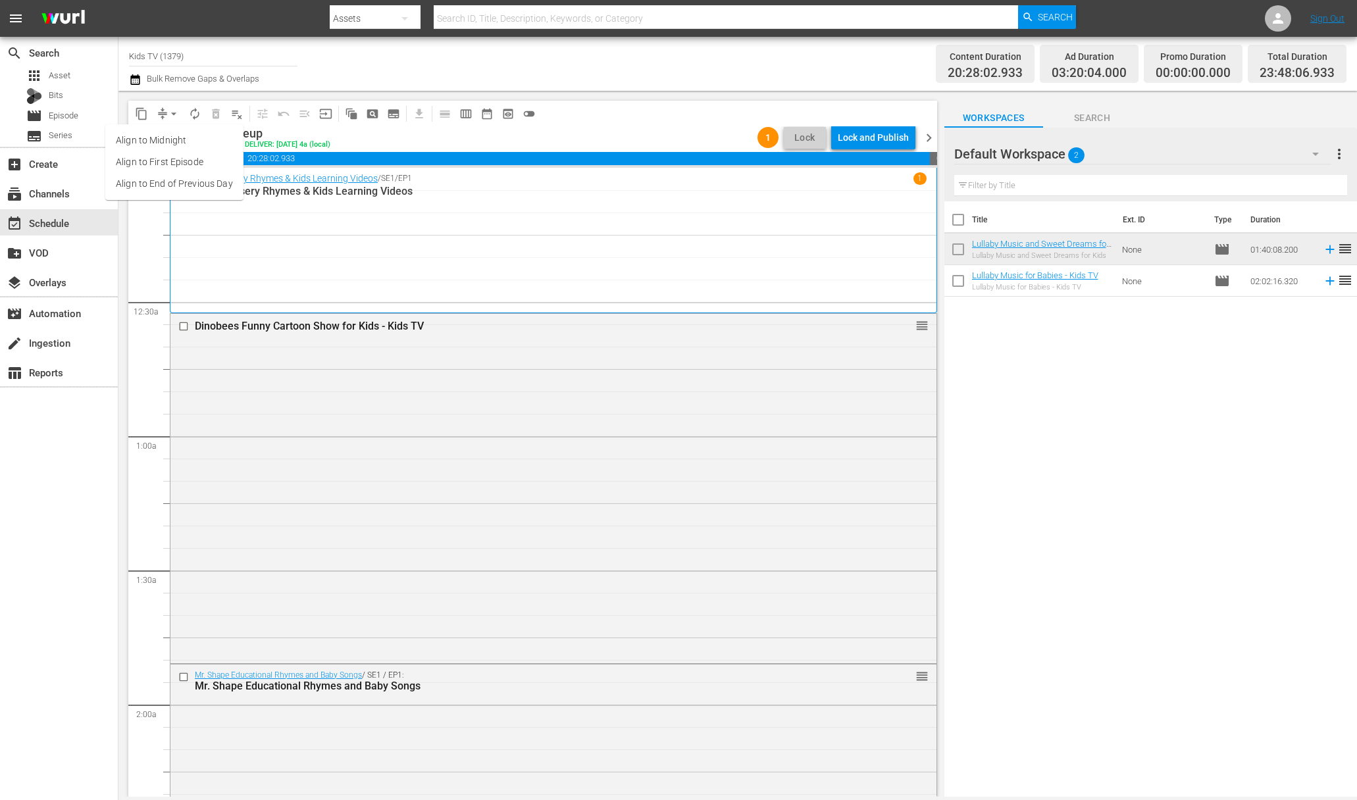
click at [186, 176] on li "Align to End of Previous Day" at bounding box center [174, 184] width 138 height 22
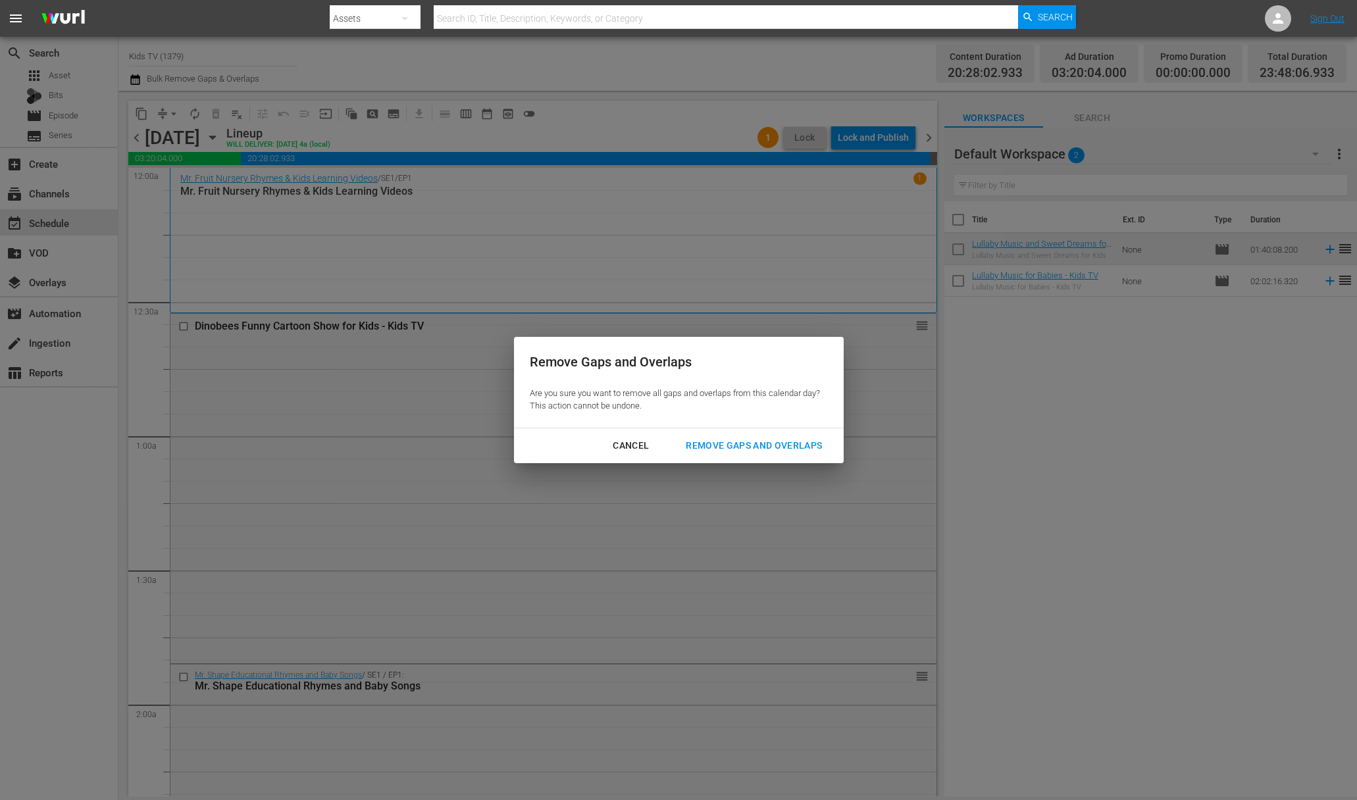
click at [778, 447] on div "Remove Gaps and Overlaps" at bounding box center [753, 446] width 157 height 16
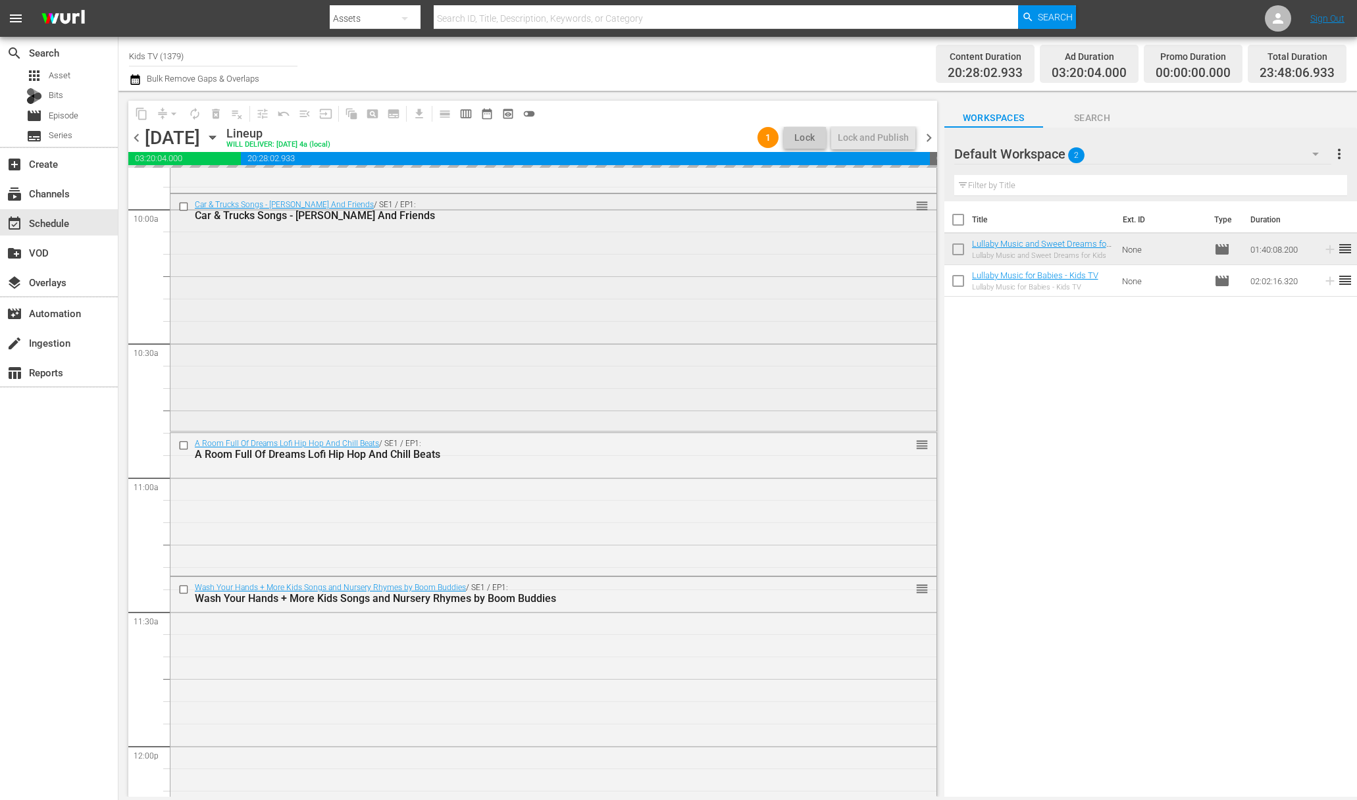
scroll to position [2940, 0]
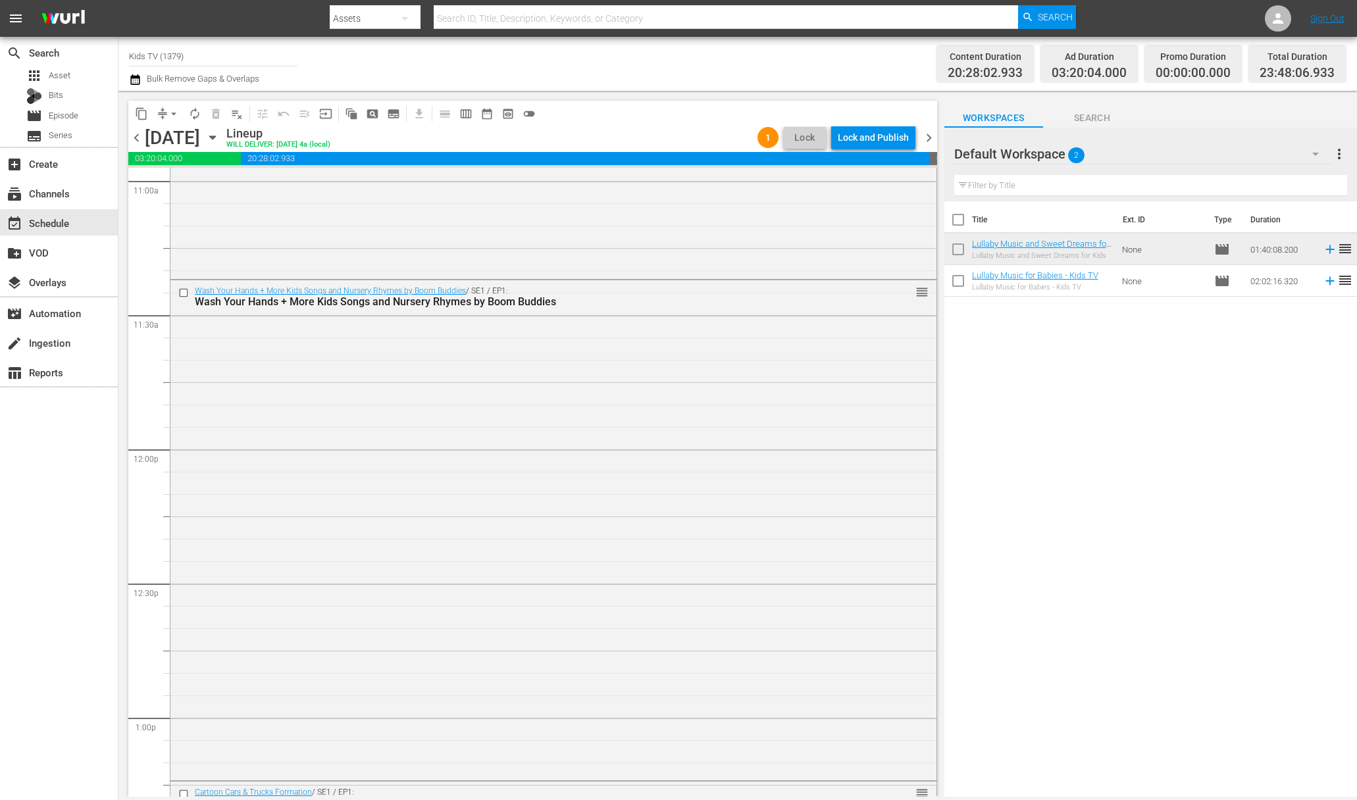
click at [883, 141] on div "Lock and Publish" at bounding box center [873, 138] width 71 height 24
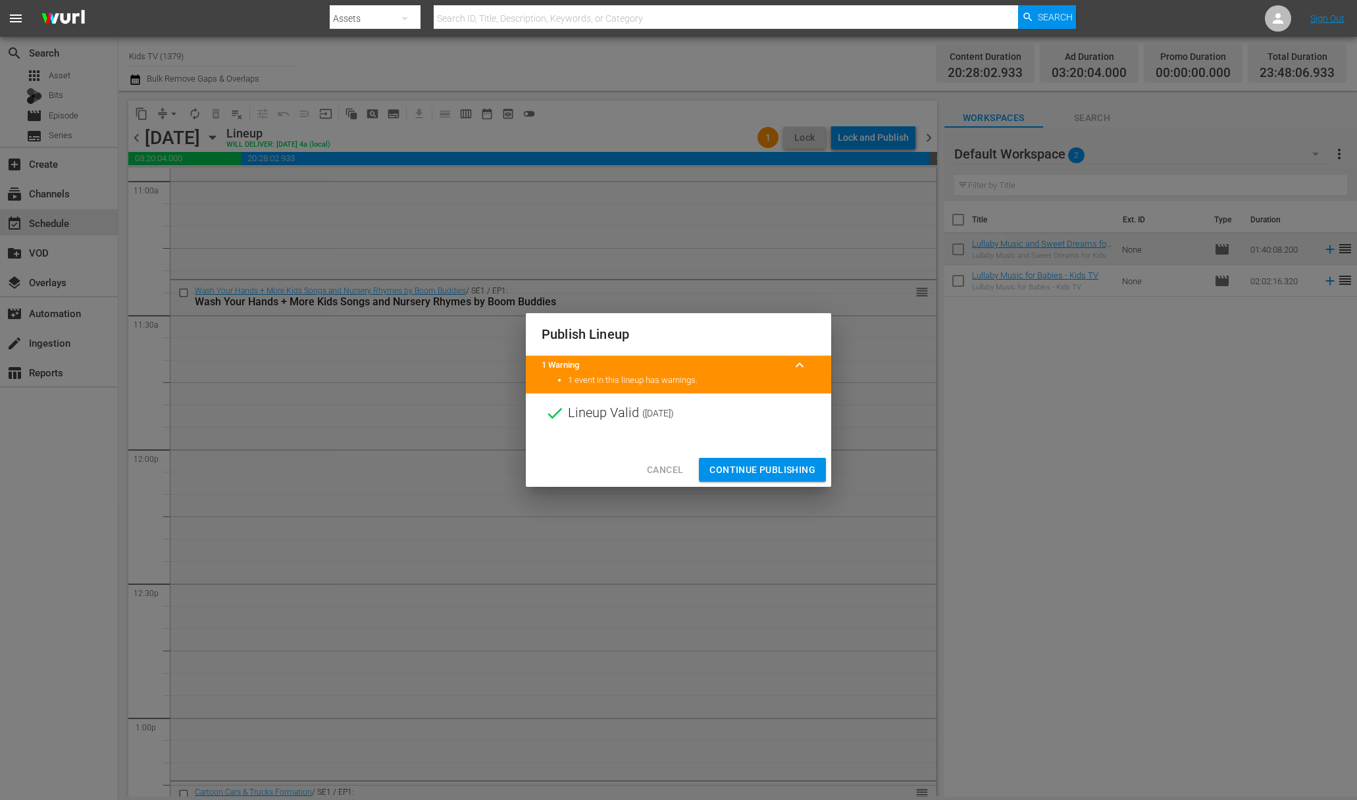
click at [661, 470] on span "Cancel" at bounding box center [665, 470] width 36 height 16
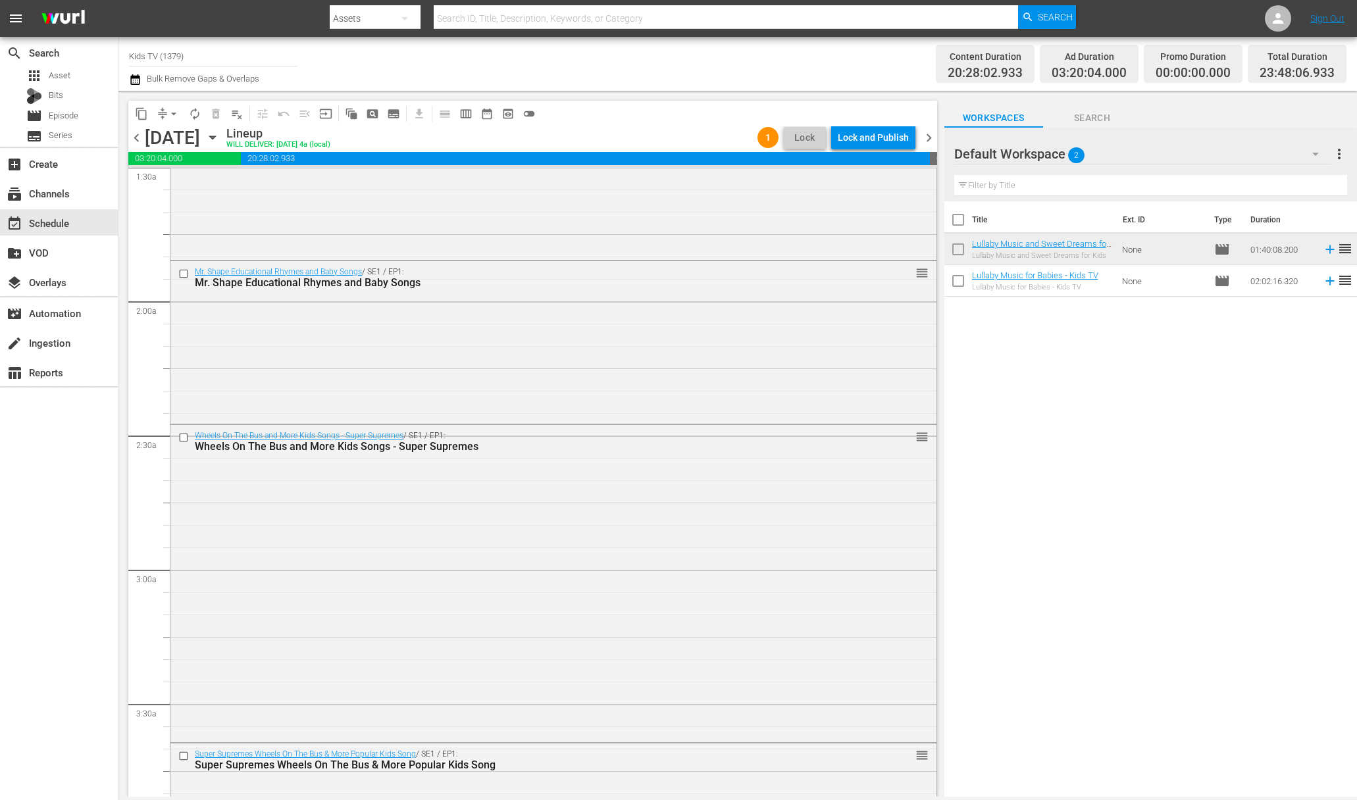
scroll to position [0, 0]
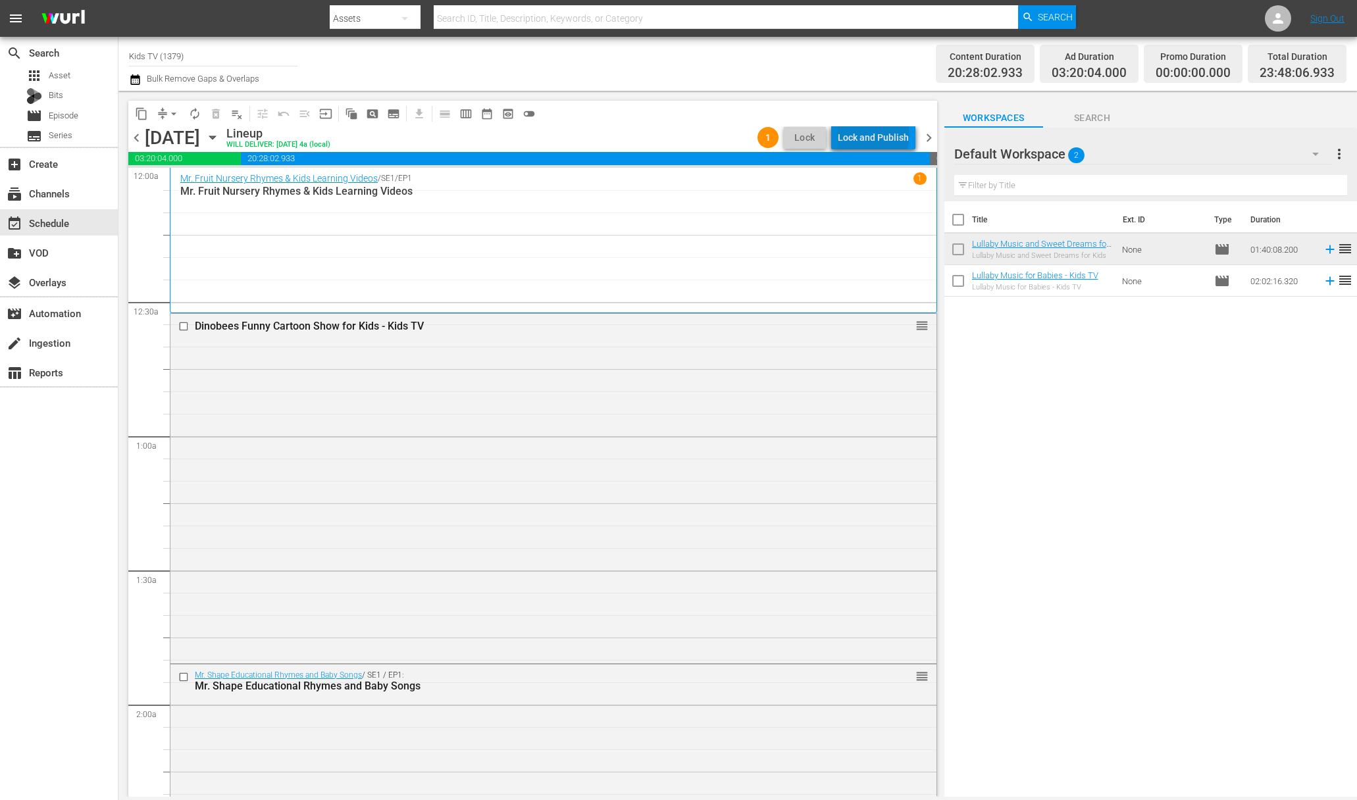
click at [876, 134] on div "Lock and Publish" at bounding box center [873, 138] width 71 height 24
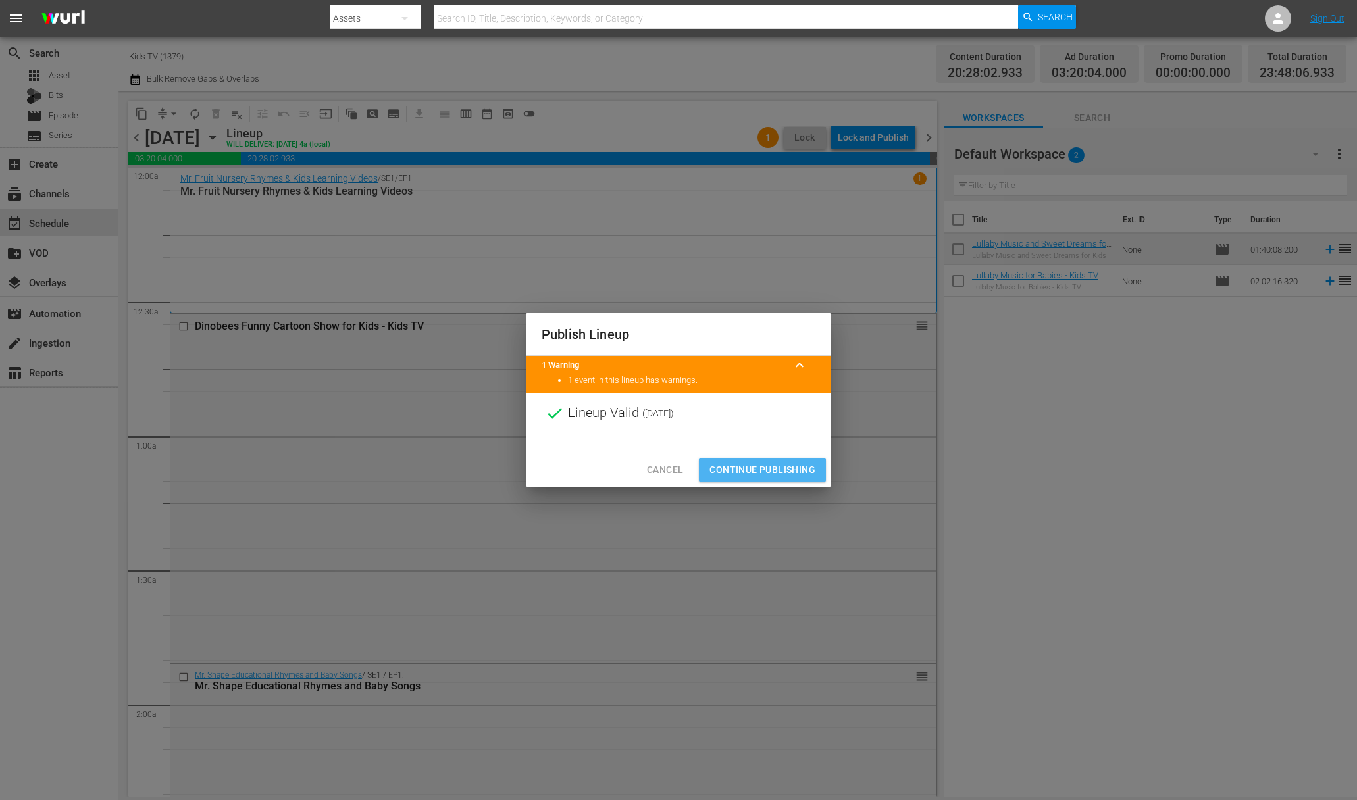
click at [762, 463] on span "Continue Publishing" at bounding box center [762, 470] width 106 height 16
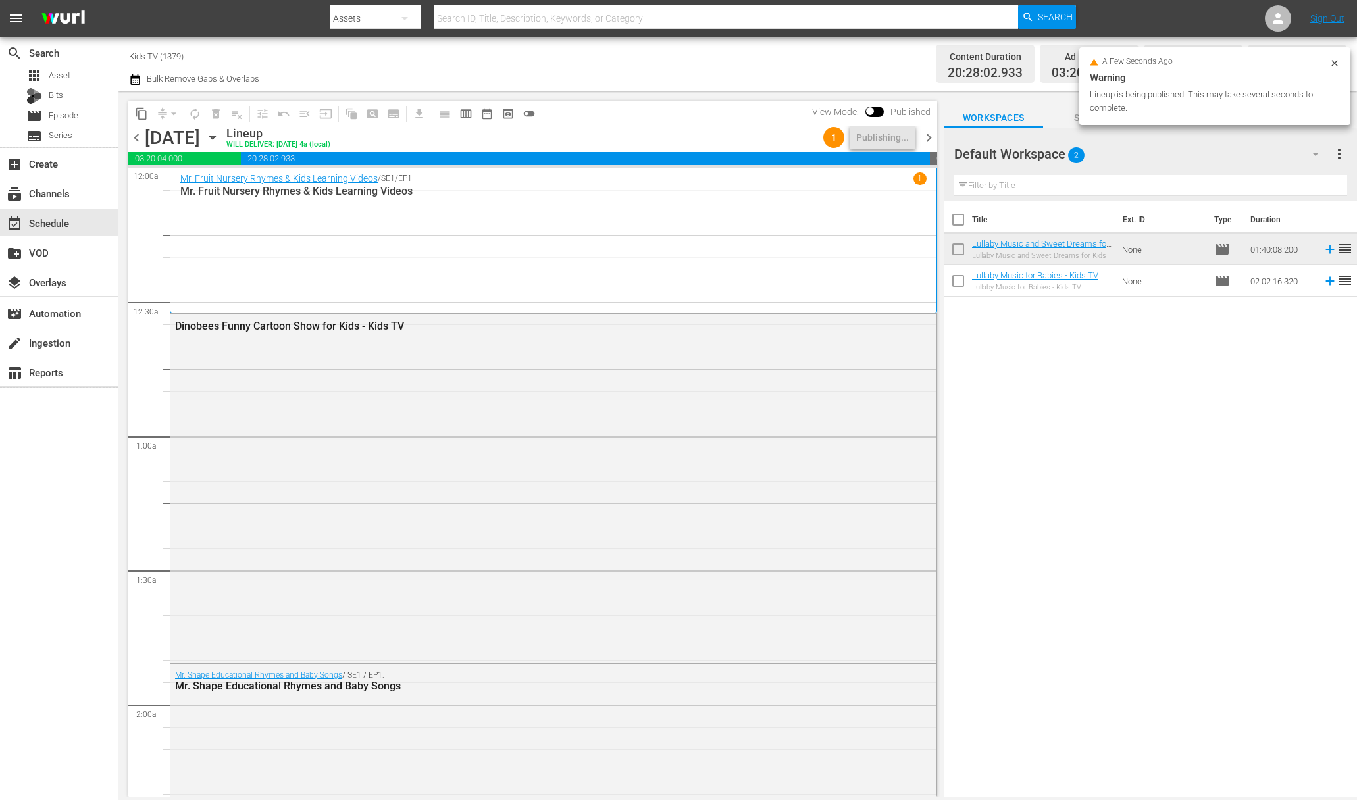
click at [220, 136] on icon "button" at bounding box center [212, 137] width 14 height 14
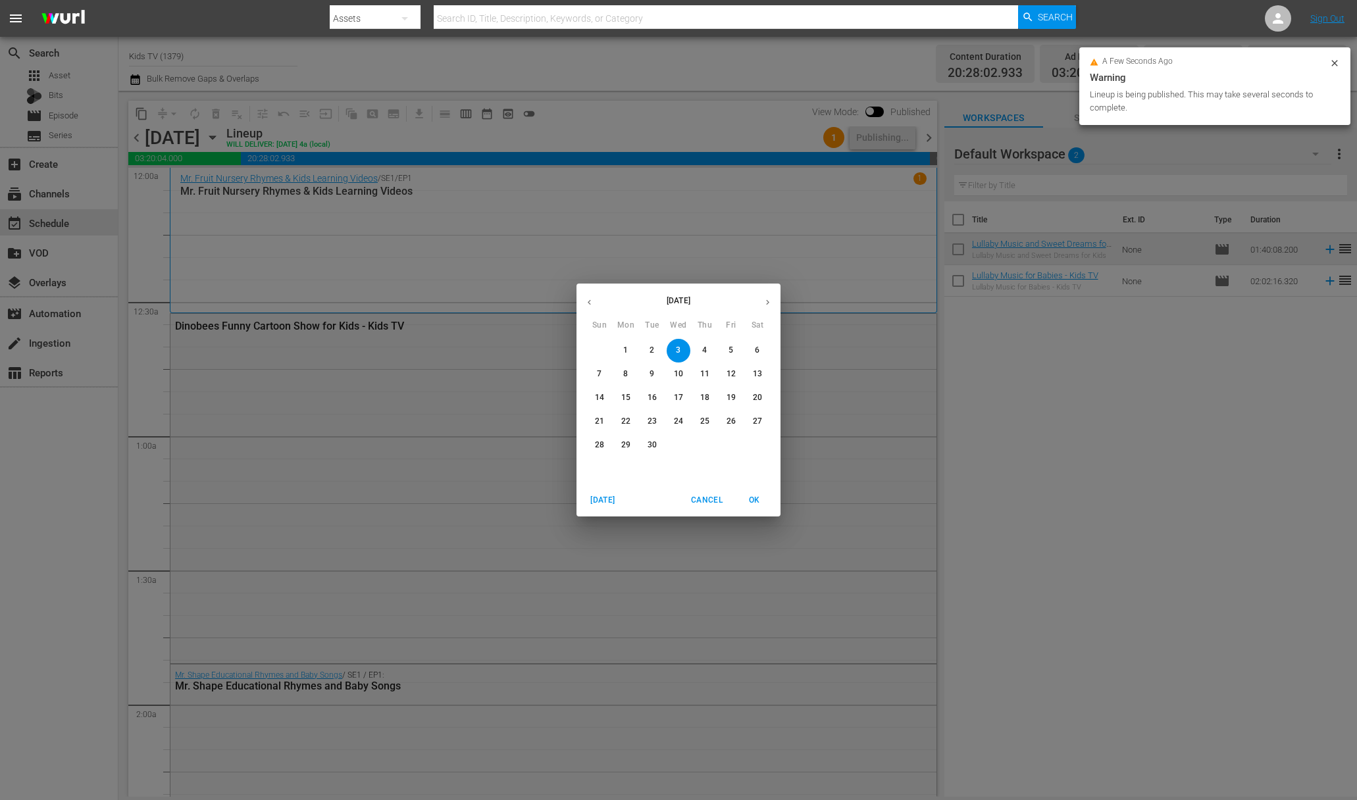
click at [706, 354] on p "4" at bounding box center [704, 350] width 5 height 11
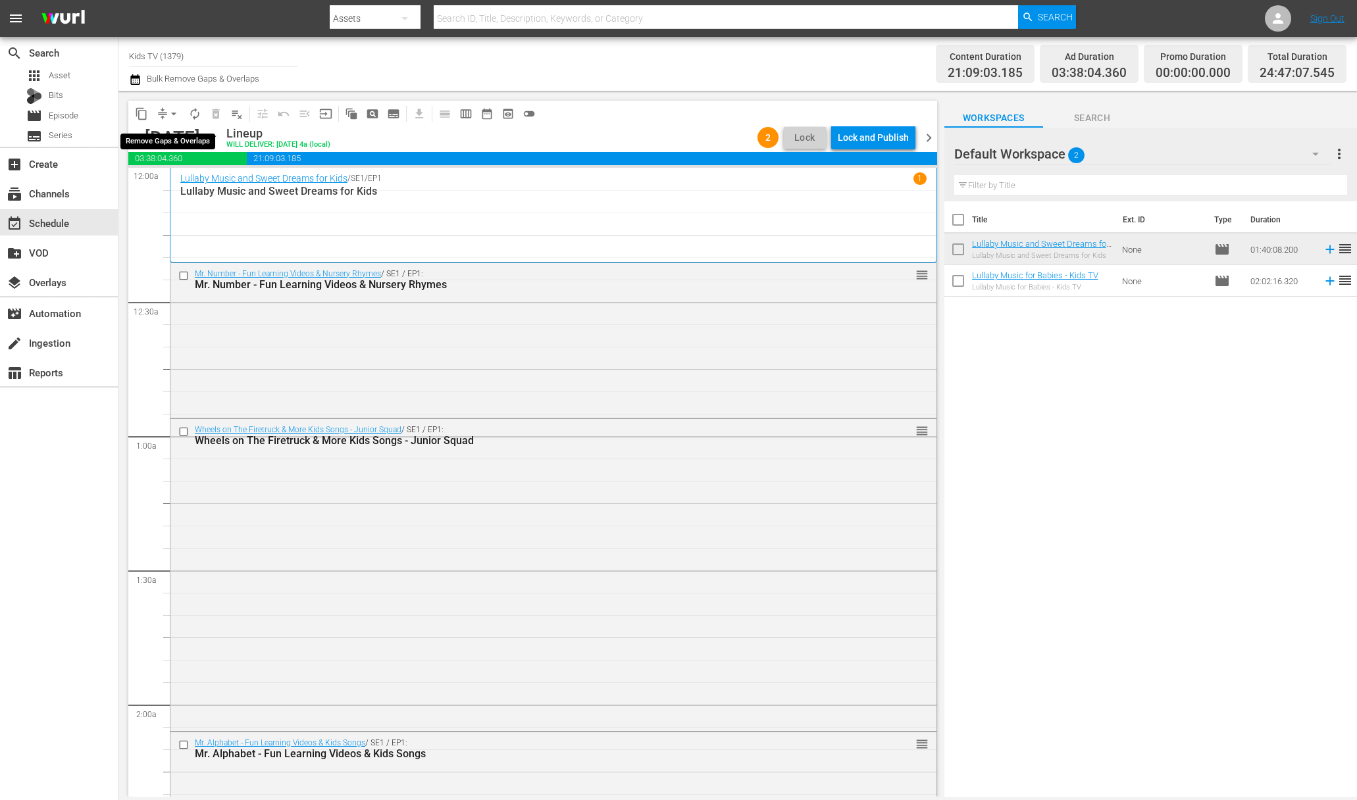
click at [172, 111] on span "arrow_drop_down" at bounding box center [173, 113] width 13 height 13
click at [178, 186] on li "Align to End of Previous Day" at bounding box center [174, 184] width 138 height 22
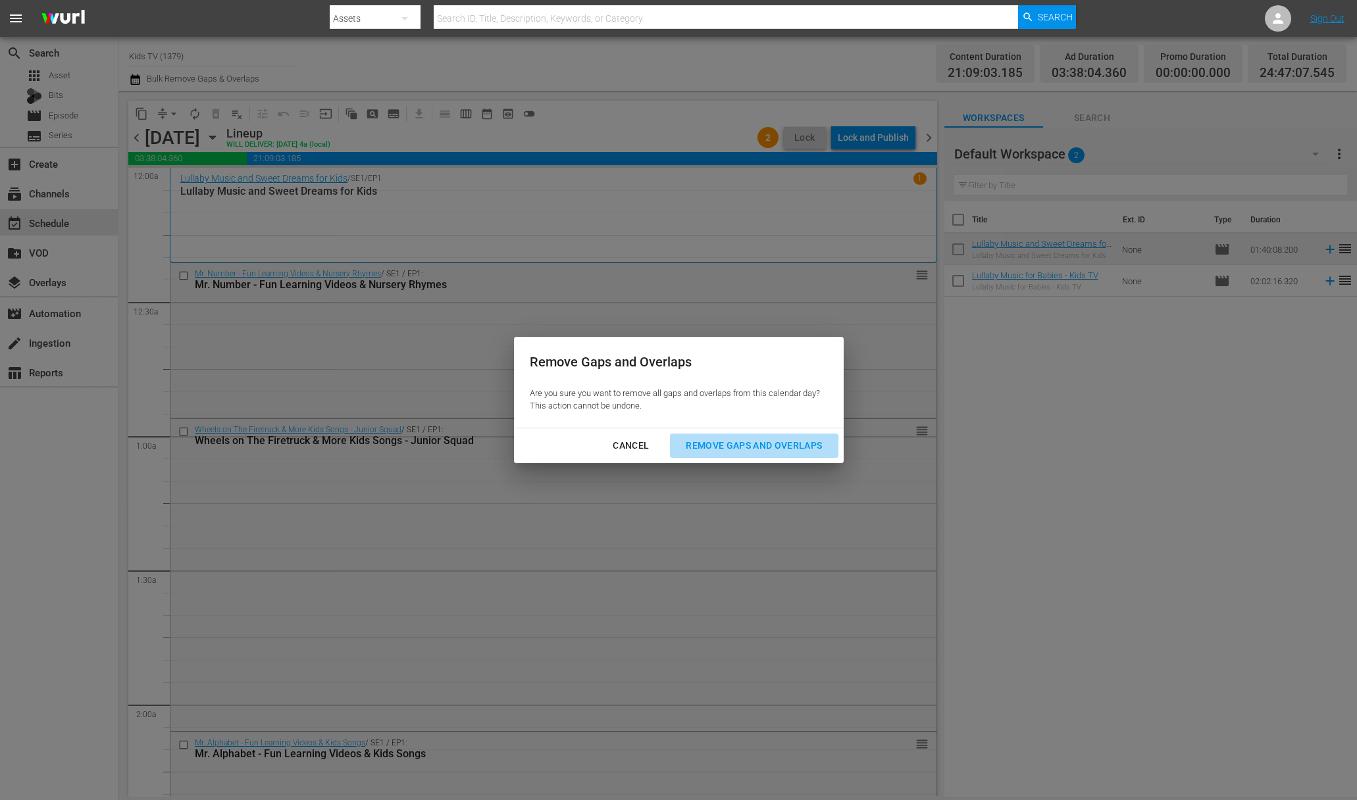
click at [754, 434] on button "Remove Gaps and Overlaps" at bounding box center [754, 446] width 168 height 24
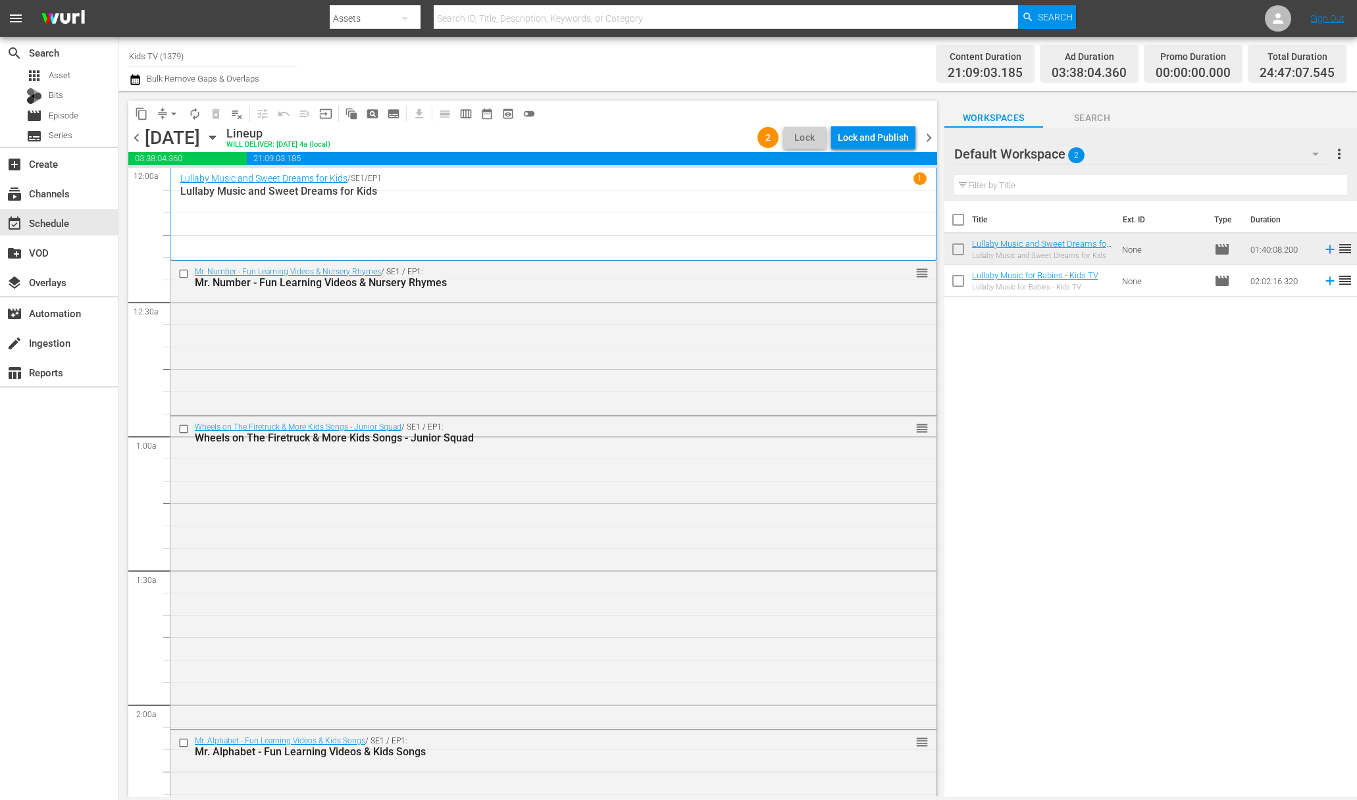
click at [866, 141] on div "Lock and Publish" at bounding box center [873, 138] width 71 height 24
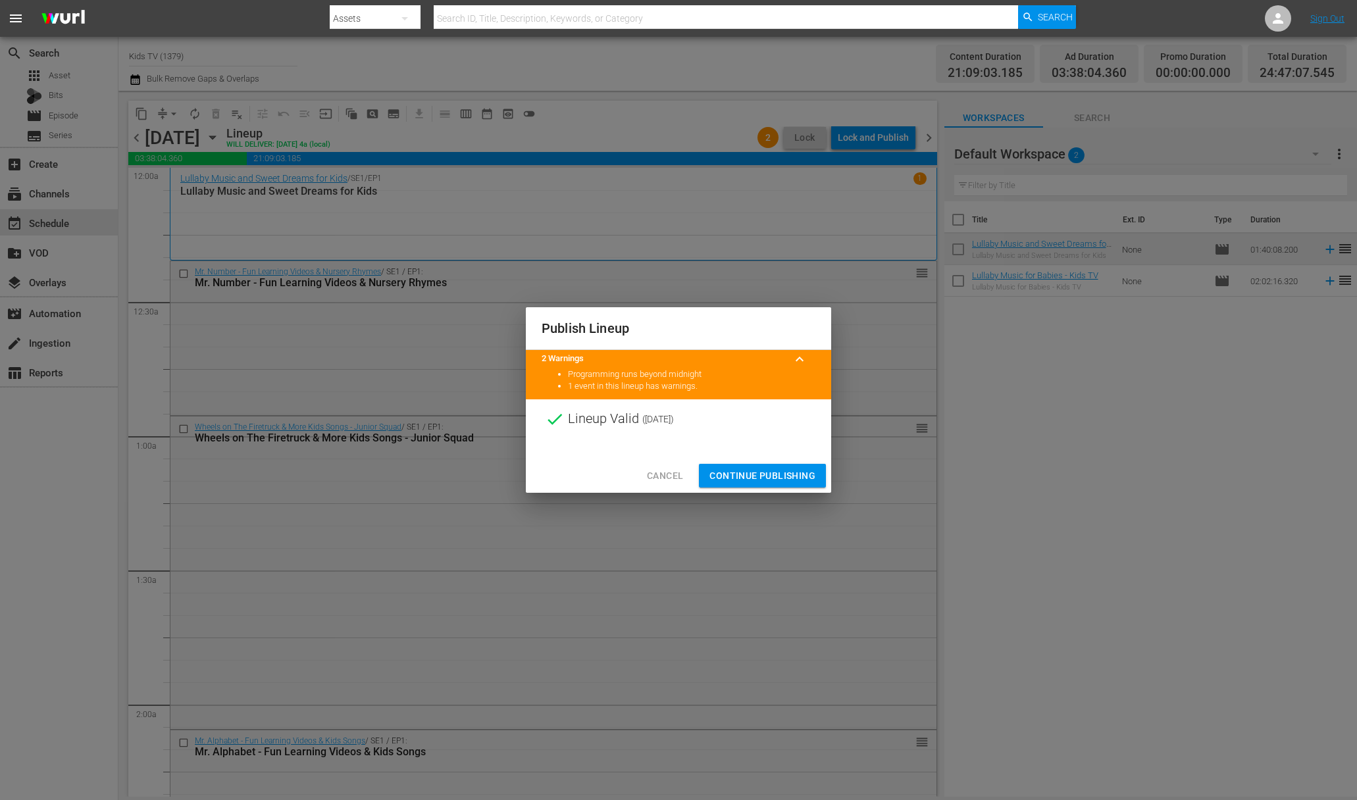
click at [765, 453] on div at bounding box center [678, 449] width 305 height 20
click at [765, 476] on span "Continue Publishing" at bounding box center [762, 476] width 106 height 16
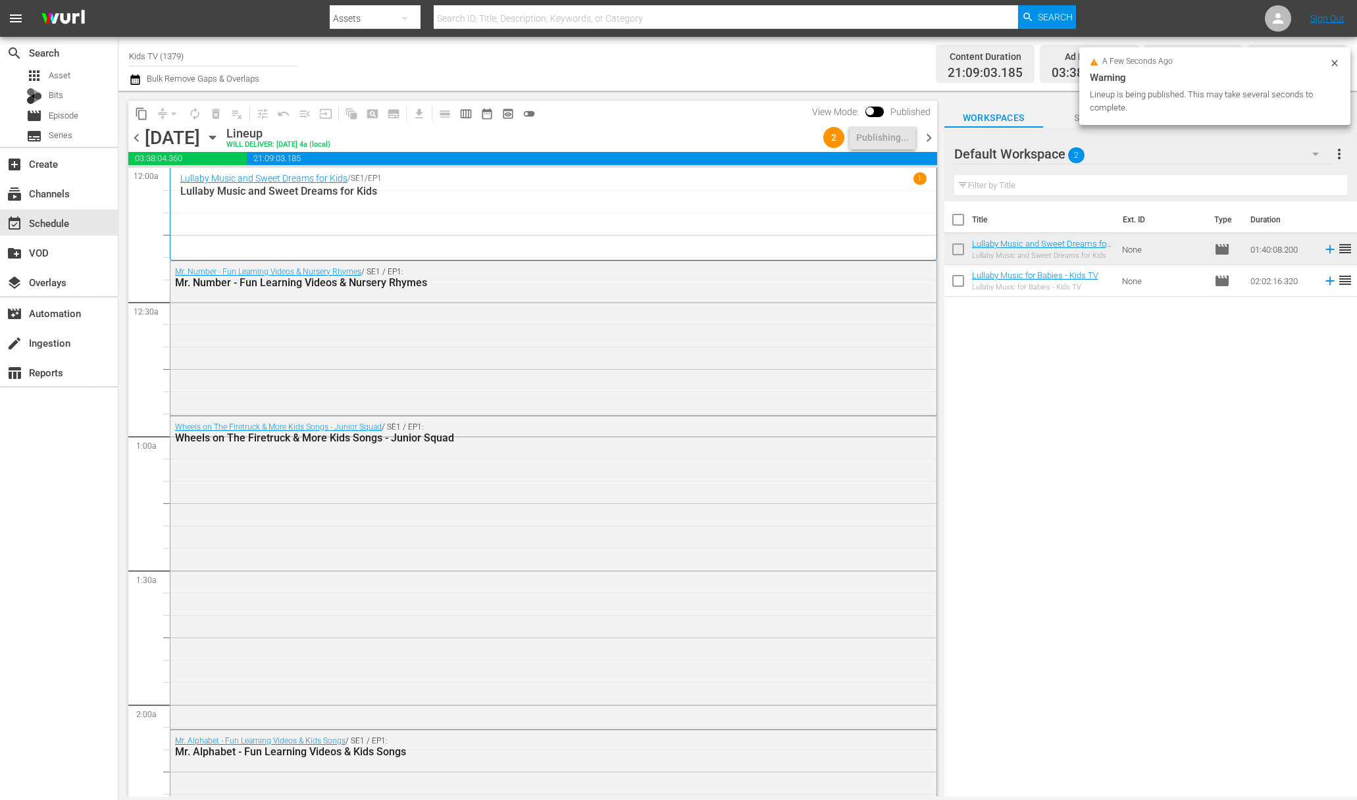
click at [220, 140] on icon "button" at bounding box center [212, 137] width 14 height 14
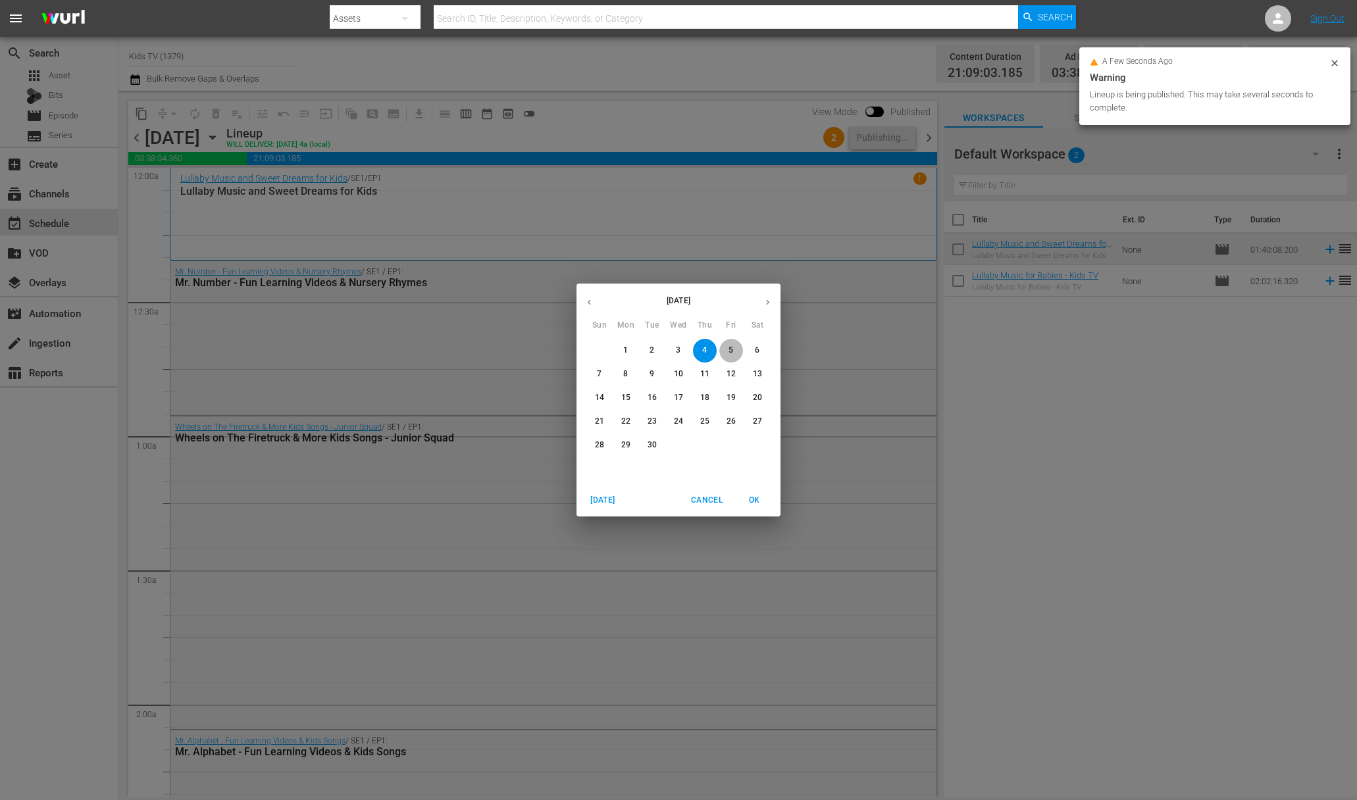
click at [730, 349] on p "5" at bounding box center [730, 350] width 5 height 11
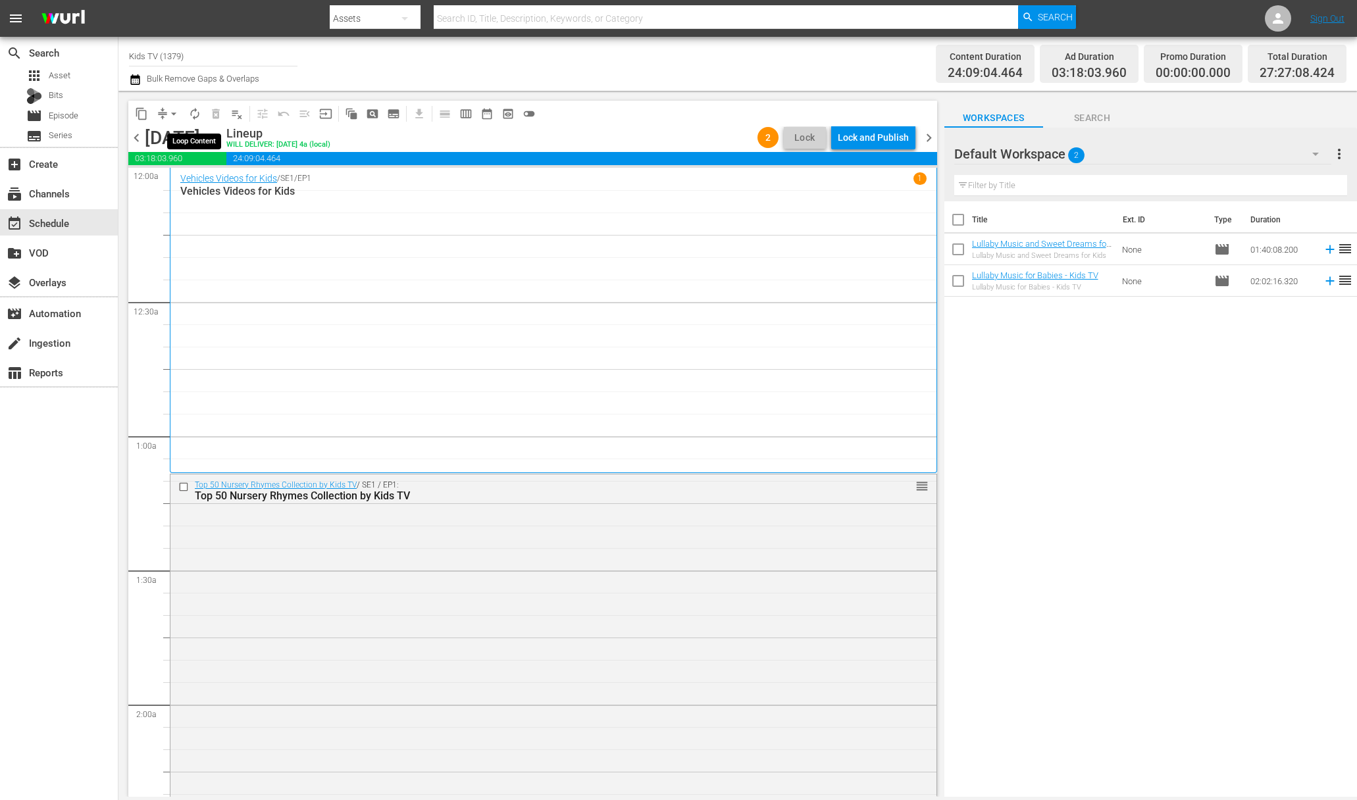
click at [171, 113] on span "arrow_drop_down" at bounding box center [173, 113] width 13 height 13
click at [188, 184] on li "Align to End of Previous Day" at bounding box center [174, 184] width 138 height 22
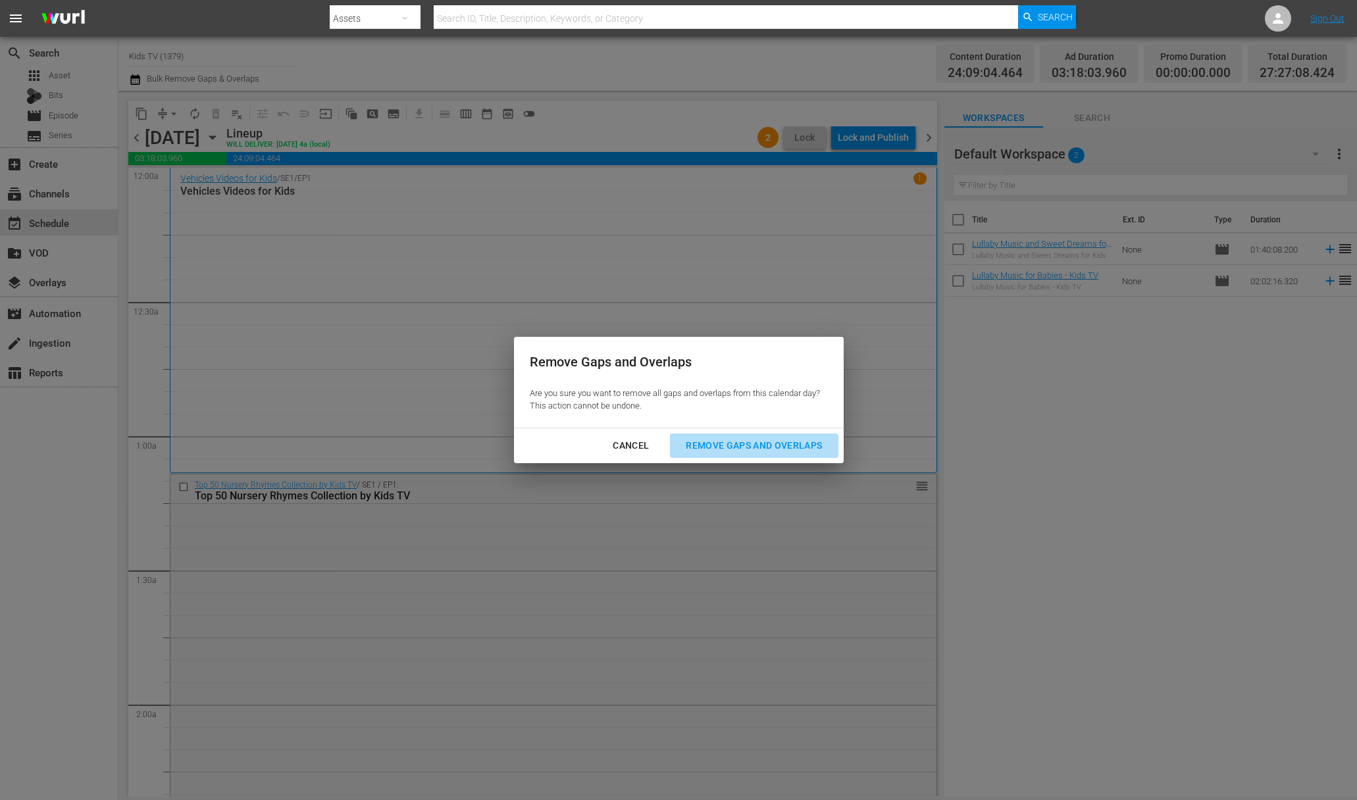
click at [726, 443] on div "Remove Gaps and Overlaps" at bounding box center [753, 446] width 157 height 16
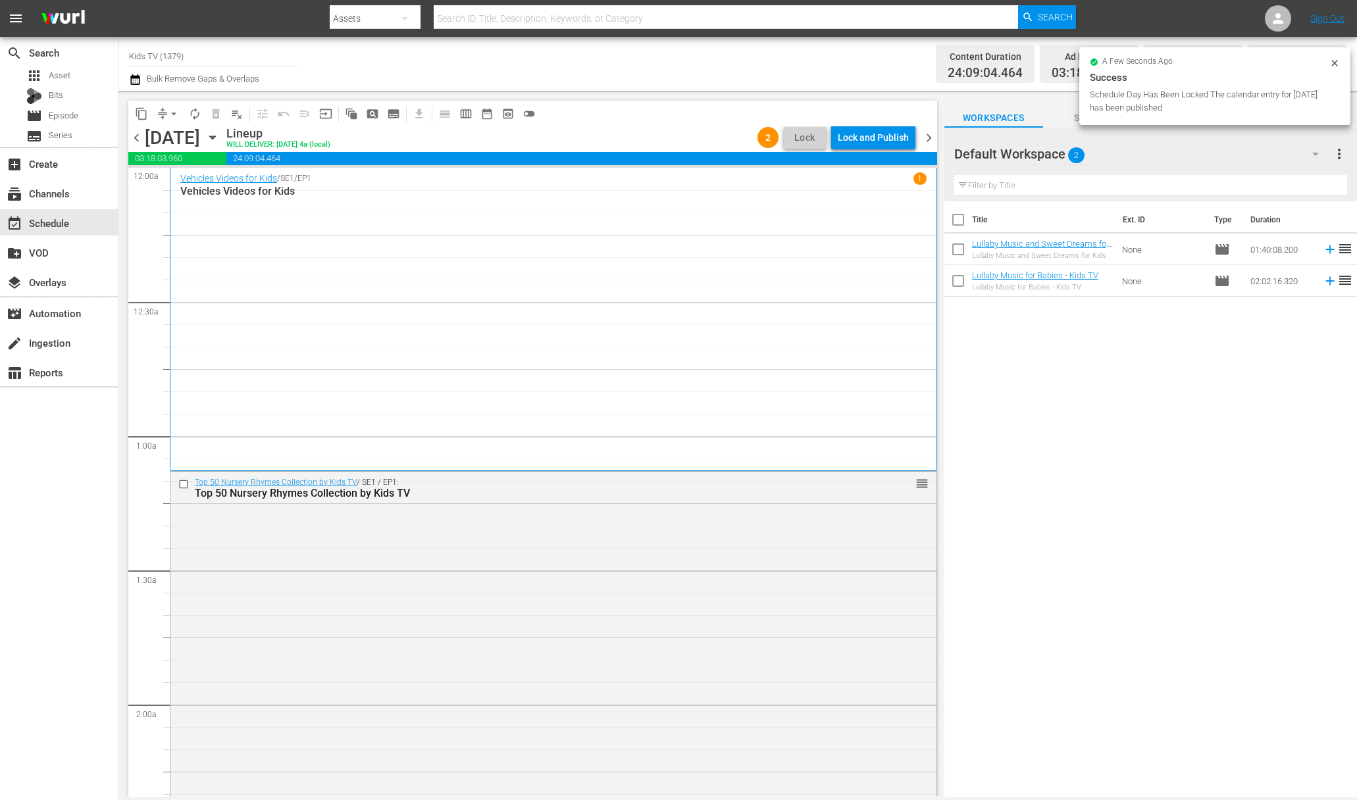
click at [877, 139] on div "Lock and Publish" at bounding box center [873, 138] width 71 height 24
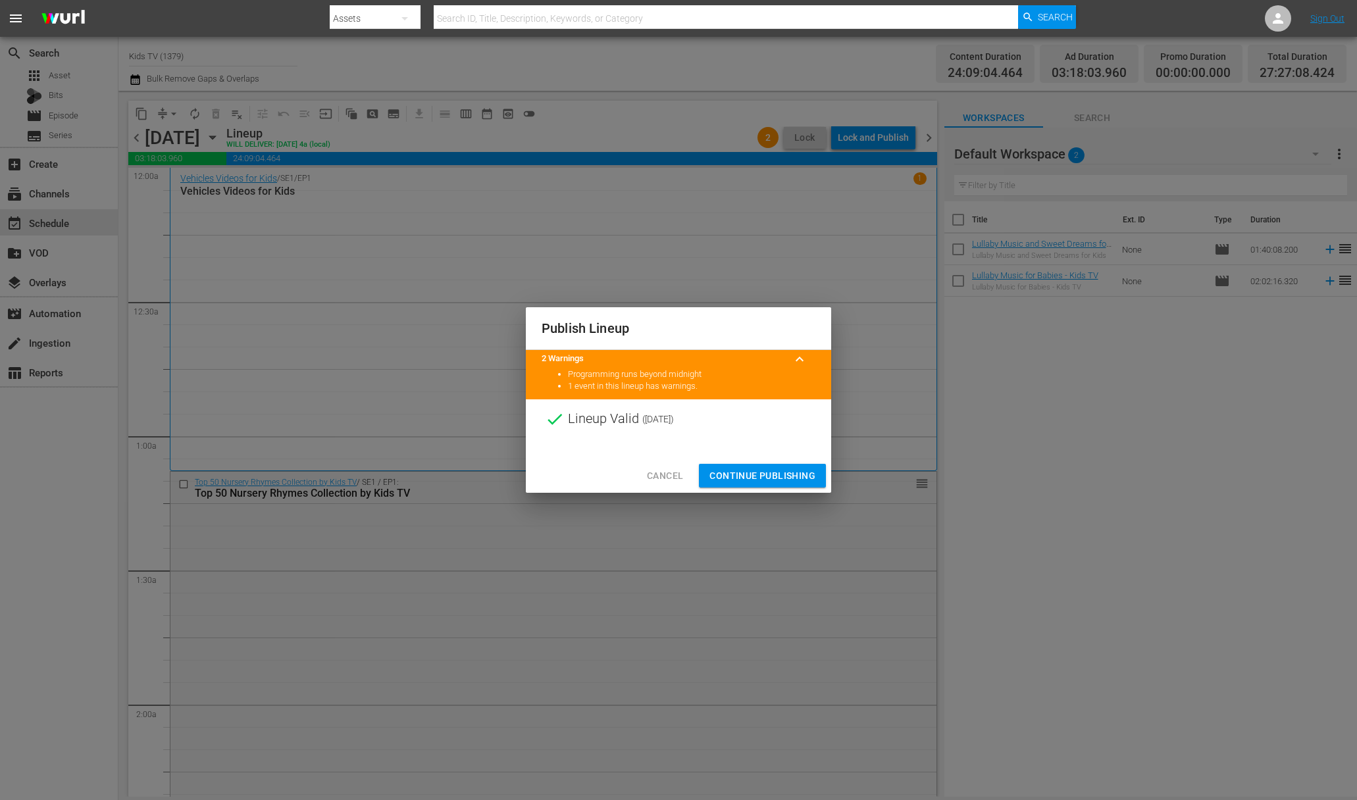
click at [769, 478] on span "Continue Publishing" at bounding box center [762, 476] width 106 height 16
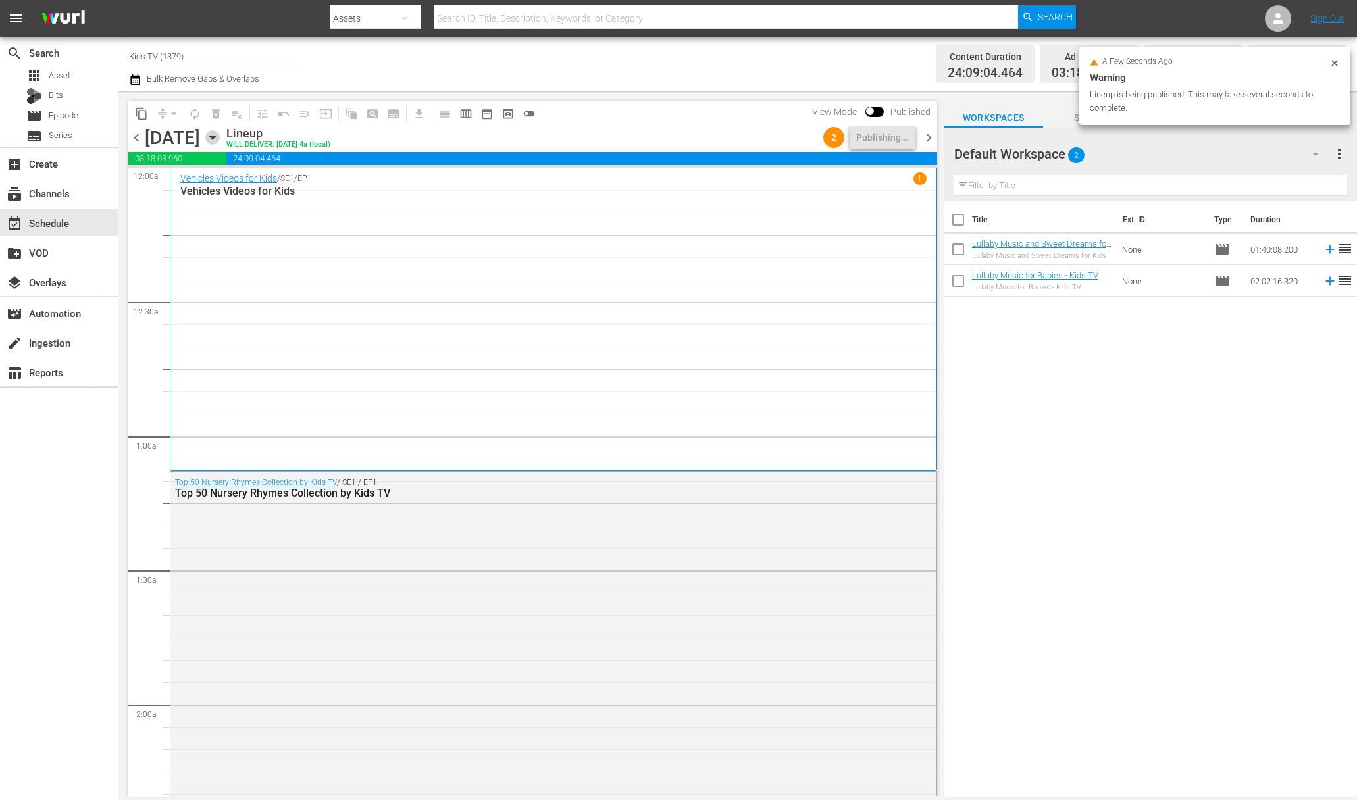
click at [215, 136] on icon "button" at bounding box center [212, 137] width 6 height 3
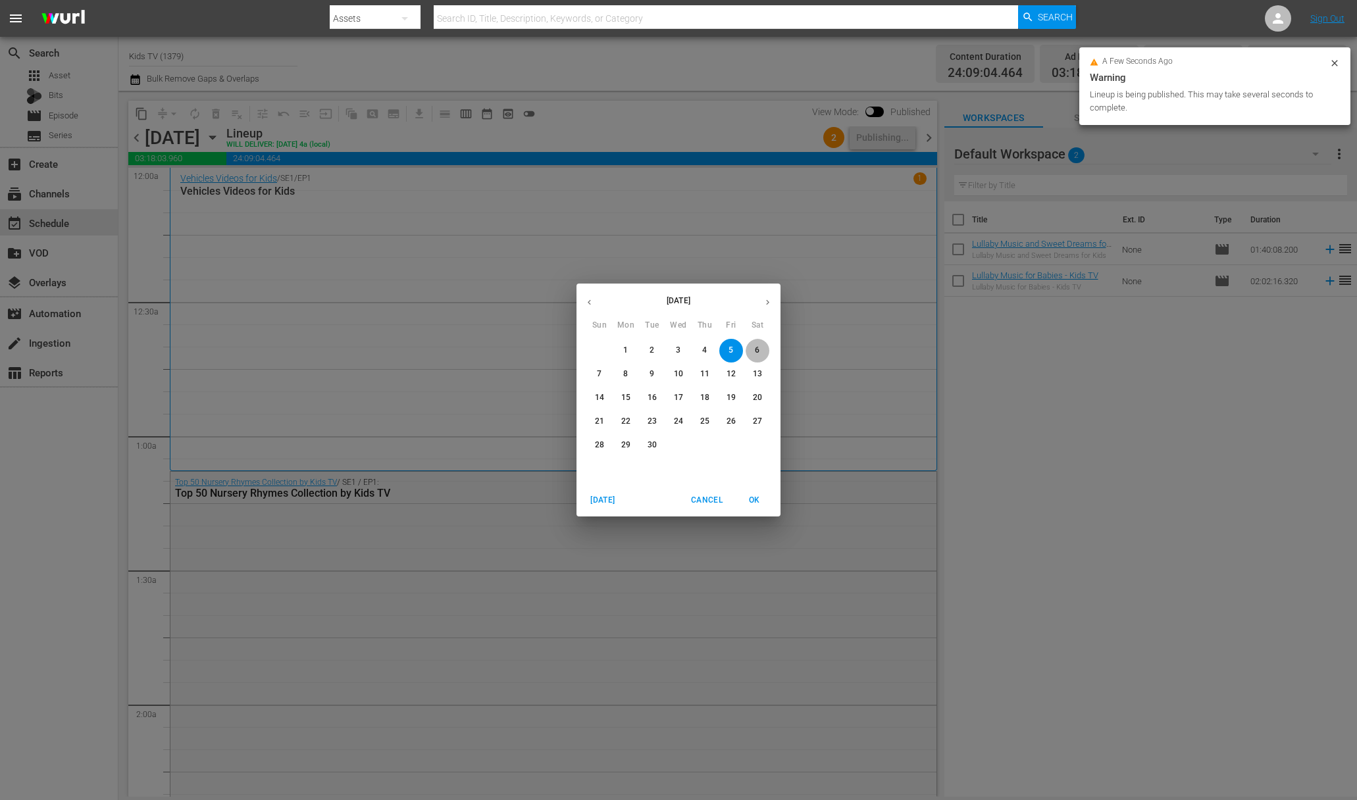
click at [756, 349] on p "6" at bounding box center [757, 350] width 5 height 11
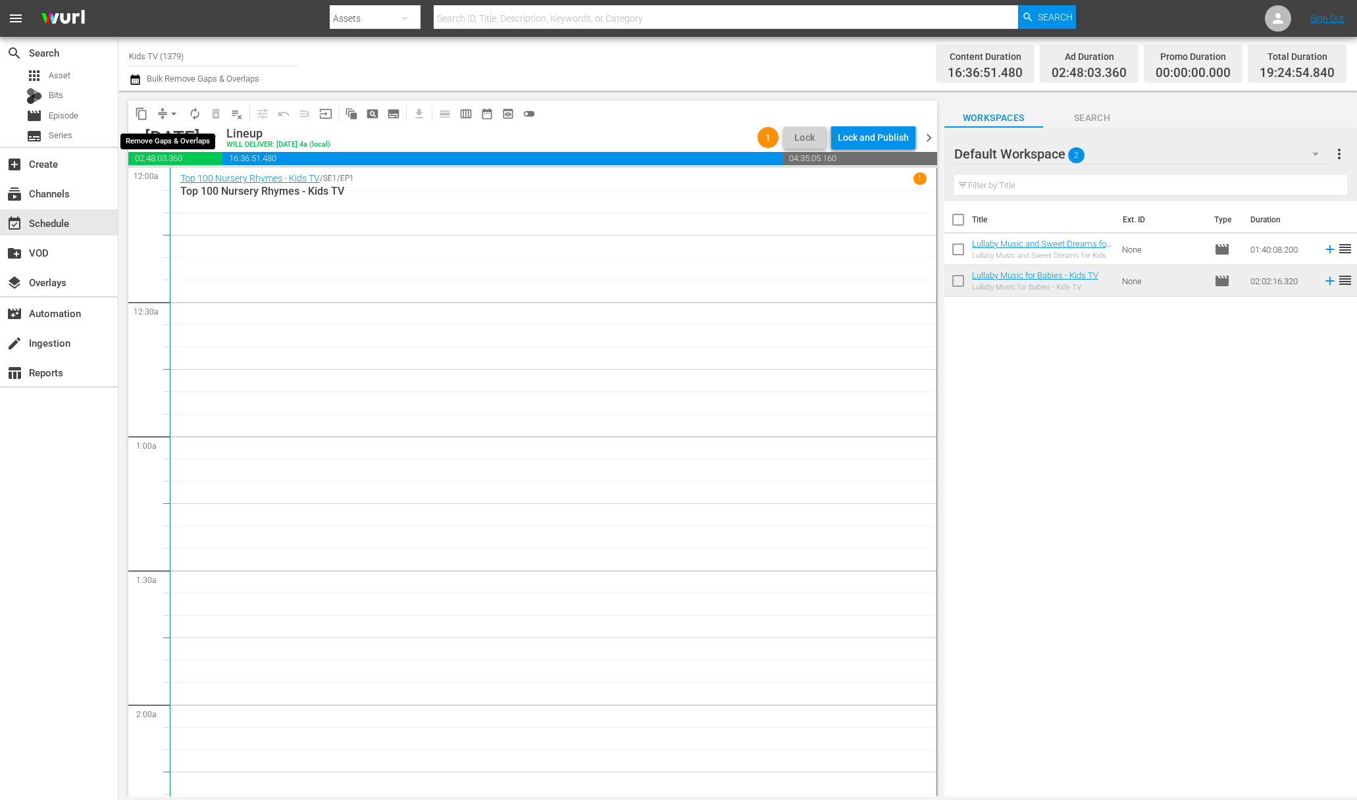
click at [177, 108] on span "arrow_drop_down" at bounding box center [173, 113] width 13 height 13
click at [199, 182] on li "Align to End of Previous Day" at bounding box center [174, 184] width 138 height 22
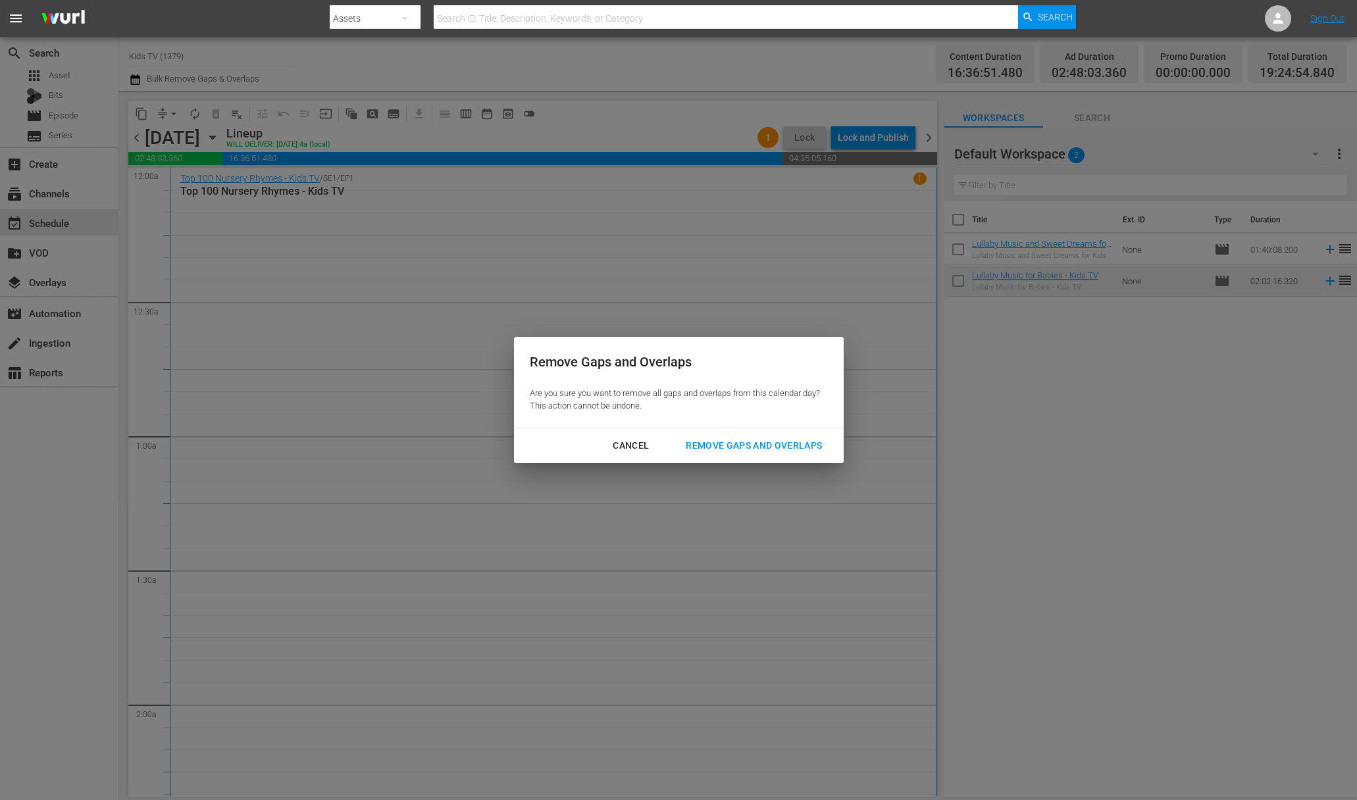
click at [755, 440] on div "Remove Gaps and Overlaps" at bounding box center [753, 446] width 157 height 16
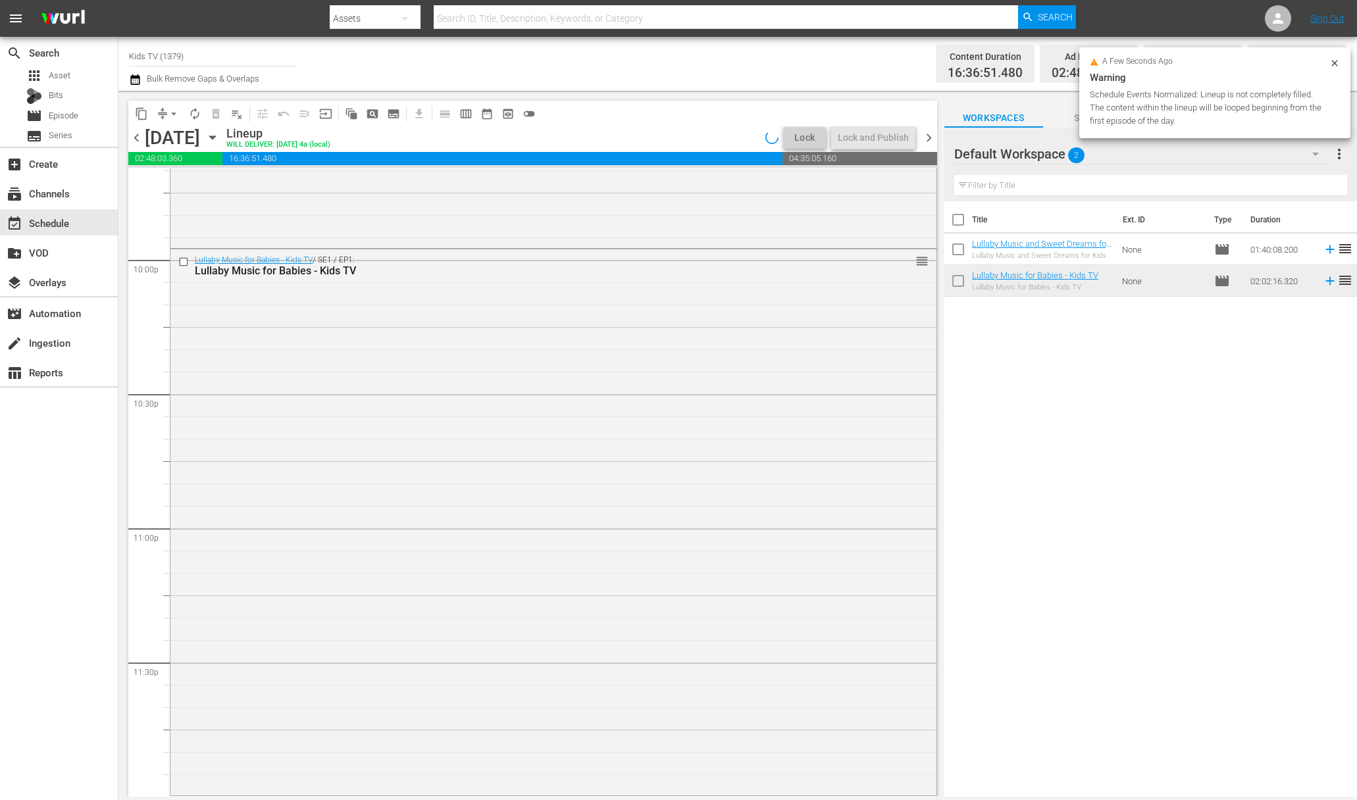
scroll to position [5726, 0]
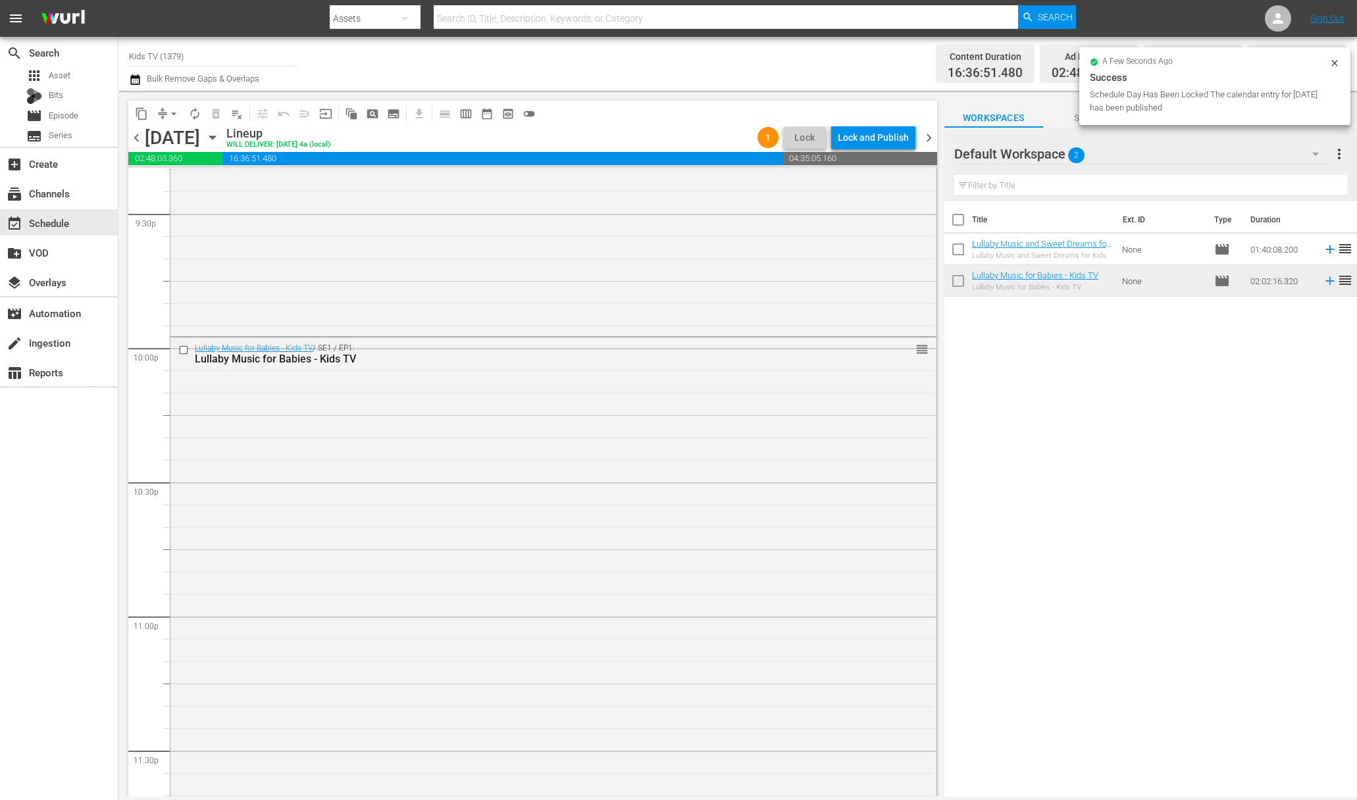
click at [878, 142] on div "Lock and Publish" at bounding box center [873, 138] width 71 height 24
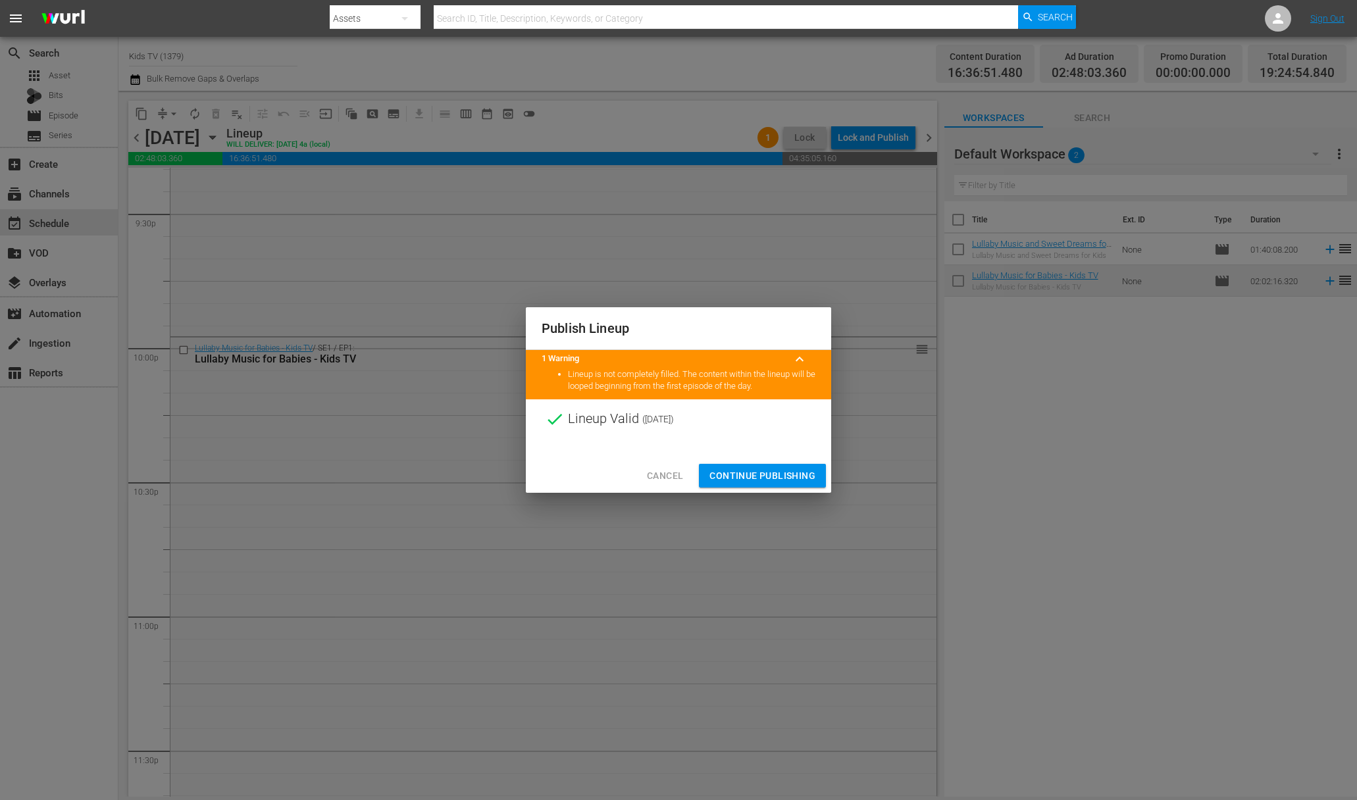
click at [767, 478] on span "Continue Publishing" at bounding box center [762, 476] width 106 height 16
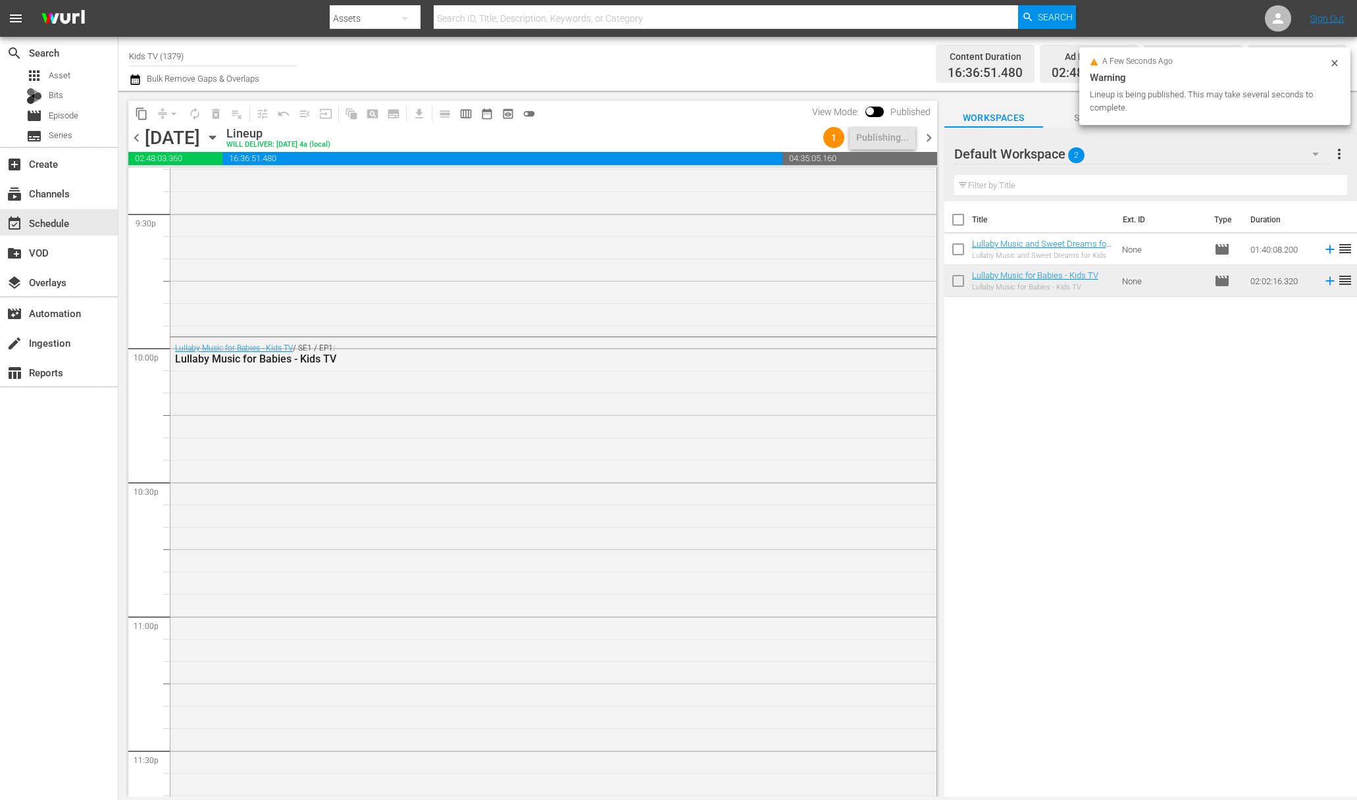
click at [220, 132] on icon "button" at bounding box center [212, 137] width 14 height 14
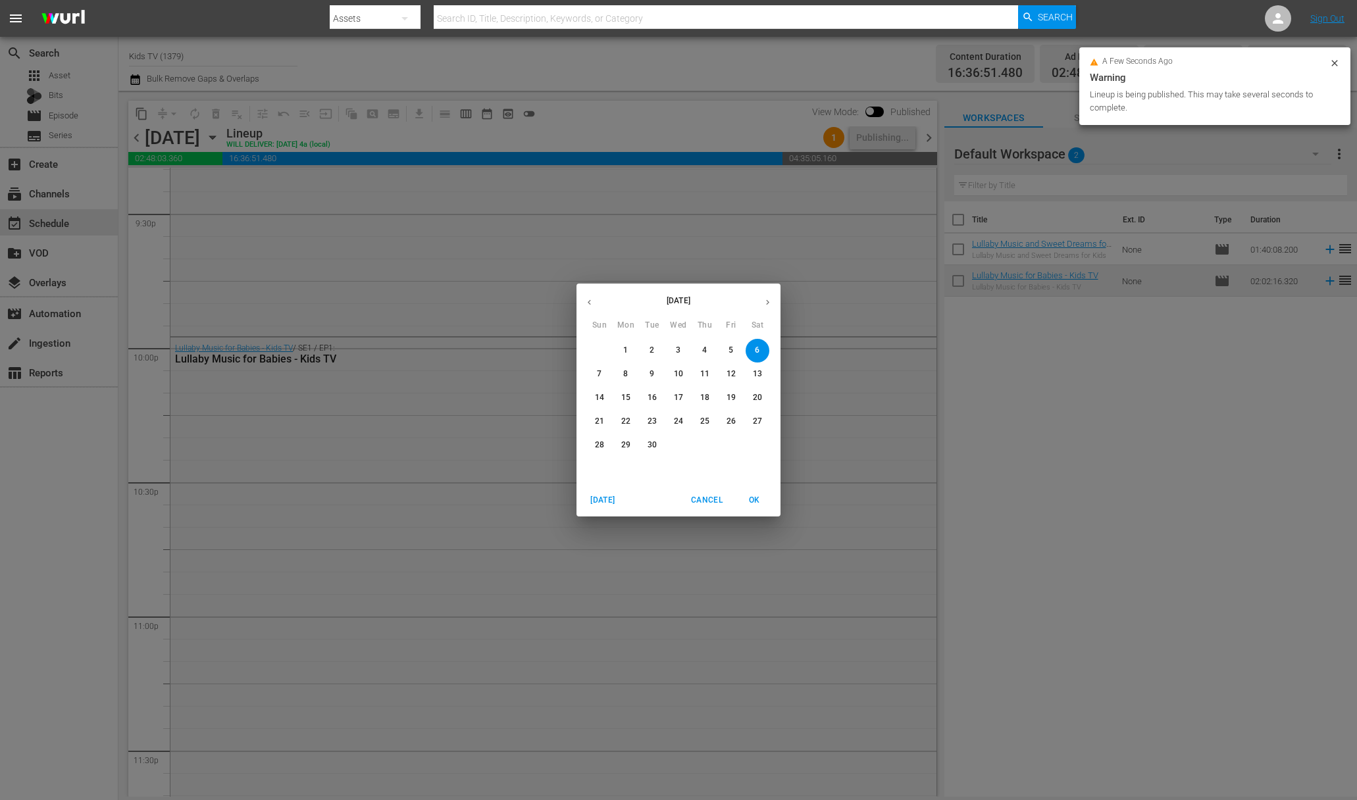
click at [600, 367] on button "7" at bounding box center [600, 375] width 24 height 24
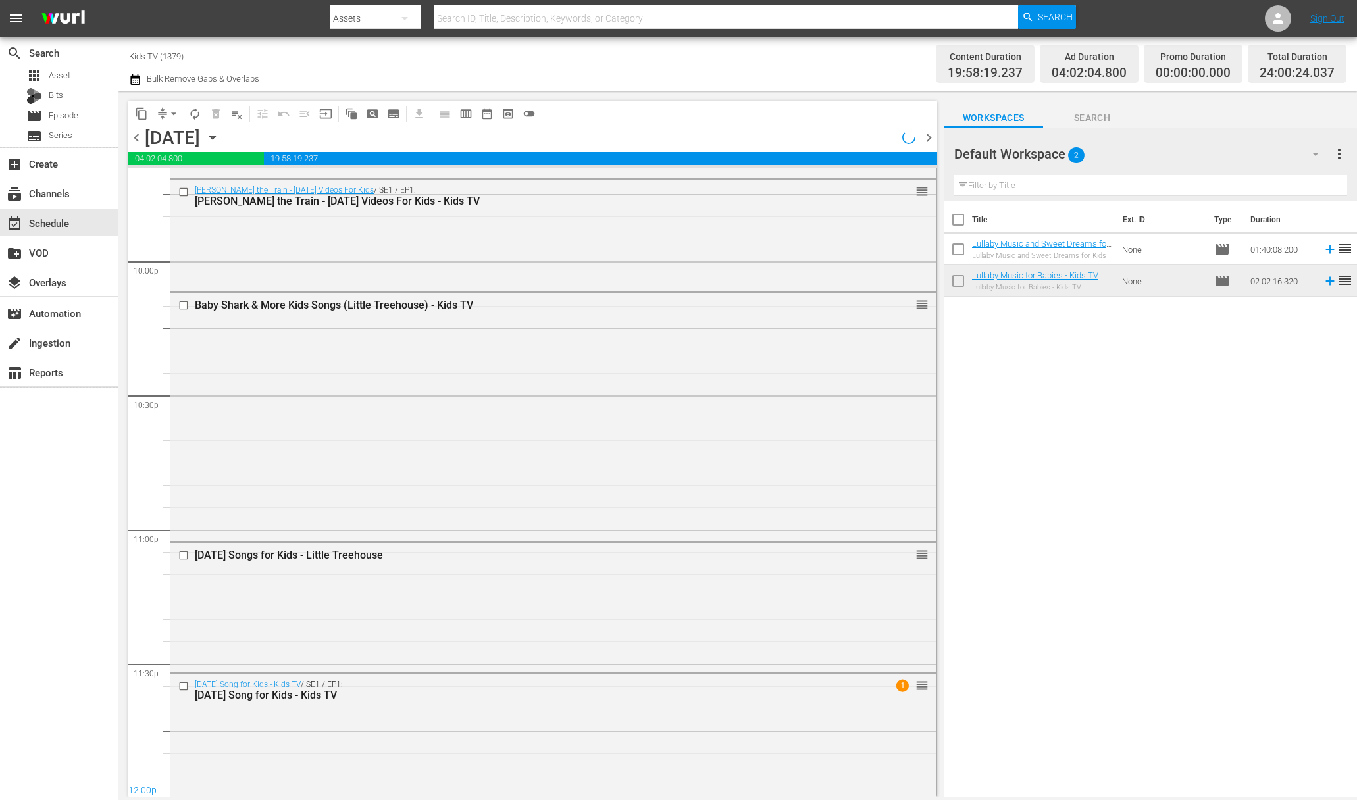
scroll to position [5569, 0]
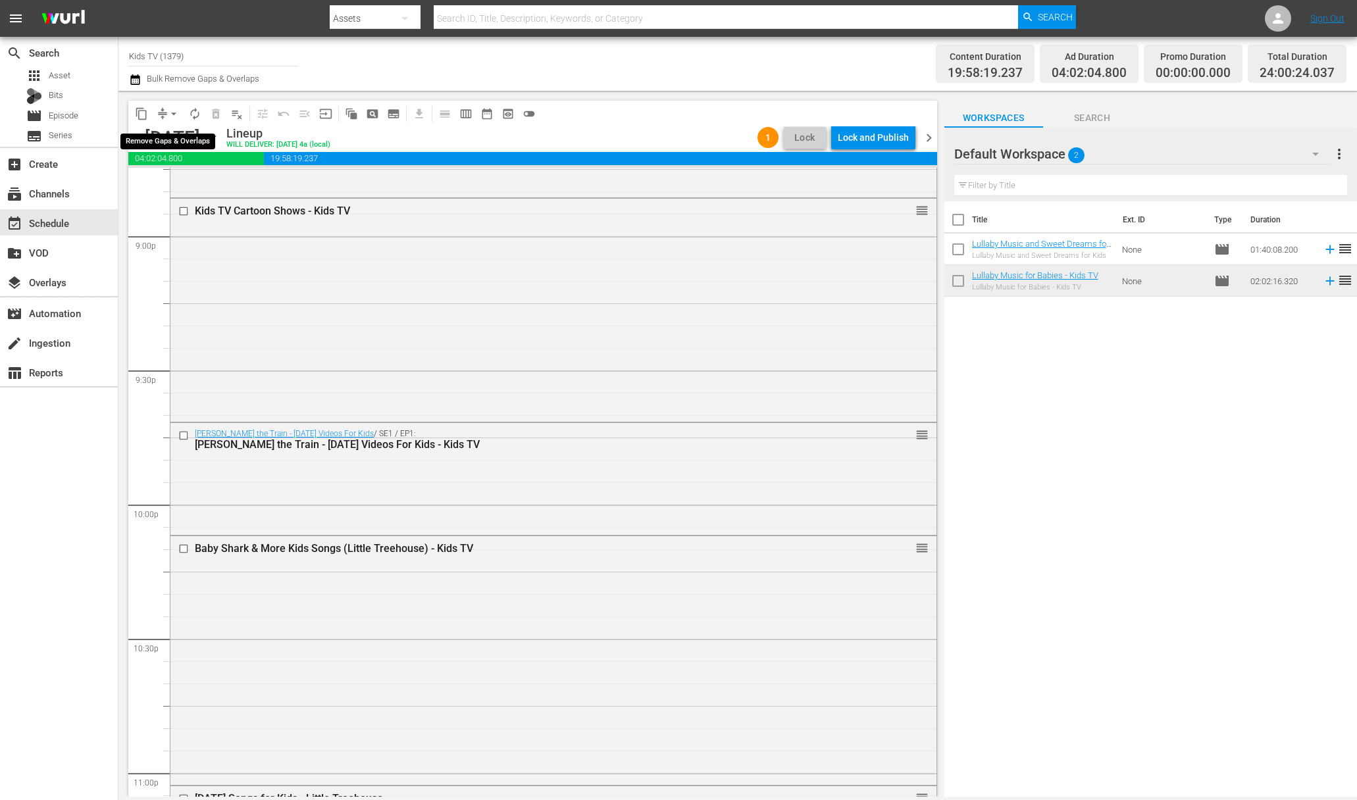
click at [178, 111] on span "arrow_drop_down" at bounding box center [173, 113] width 13 height 13
click at [186, 181] on li "Align to End of Previous Day" at bounding box center [174, 184] width 138 height 22
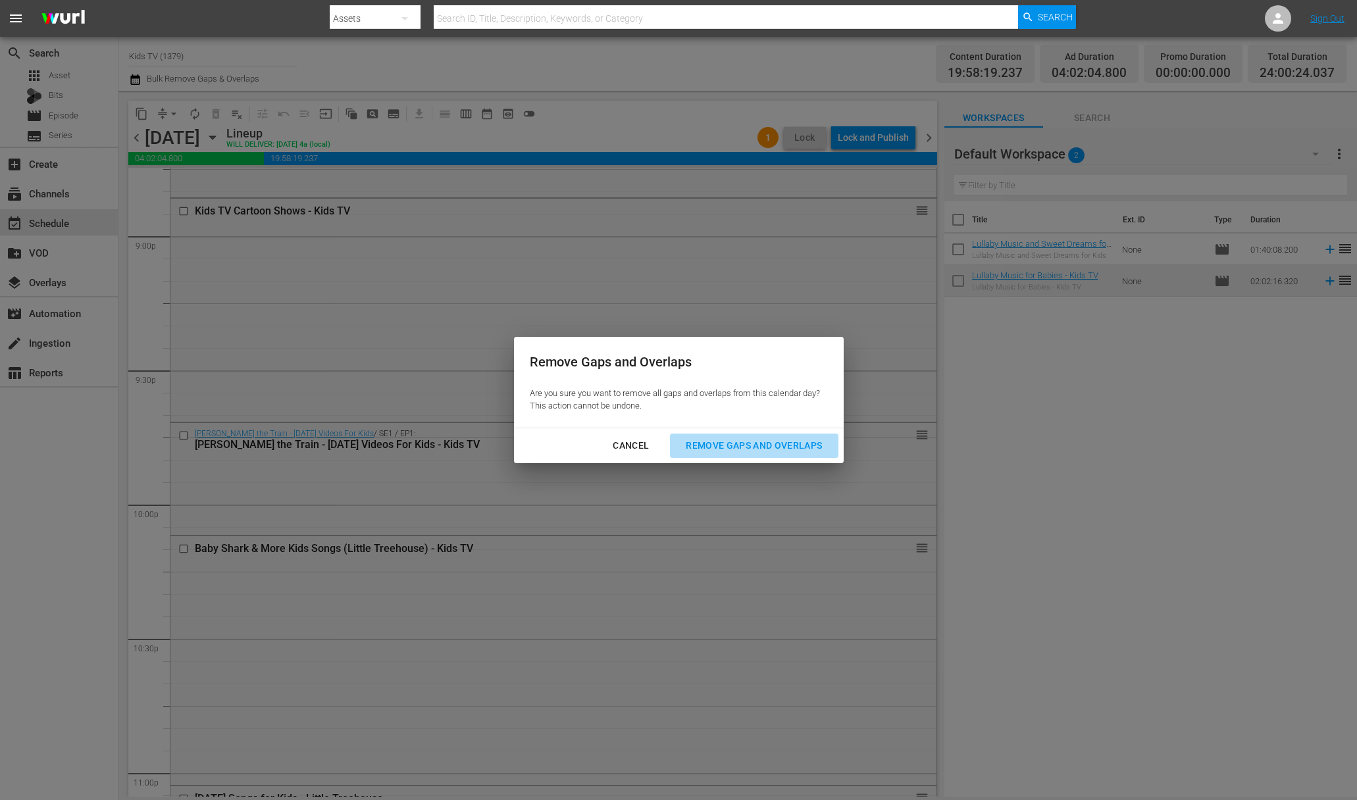
click at [788, 445] on div "Remove Gaps and Overlaps" at bounding box center [753, 446] width 157 height 16
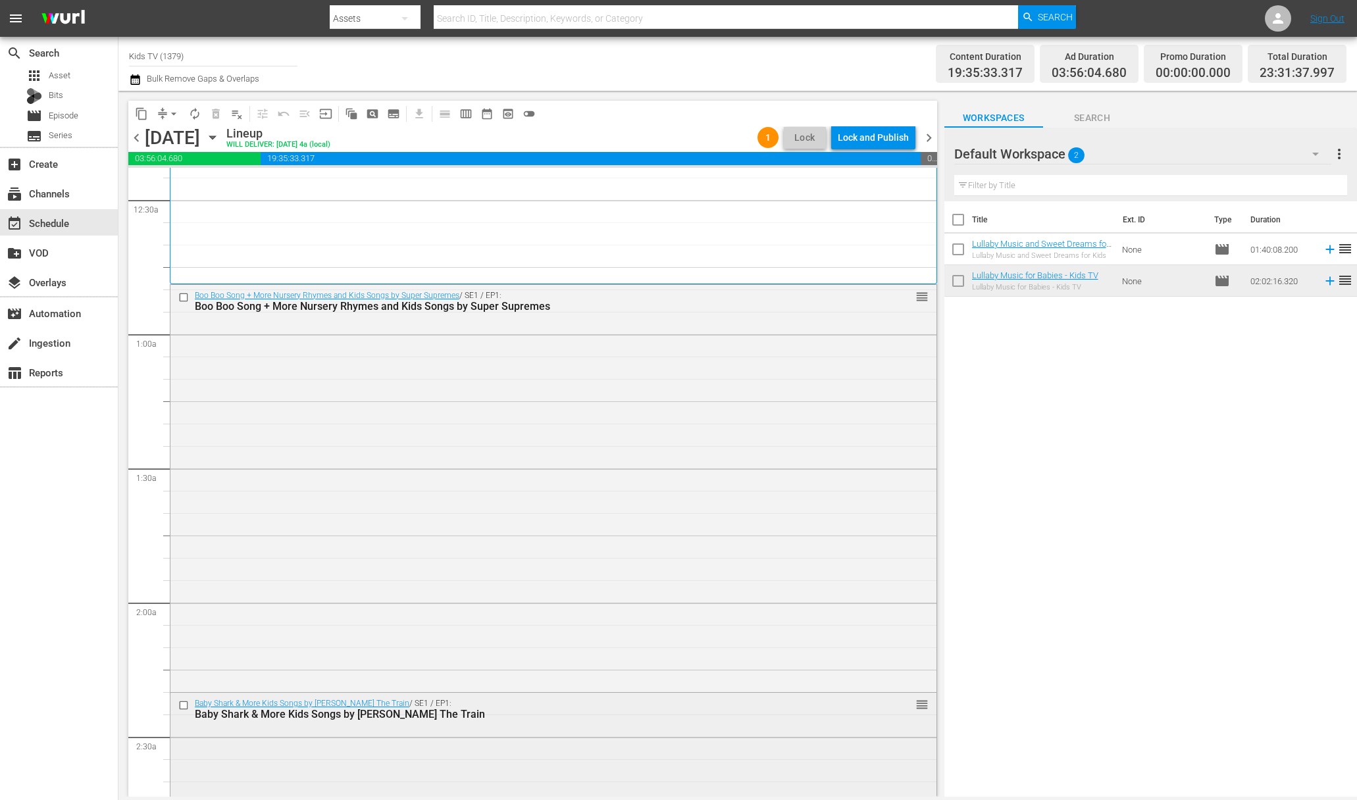
scroll to position [0, 0]
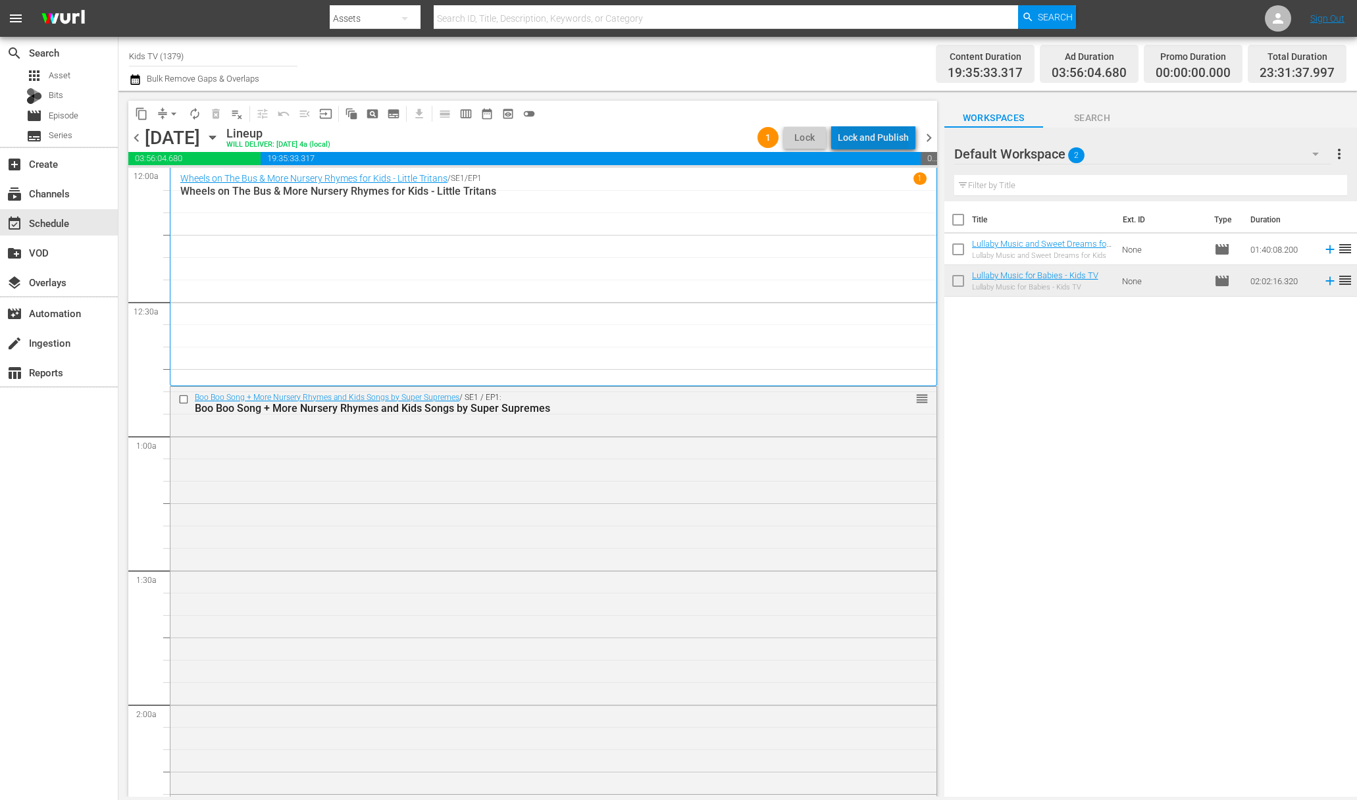
click at [888, 142] on div "Lock and Publish" at bounding box center [873, 138] width 71 height 24
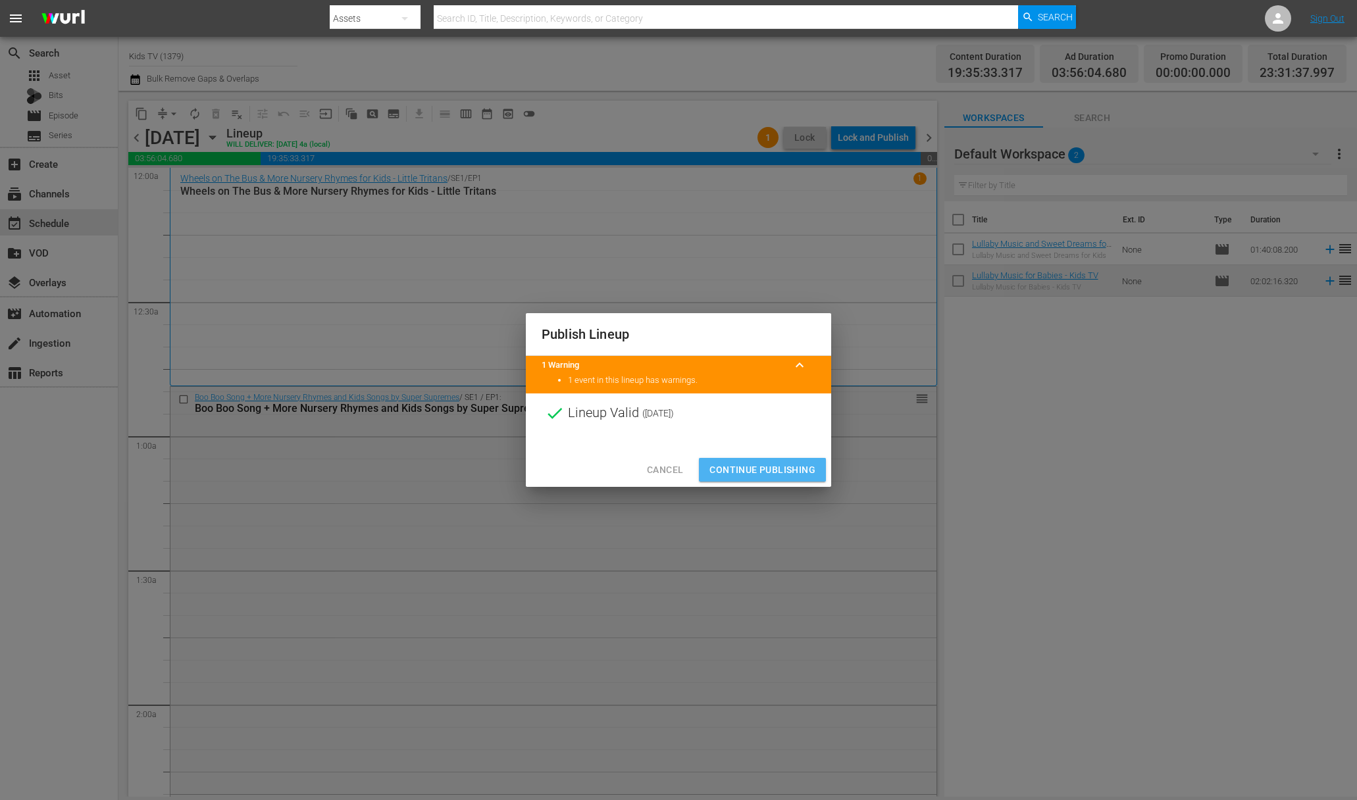
click at [768, 473] on span "Continue Publishing" at bounding box center [762, 470] width 106 height 16
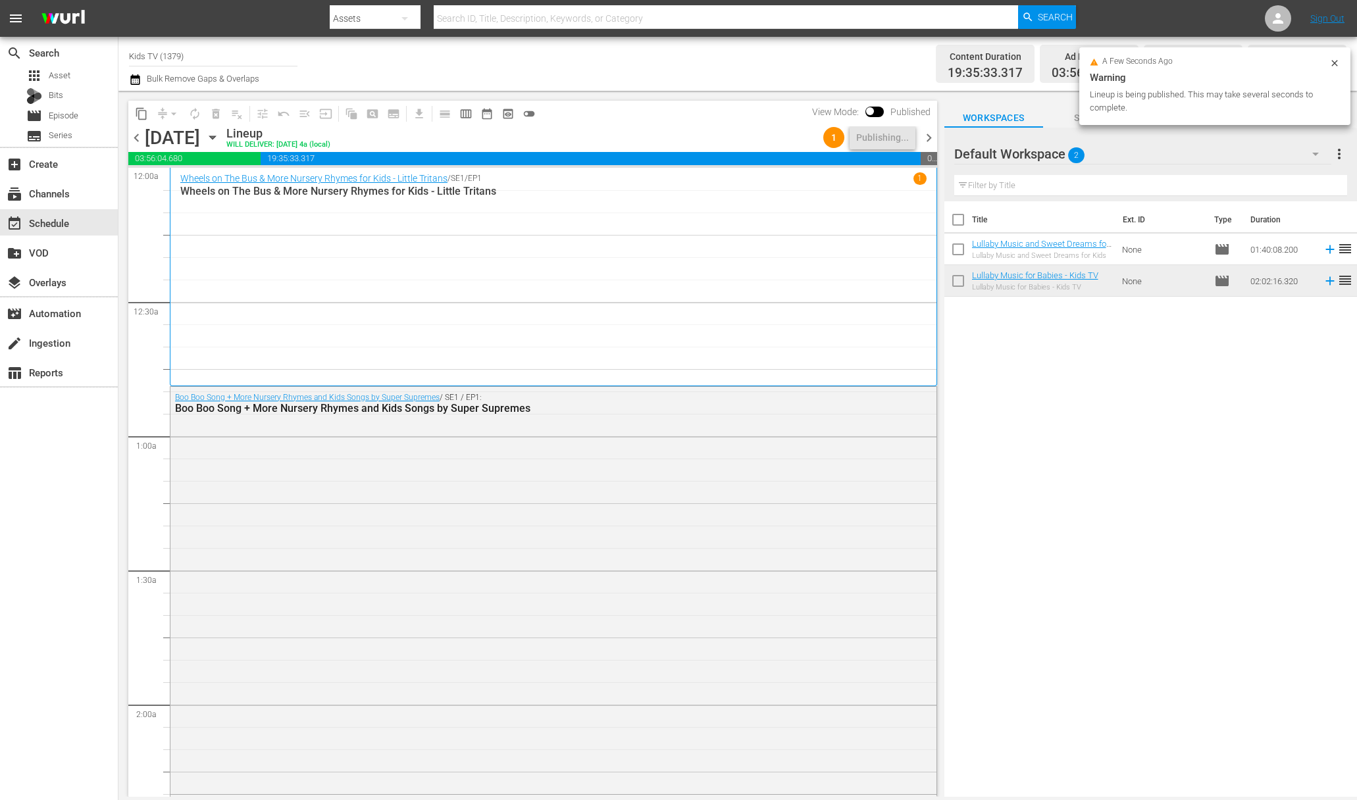
click at [215, 139] on icon "button" at bounding box center [212, 137] width 6 height 3
